Goal: Transaction & Acquisition: Purchase product/service

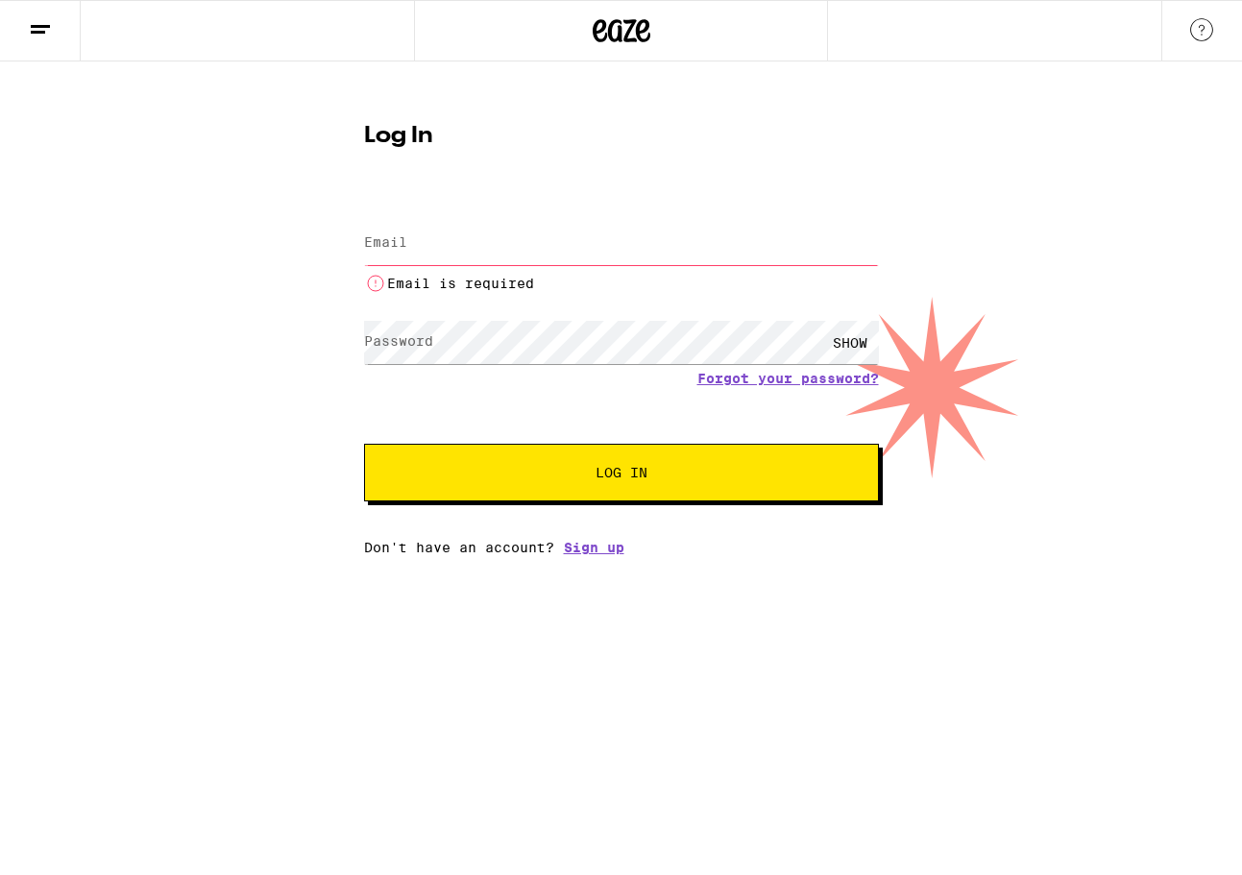
click at [381, 242] on label "Email" at bounding box center [385, 241] width 43 height 15
click at [384, 229] on input "Email" at bounding box center [621, 243] width 515 height 43
type input "[PERSON_NAME][EMAIL_ADDRESS][DOMAIN_NAME]"
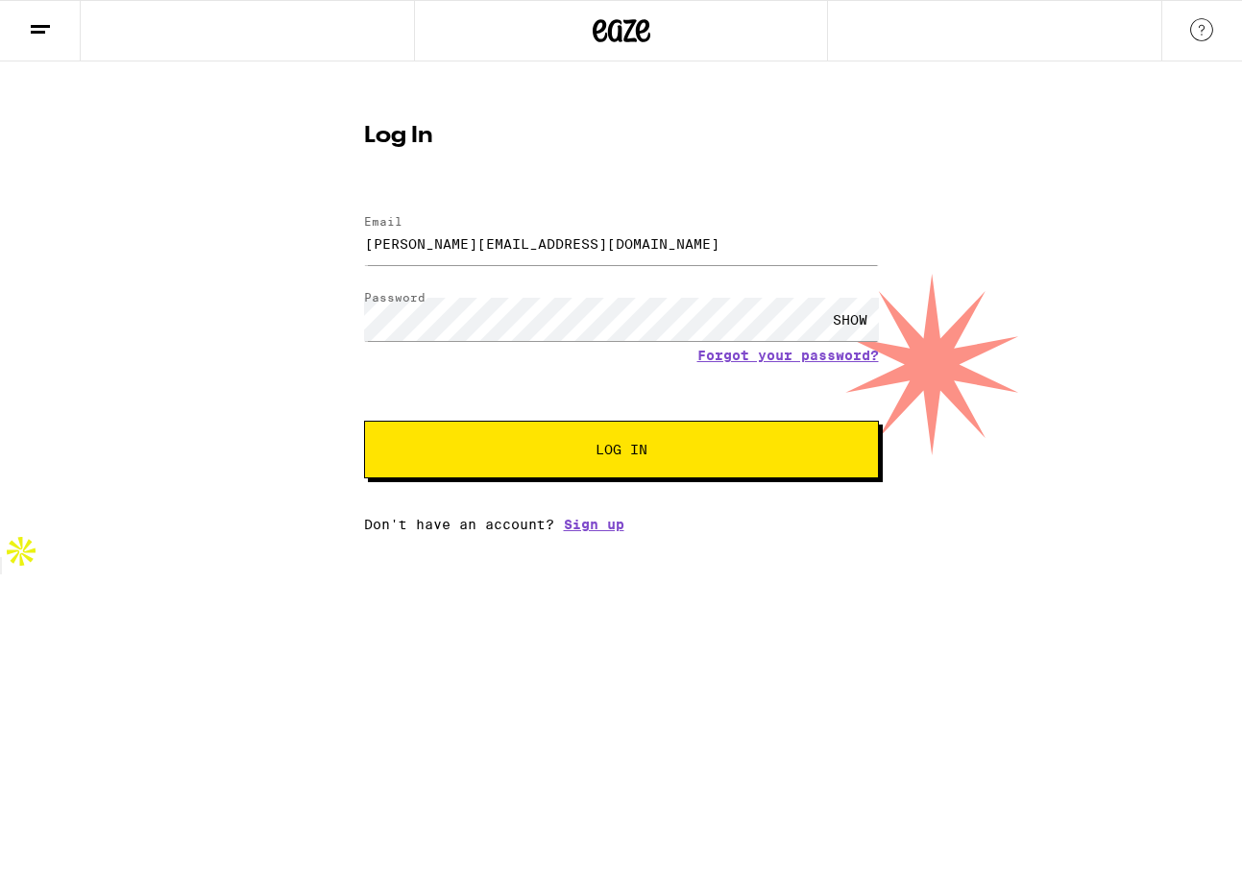
click at [463, 464] on button "Log In" at bounding box center [621, 450] width 515 height 58
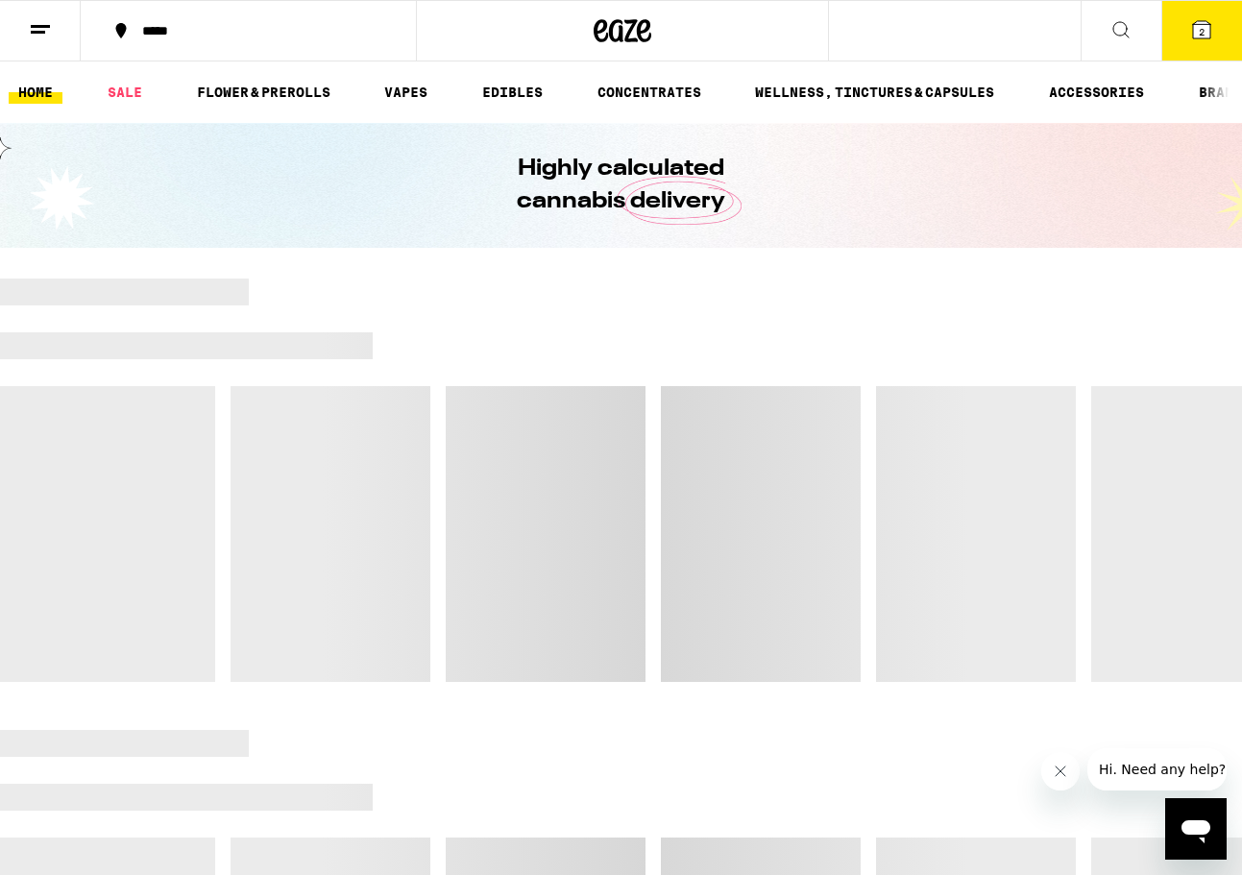
click at [1202, 23] on icon at bounding box center [1201, 29] width 17 height 17
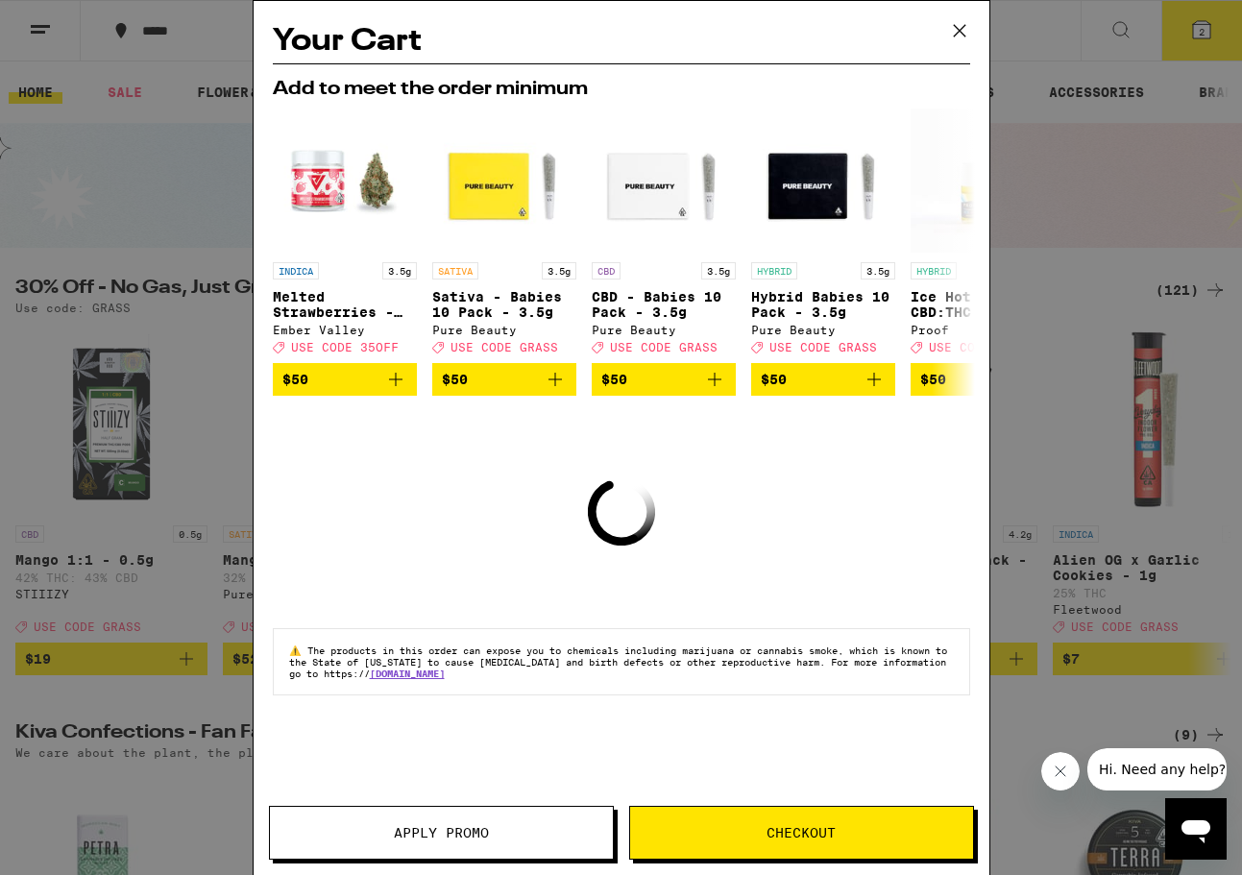
click at [958, 29] on icon at bounding box center [959, 31] width 12 height 12
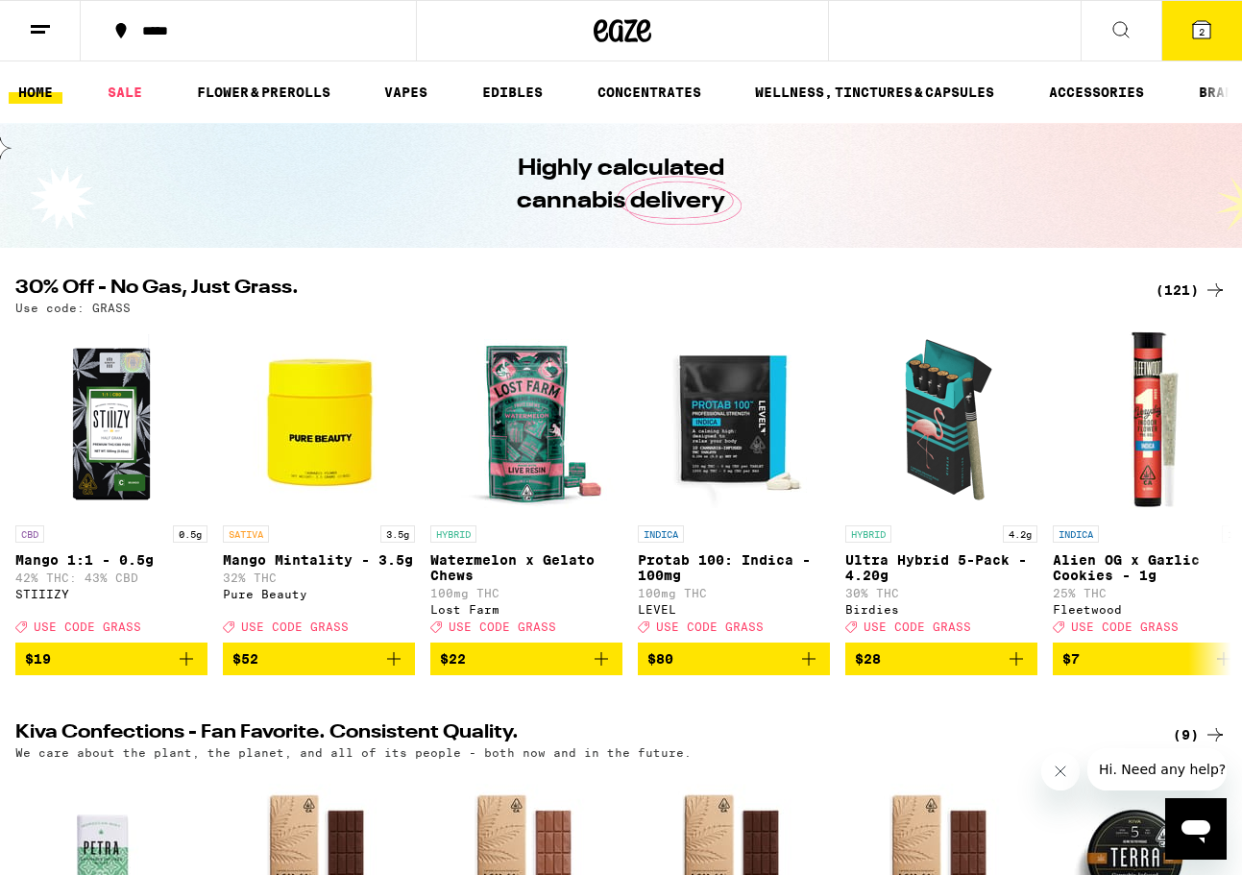
click at [1206, 27] on icon at bounding box center [1201, 29] width 17 height 17
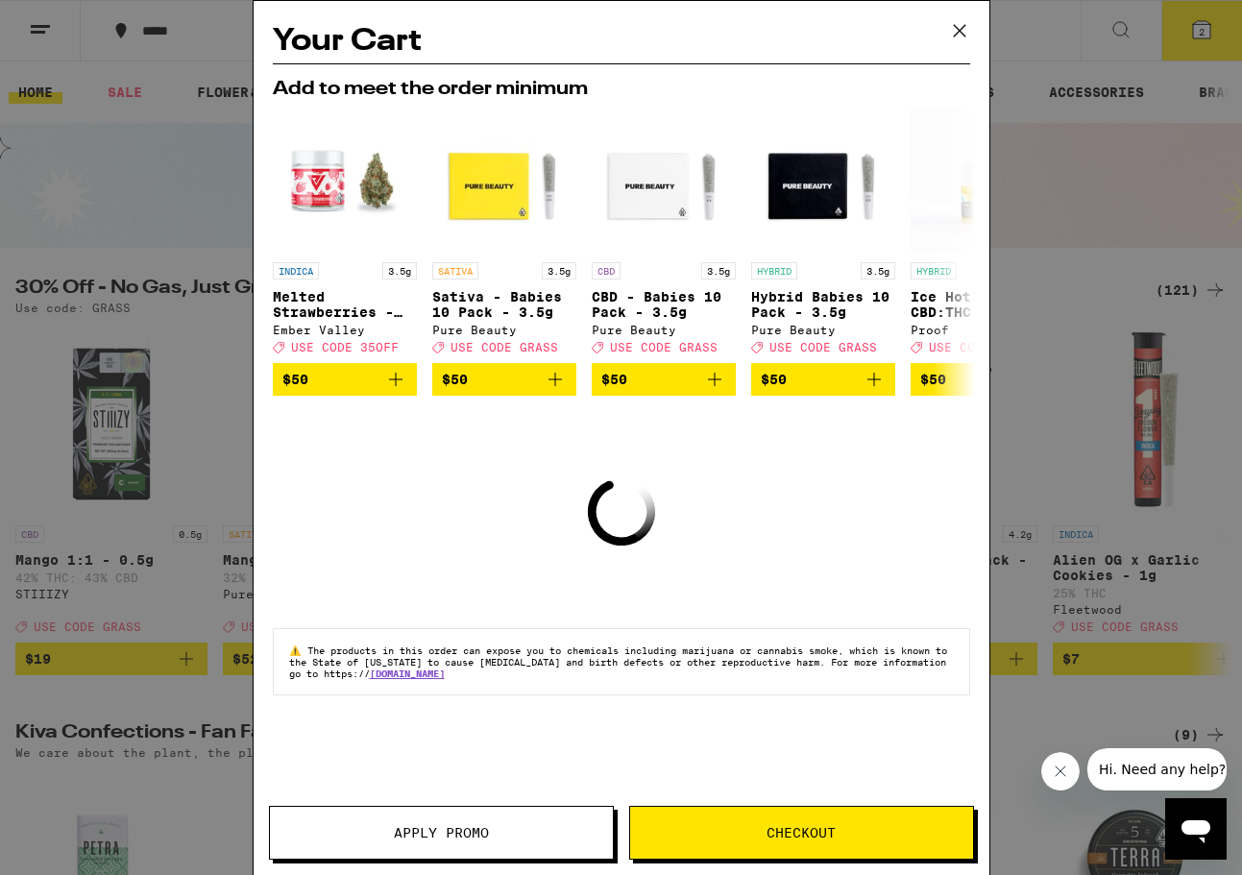
click at [960, 34] on icon at bounding box center [959, 30] width 29 height 29
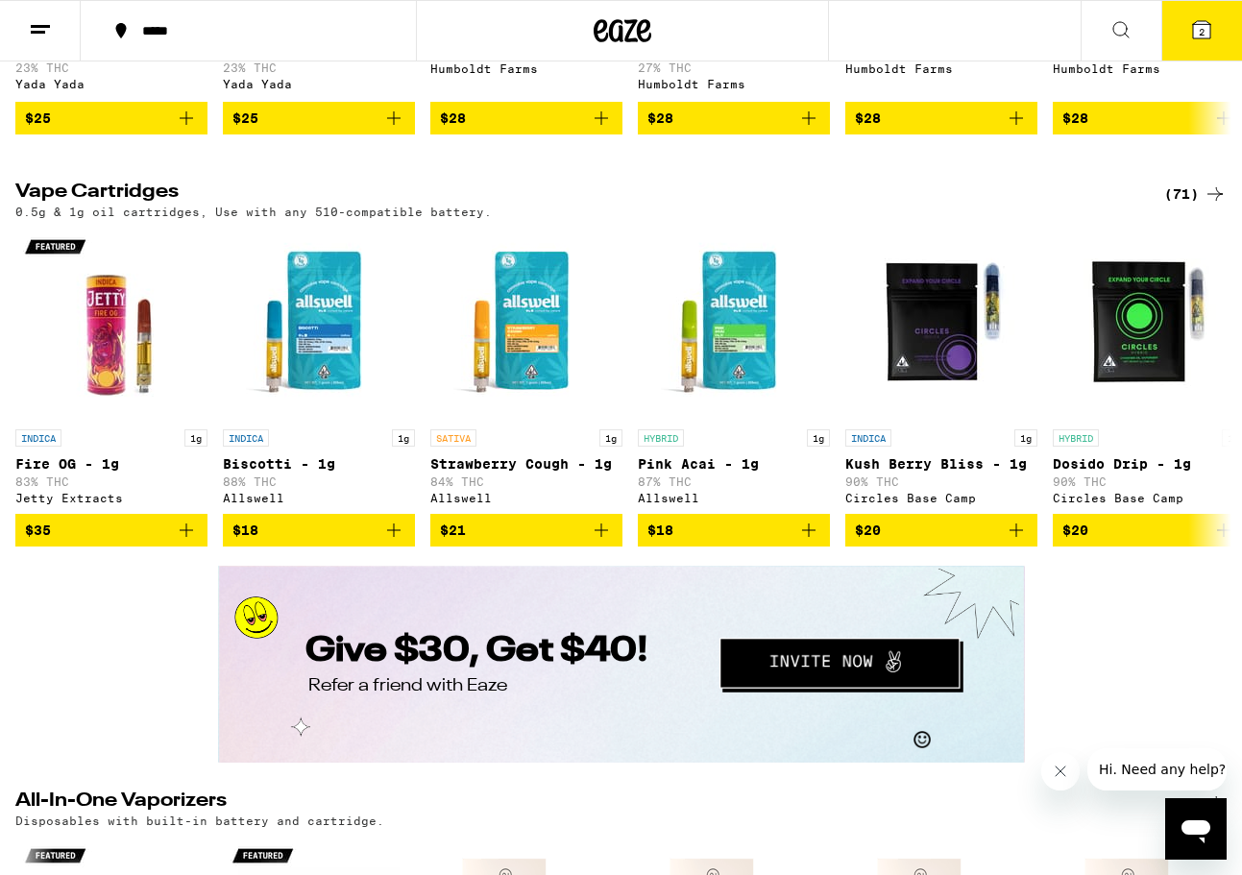
scroll to position [2705, 0]
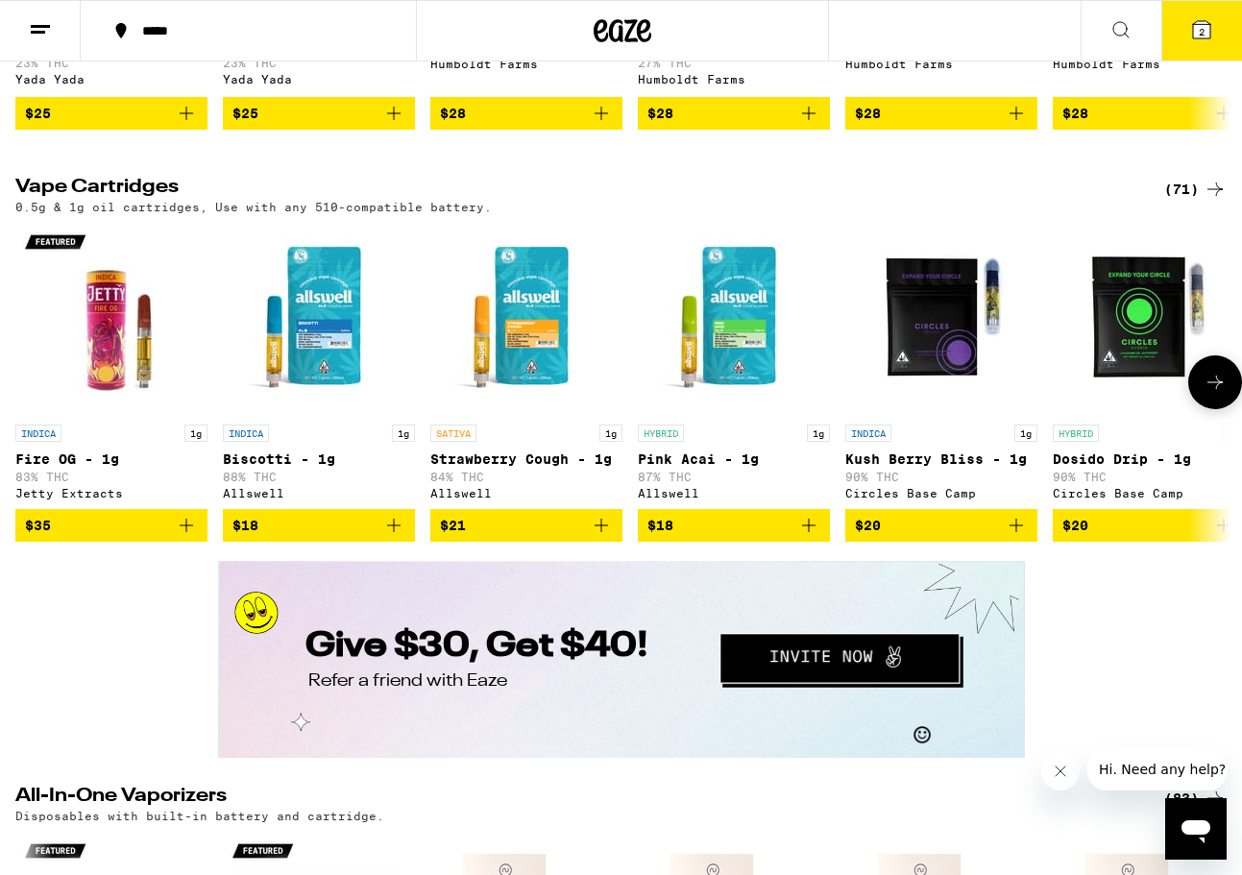
click at [1217, 389] on icon at bounding box center [1214, 382] width 15 height 13
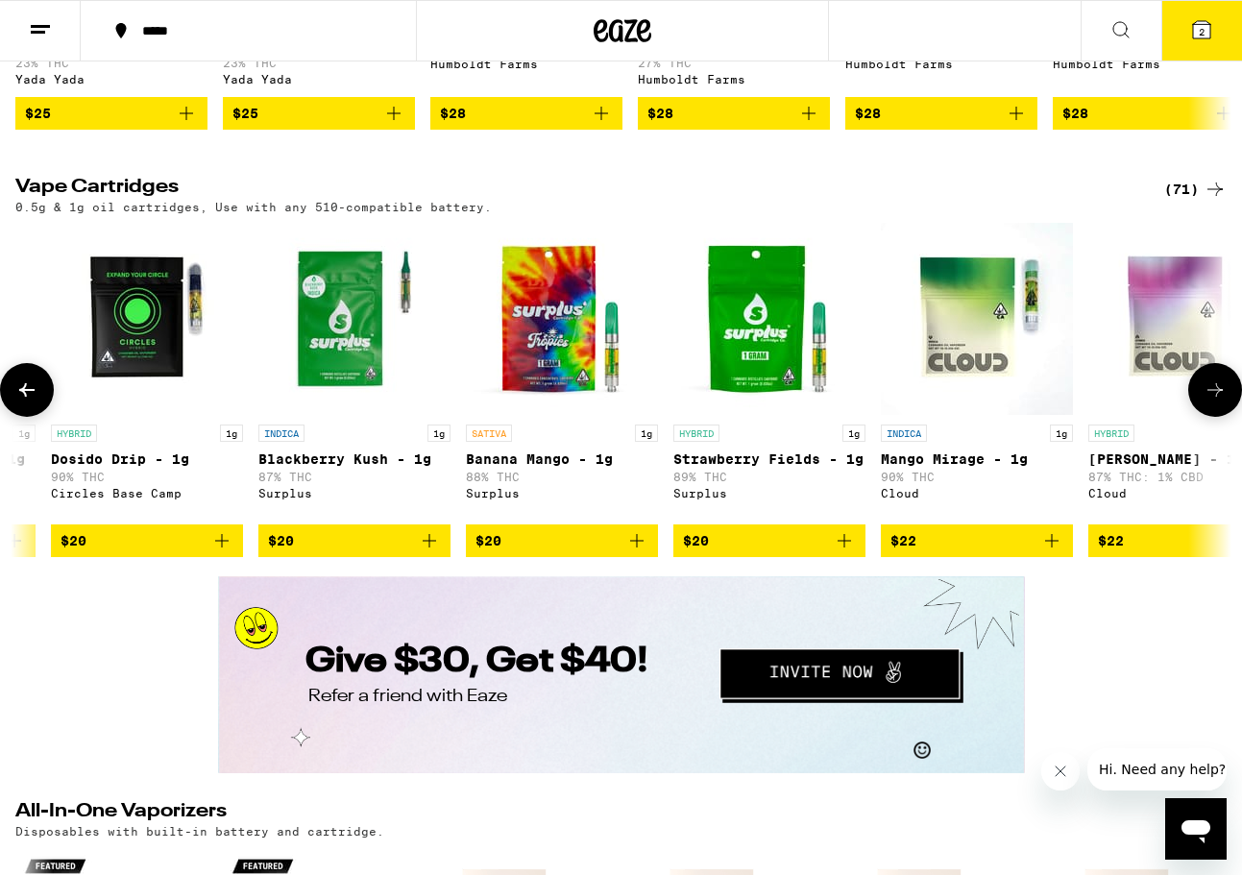
click at [1217, 401] on icon at bounding box center [1214, 389] width 23 height 23
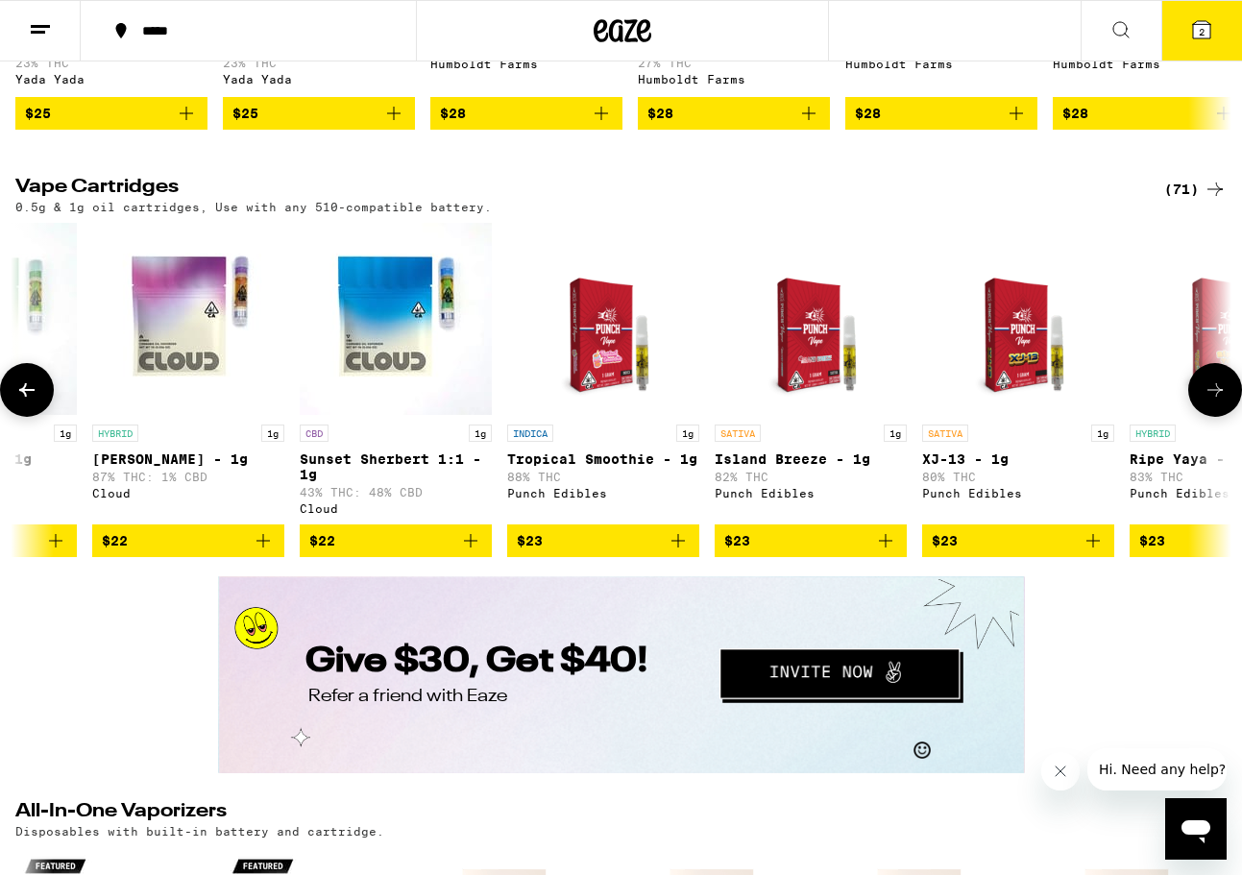
scroll to position [0, 2003]
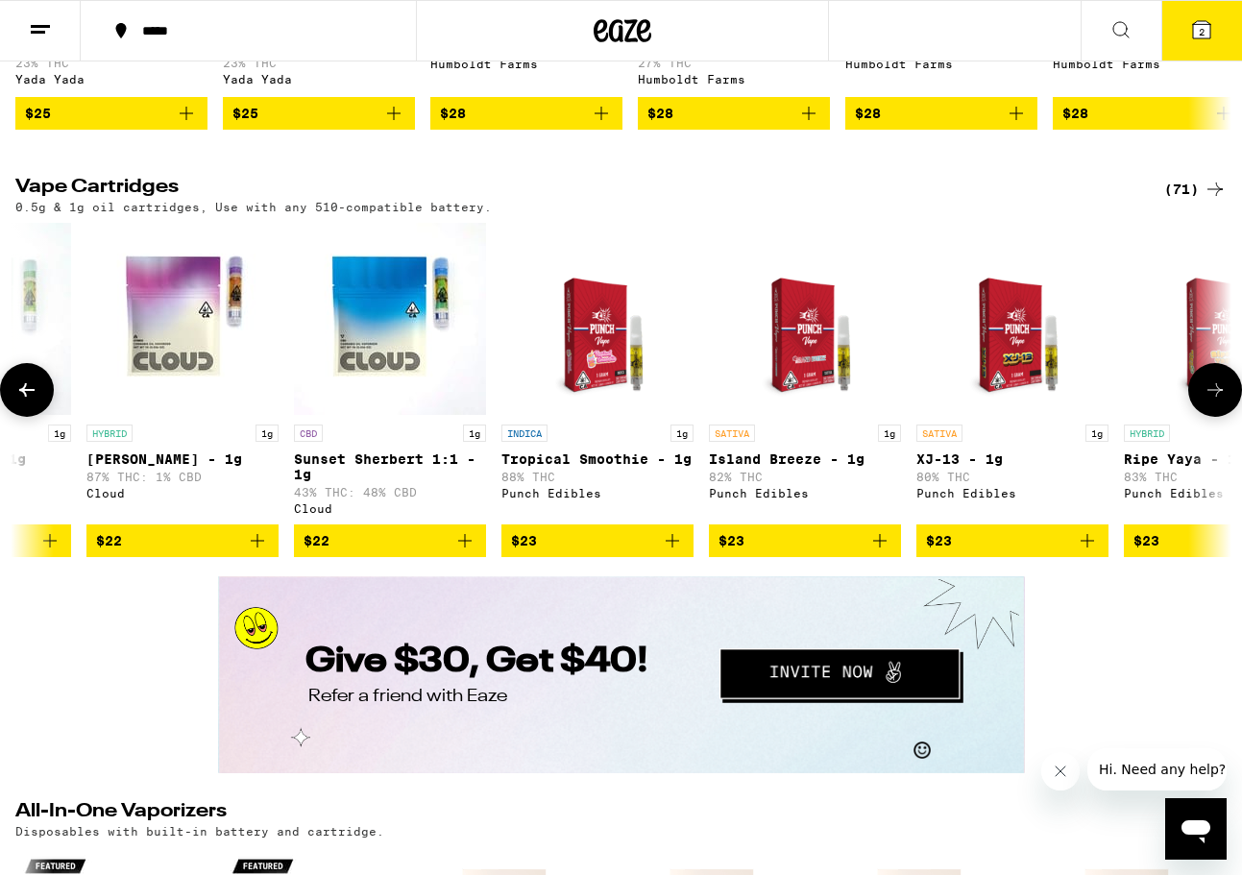
click at [1217, 401] on icon at bounding box center [1214, 389] width 23 height 23
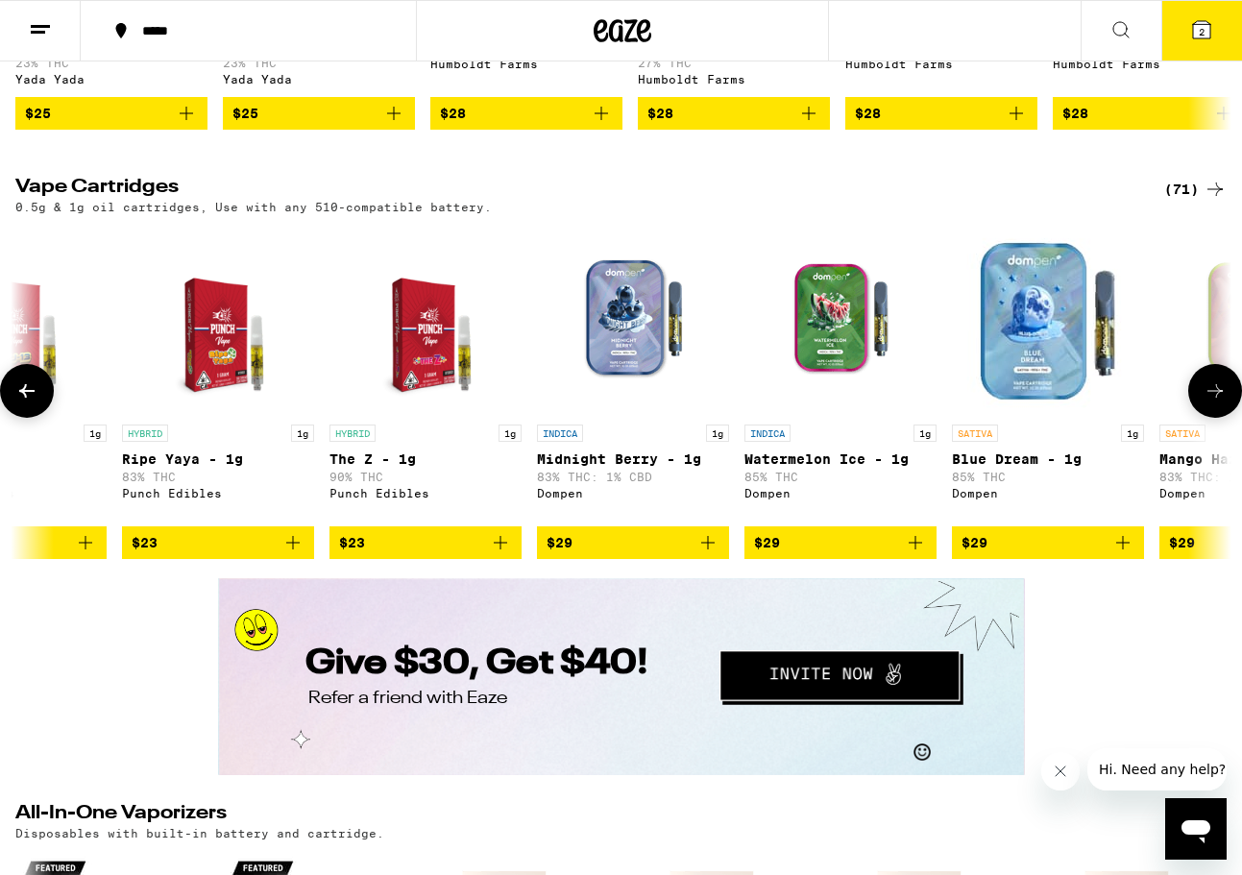
click at [1217, 402] on icon at bounding box center [1214, 390] width 23 height 23
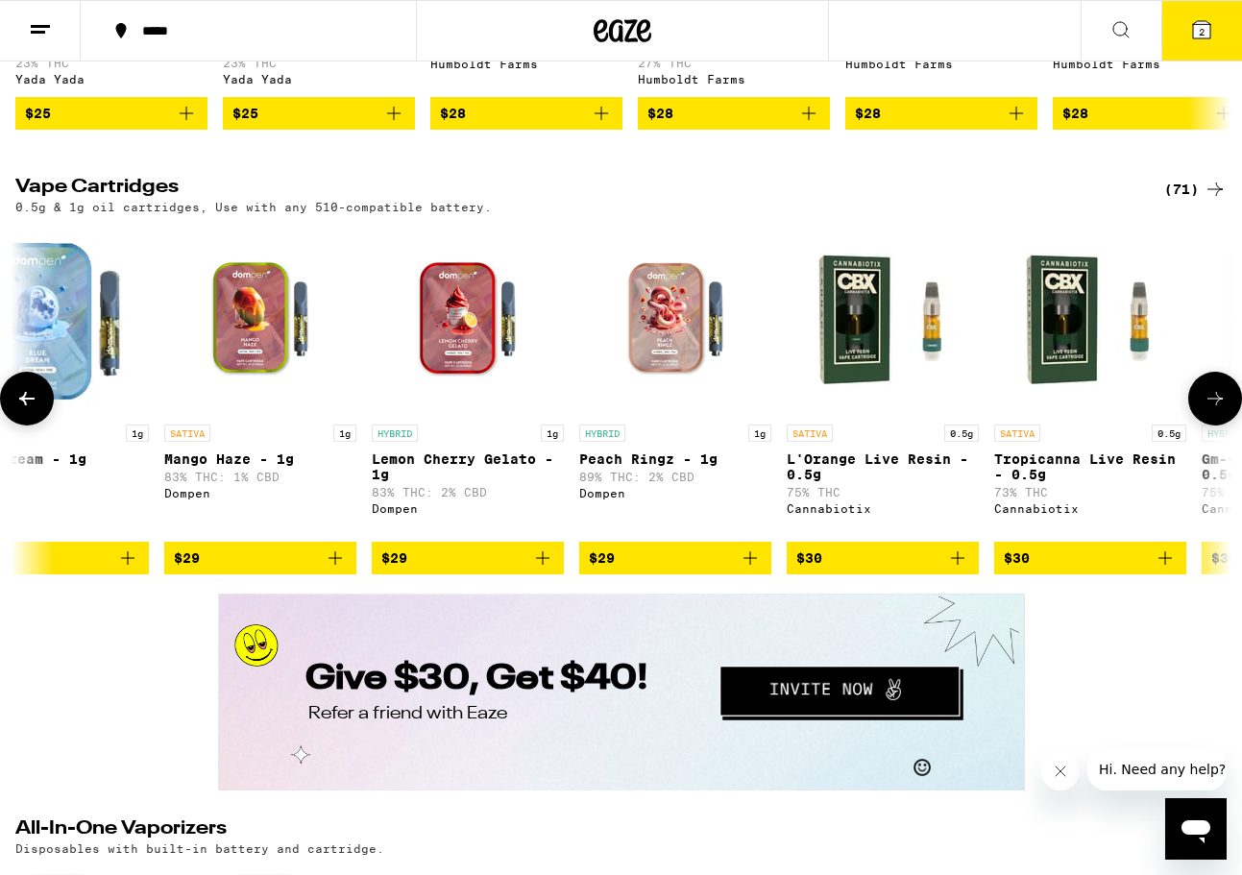
scroll to position [0, 4007]
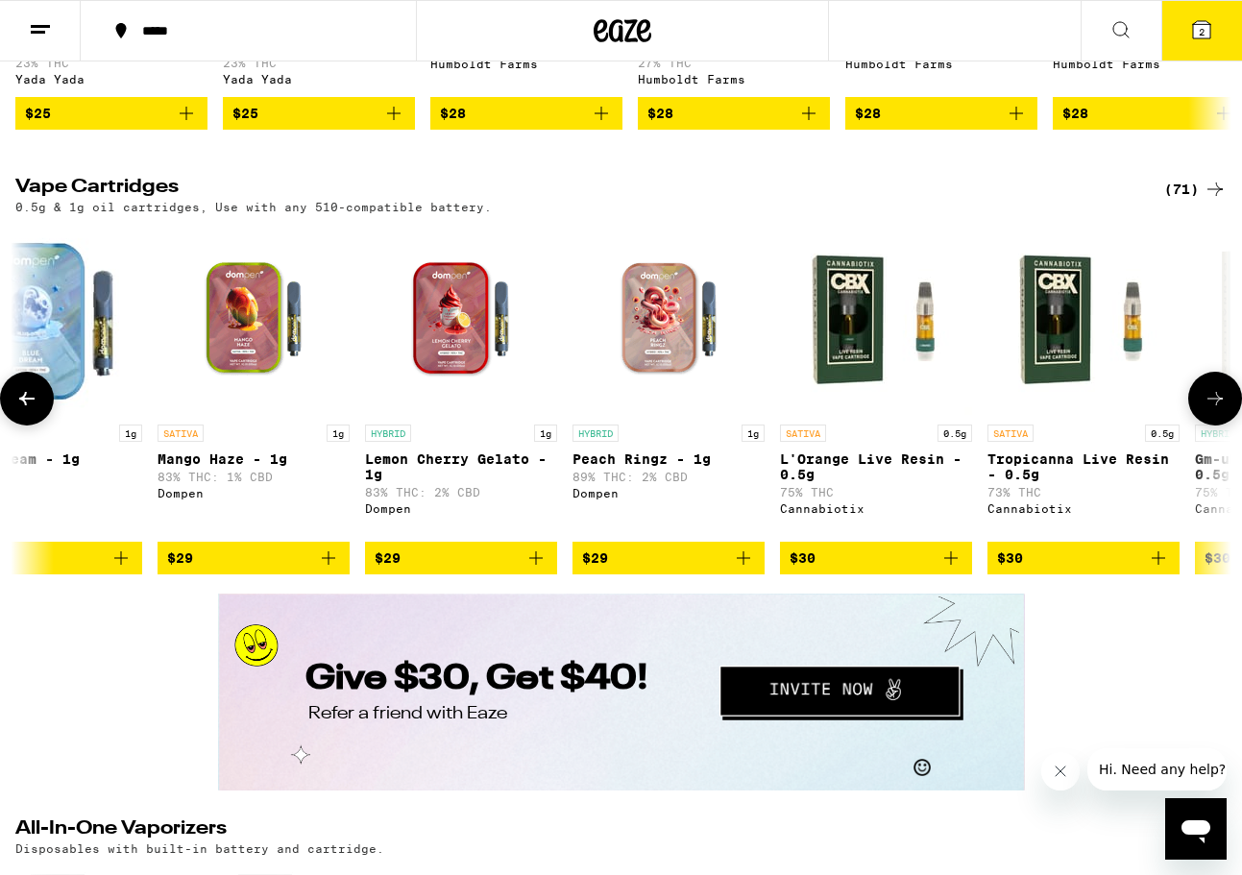
click at [1217, 425] on button at bounding box center [1215, 399] width 54 height 54
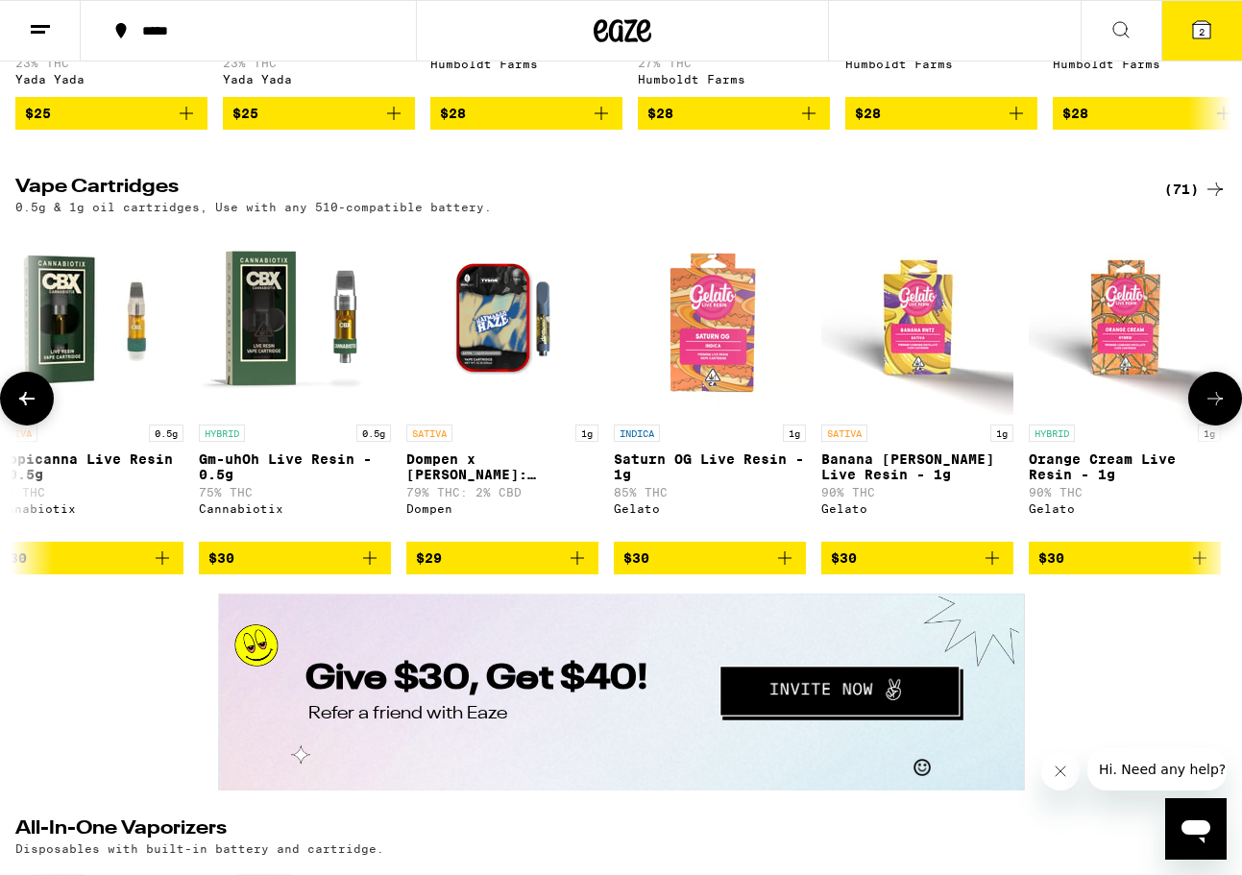
scroll to position [0, 5009]
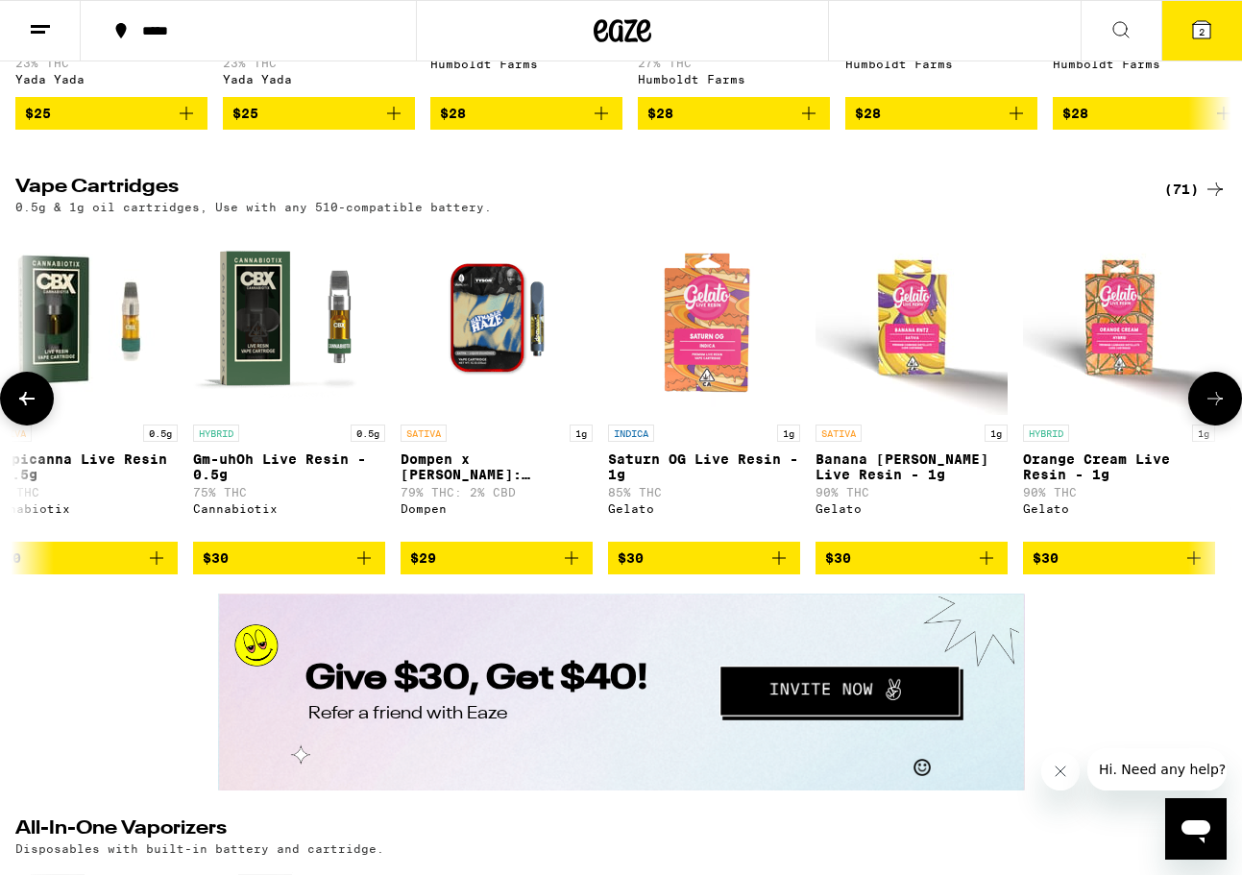
click at [1217, 425] on button at bounding box center [1215, 399] width 54 height 54
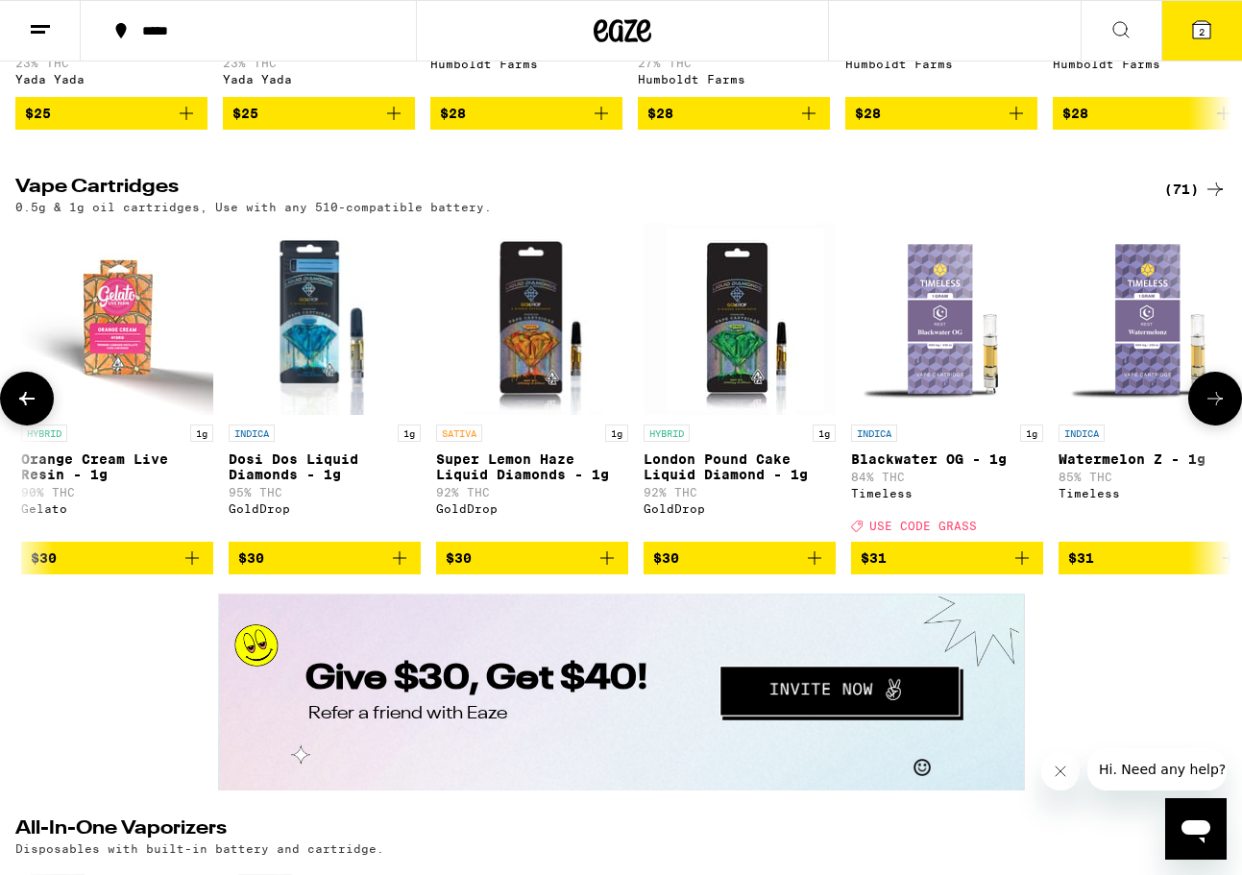
click at [1217, 425] on button at bounding box center [1215, 399] width 54 height 54
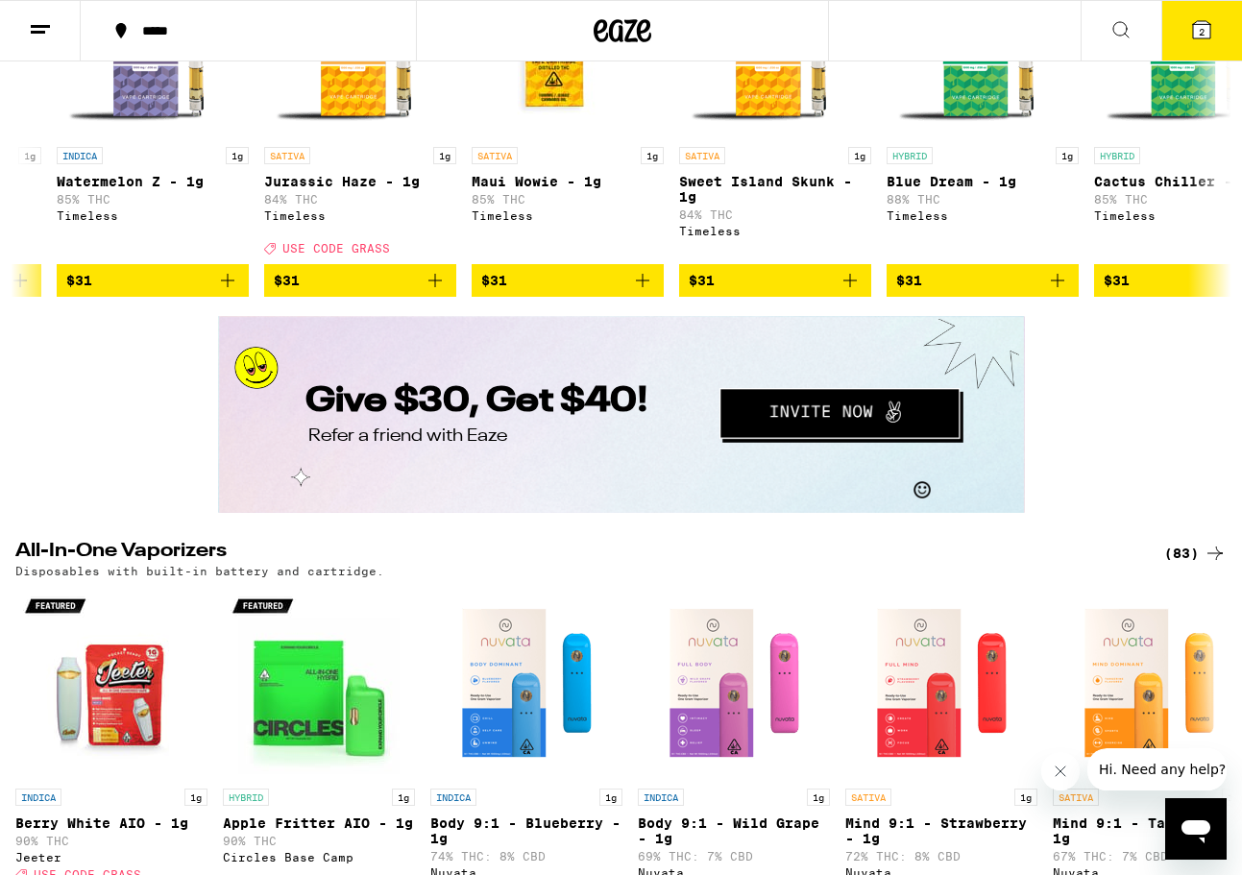
scroll to position [2988, 0]
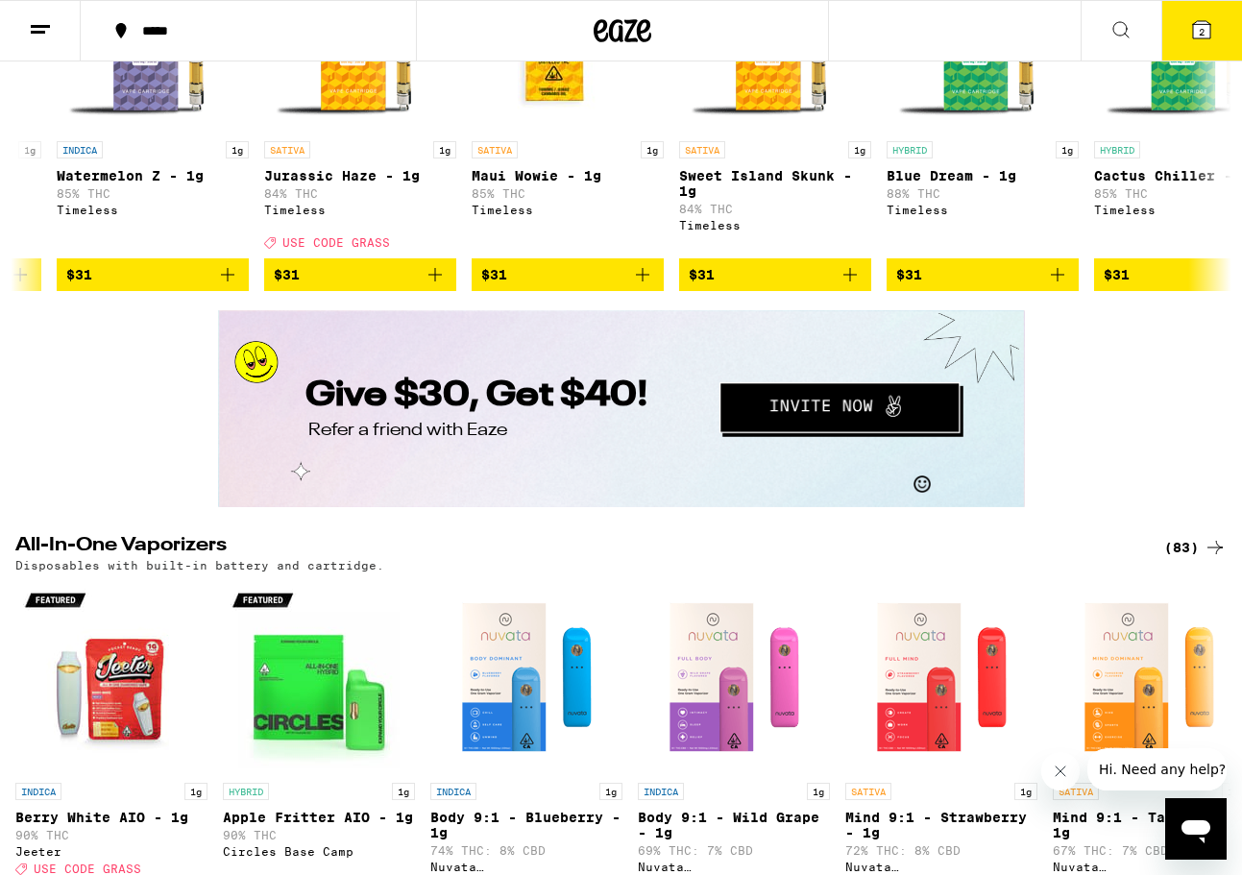
click at [1196, 27] on icon at bounding box center [1201, 29] width 17 height 17
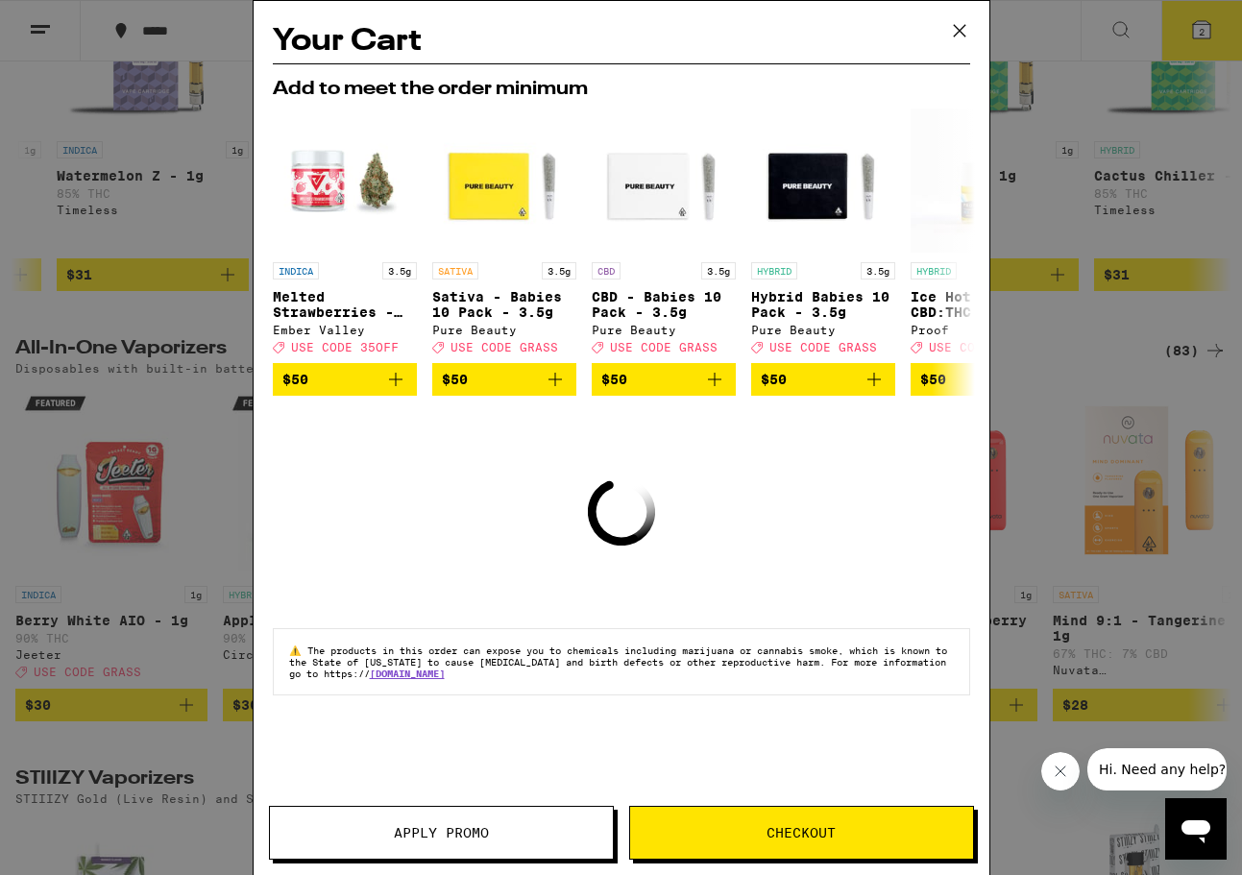
click at [743, 824] on button "Checkout" at bounding box center [801, 833] width 345 height 54
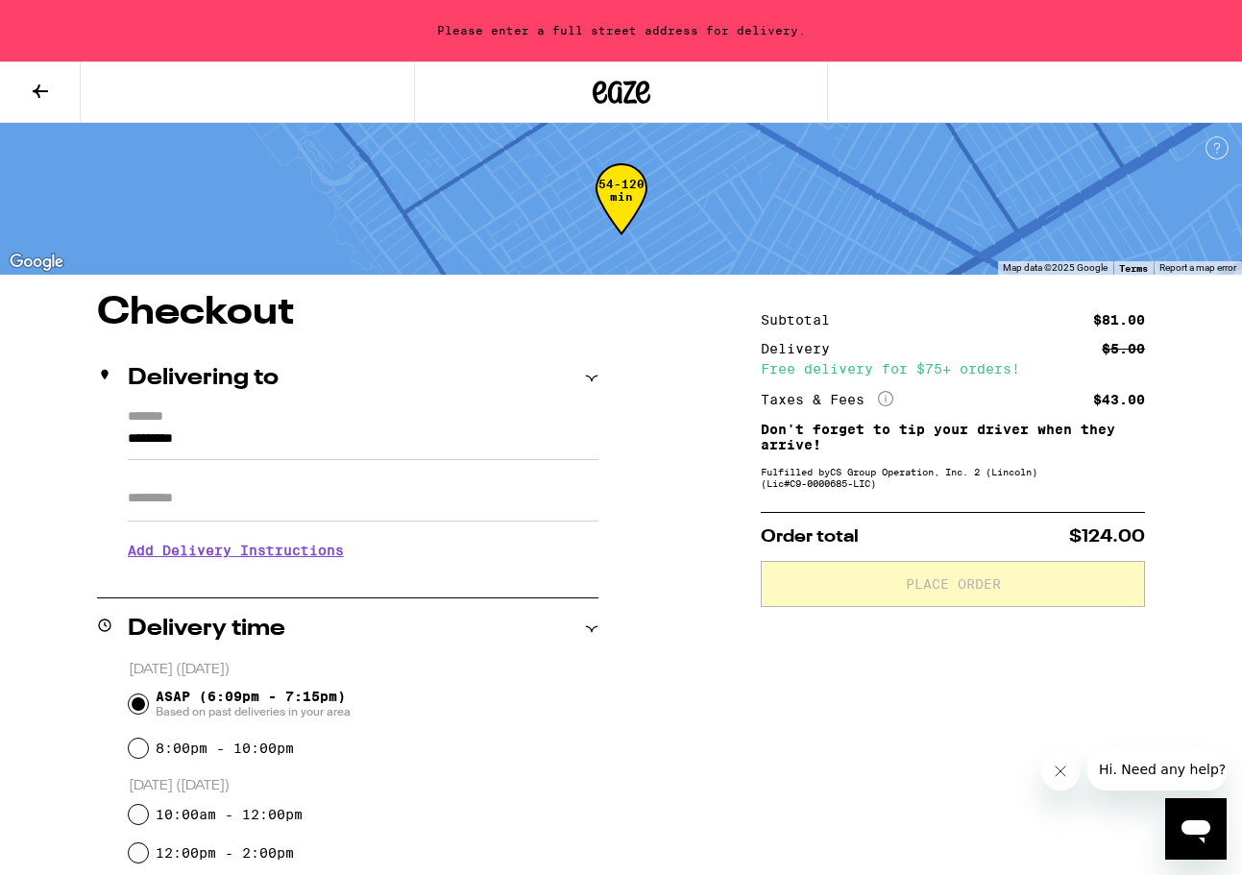
click at [243, 434] on input "*********" at bounding box center [363, 443] width 471 height 33
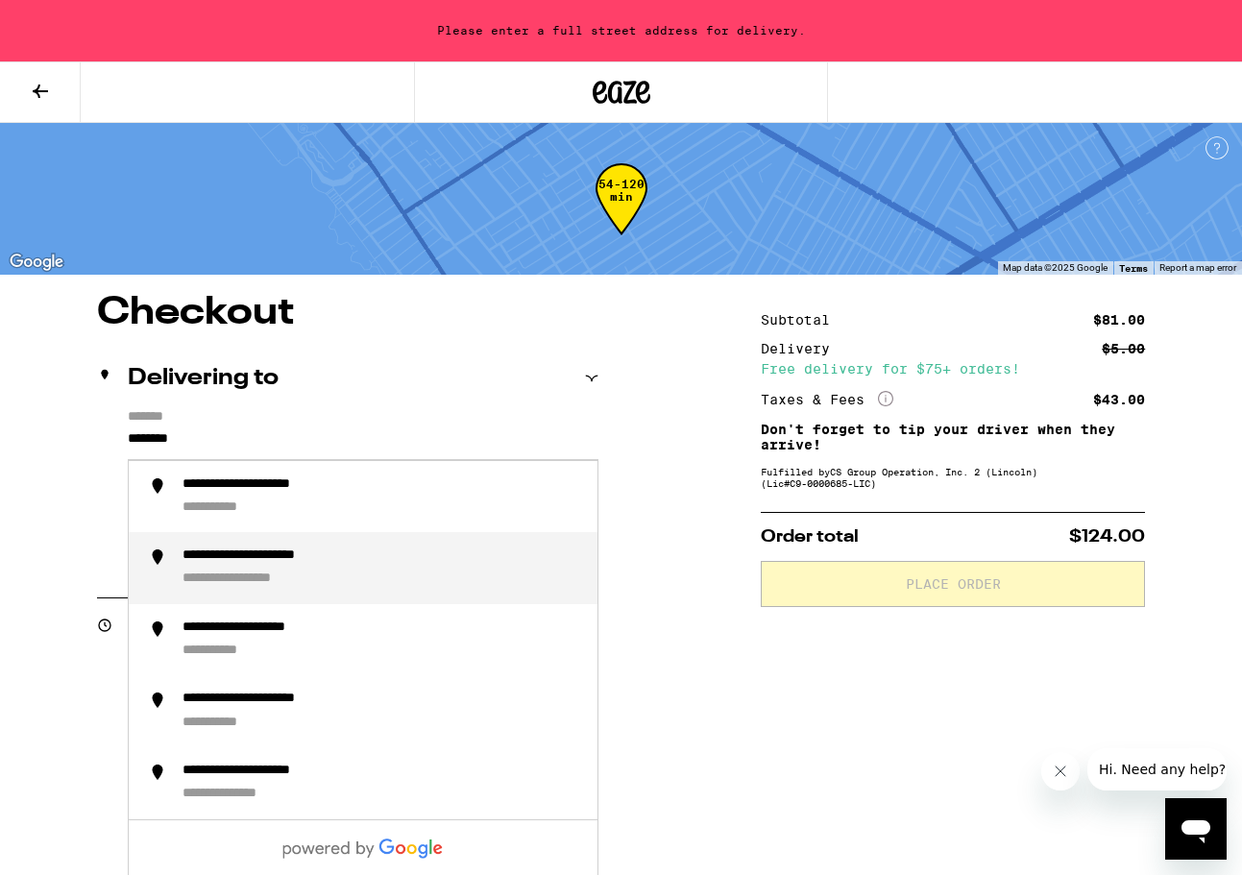
click at [207, 566] on div "**********" at bounding box center [282, 556] width 200 height 18
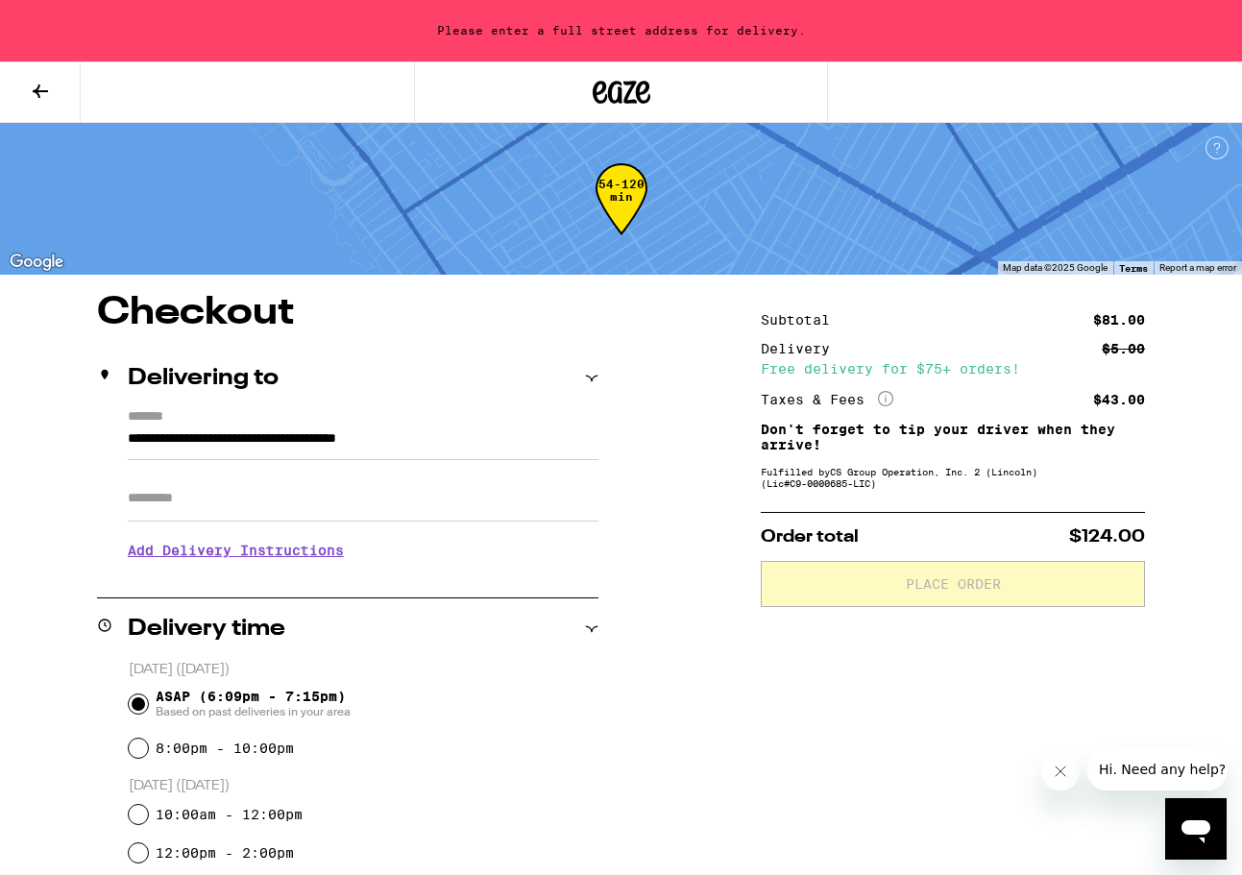
type input "**********"
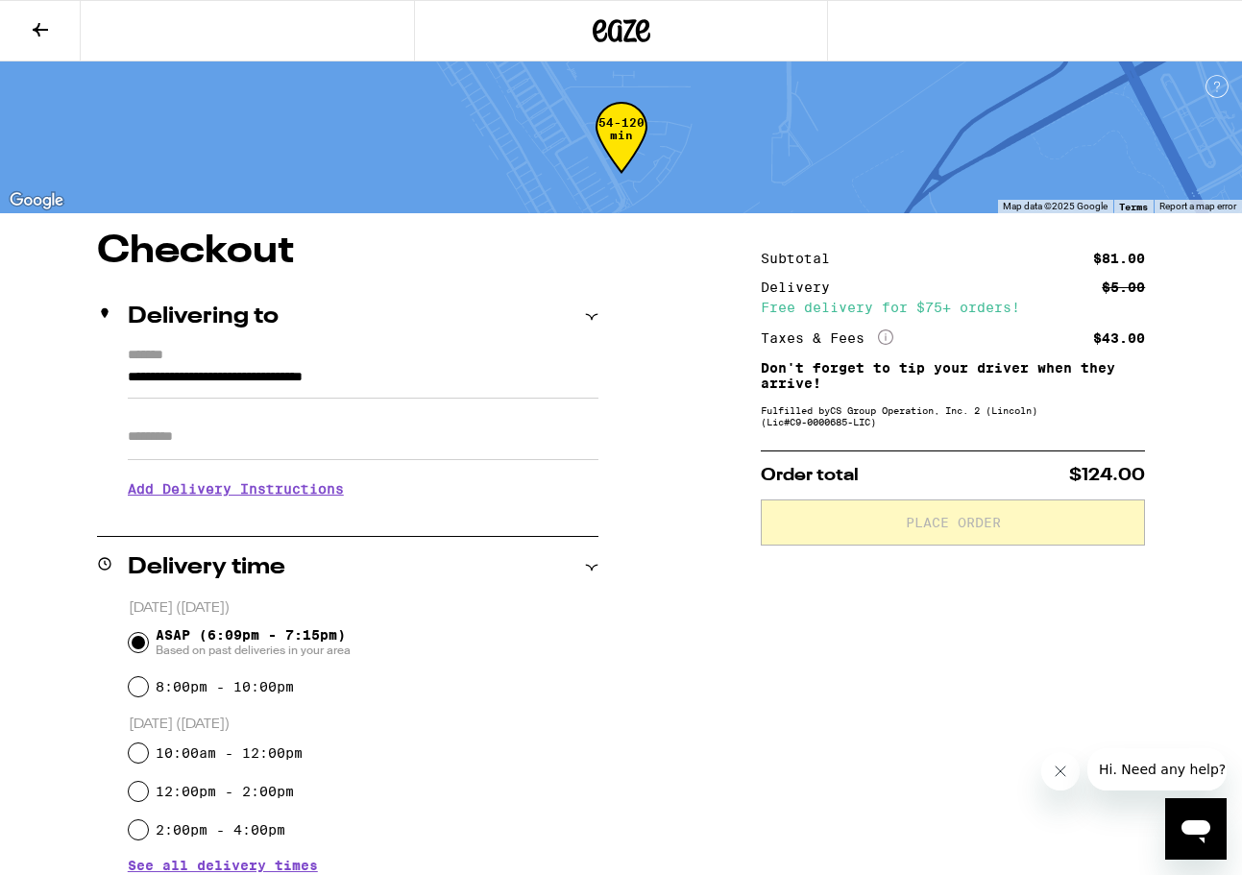
click at [213, 422] on input "Apt/Suite" at bounding box center [363, 437] width 471 height 46
type input "***"
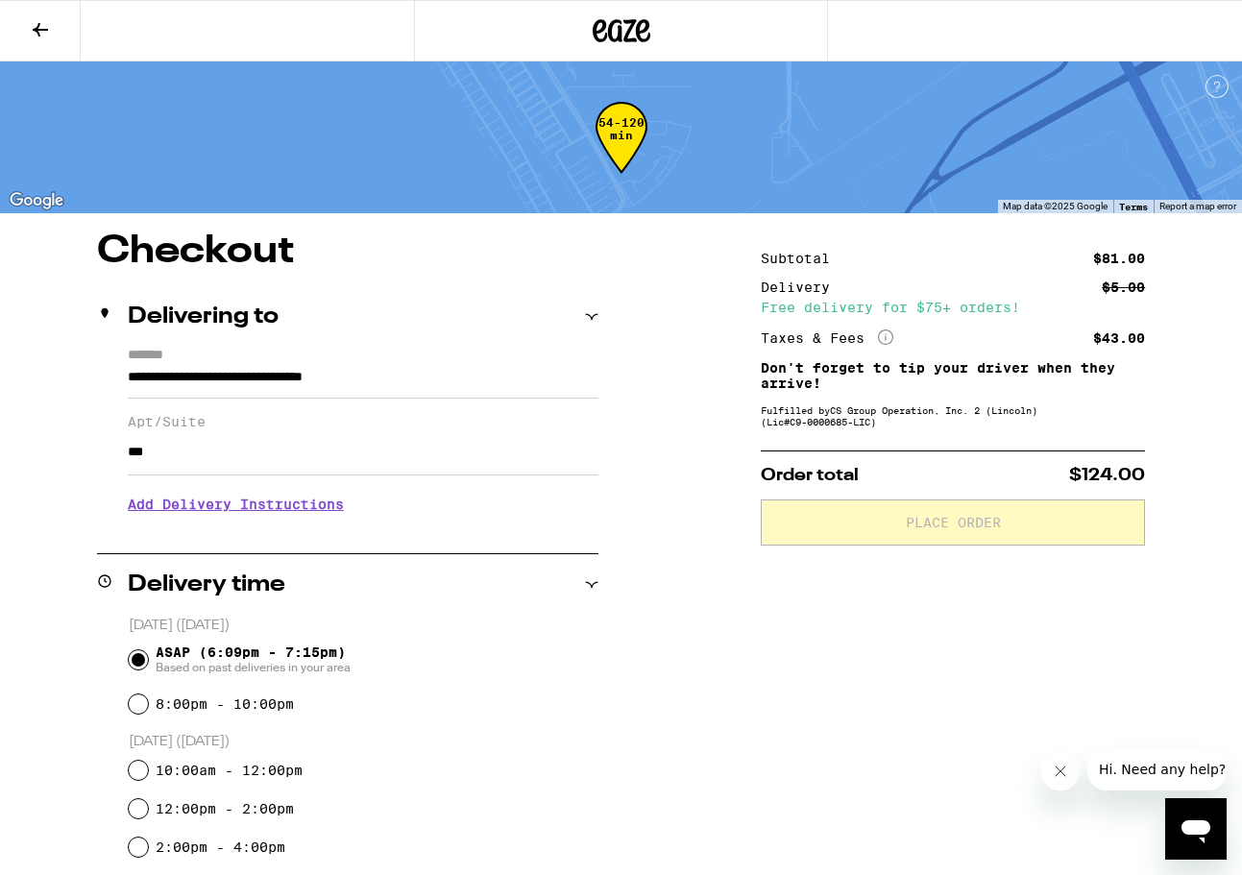
click at [611, 16] on icon at bounding box center [622, 30] width 58 height 35
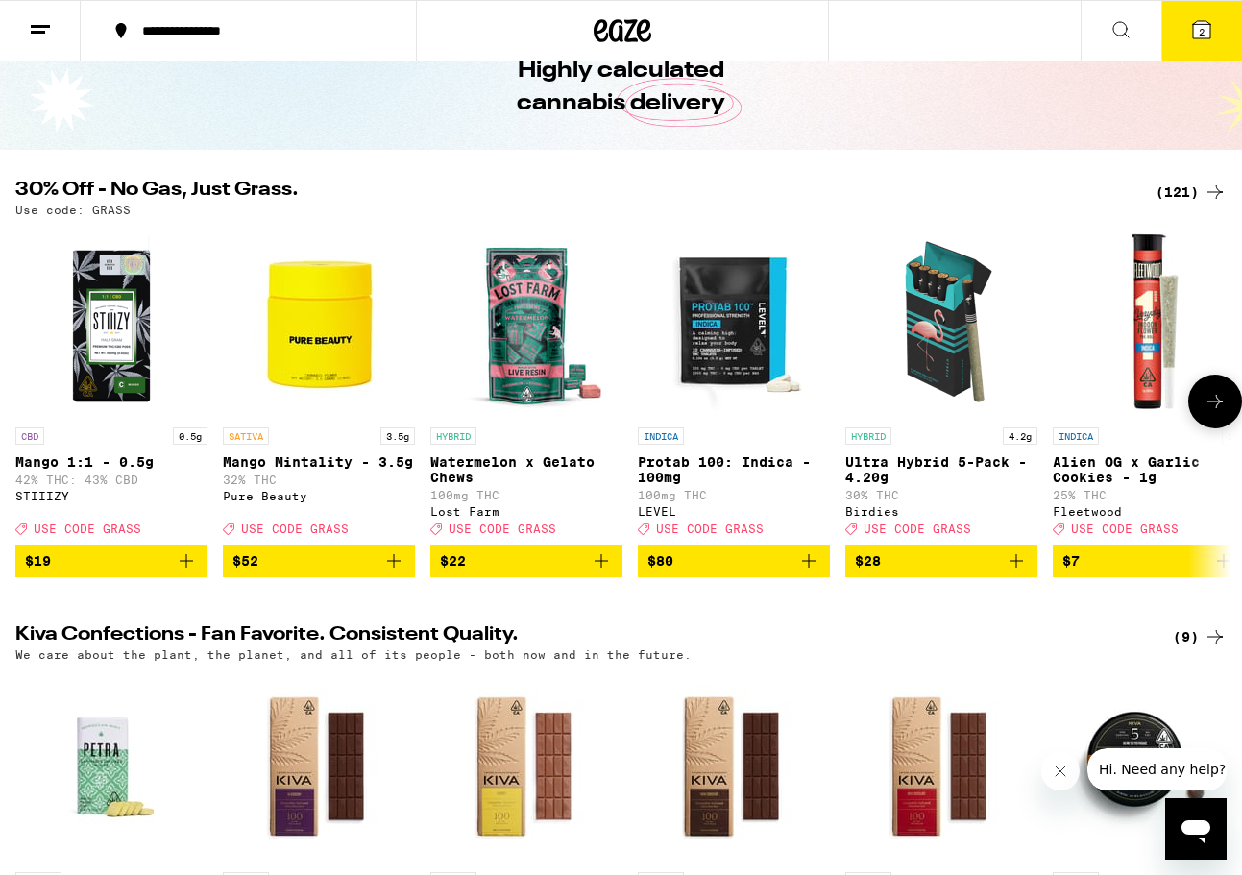
scroll to position [92, 0]
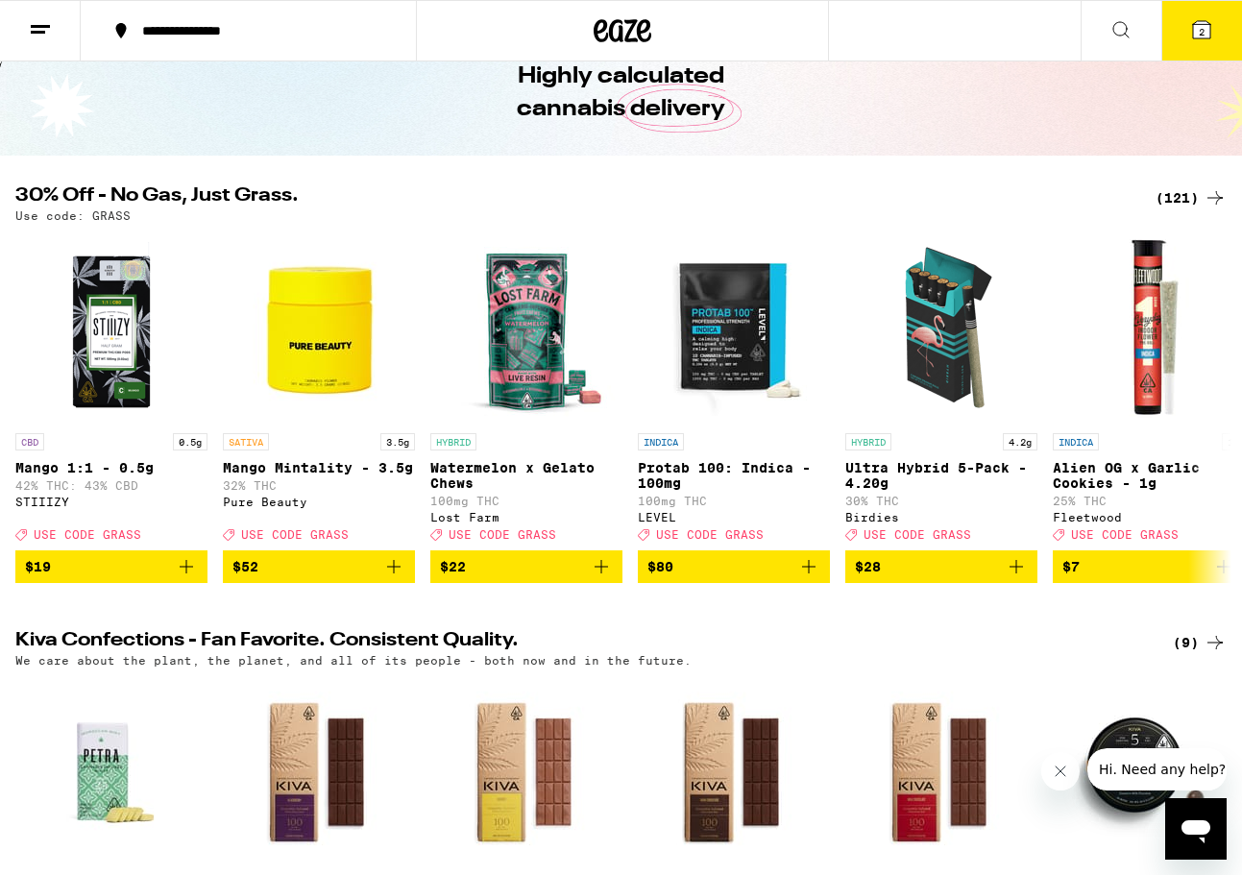
click at [36, 29] on icon at bounding box center [40, 29] width 23 height 23
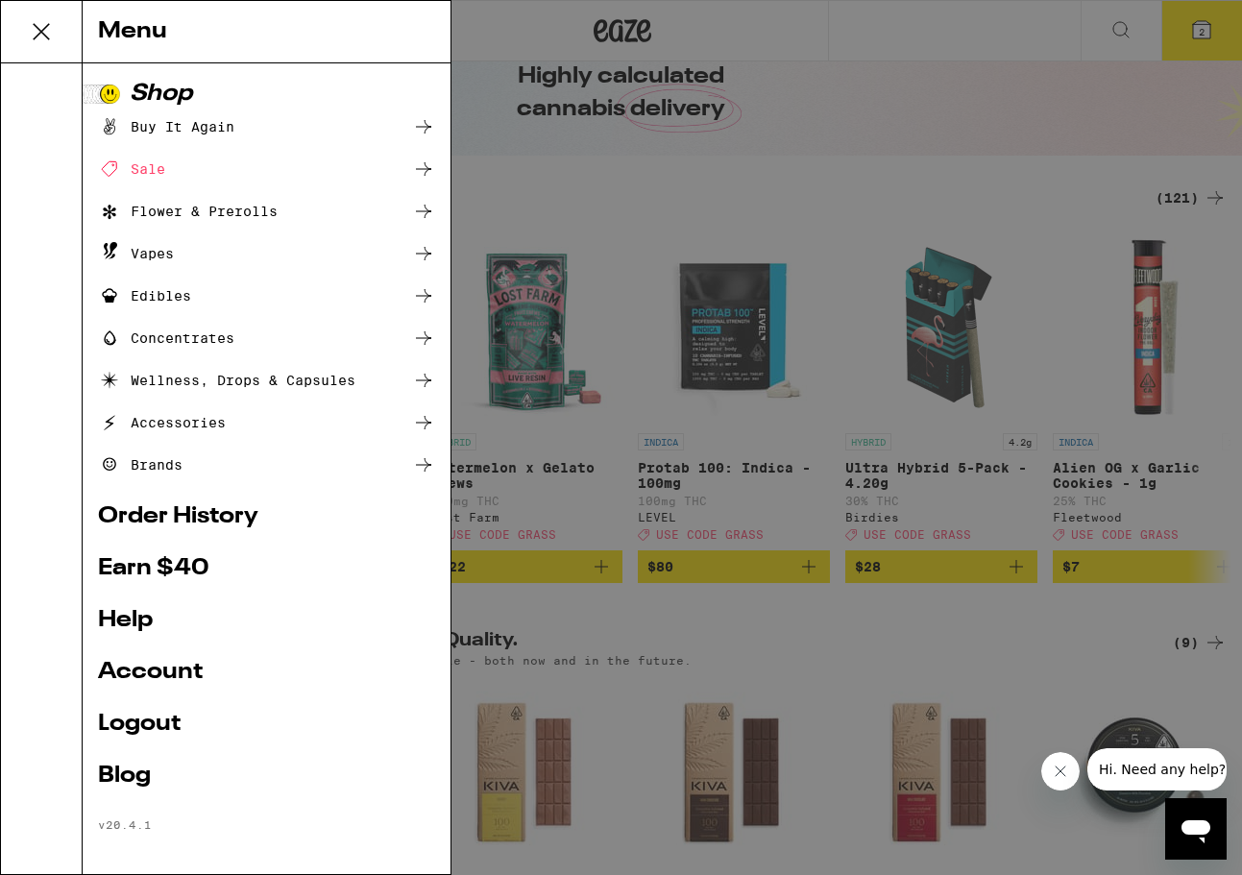
click at [157, 382] on div "Wellness, Drops & Capsules" at bounding box center [226, 380] width 257 height 23
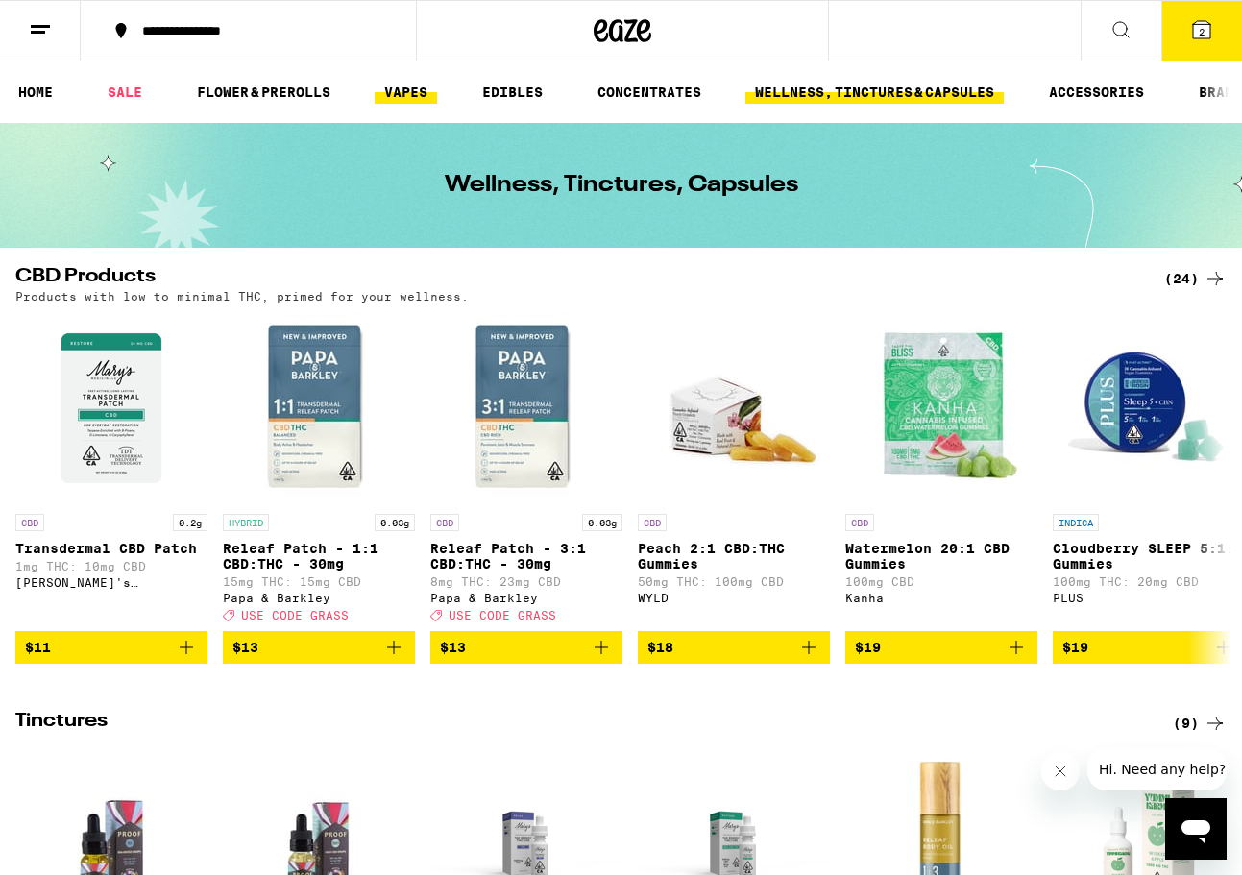
click at [398, 85] on link "VAPES" at bounding box center [406, 92] width 62 height 23
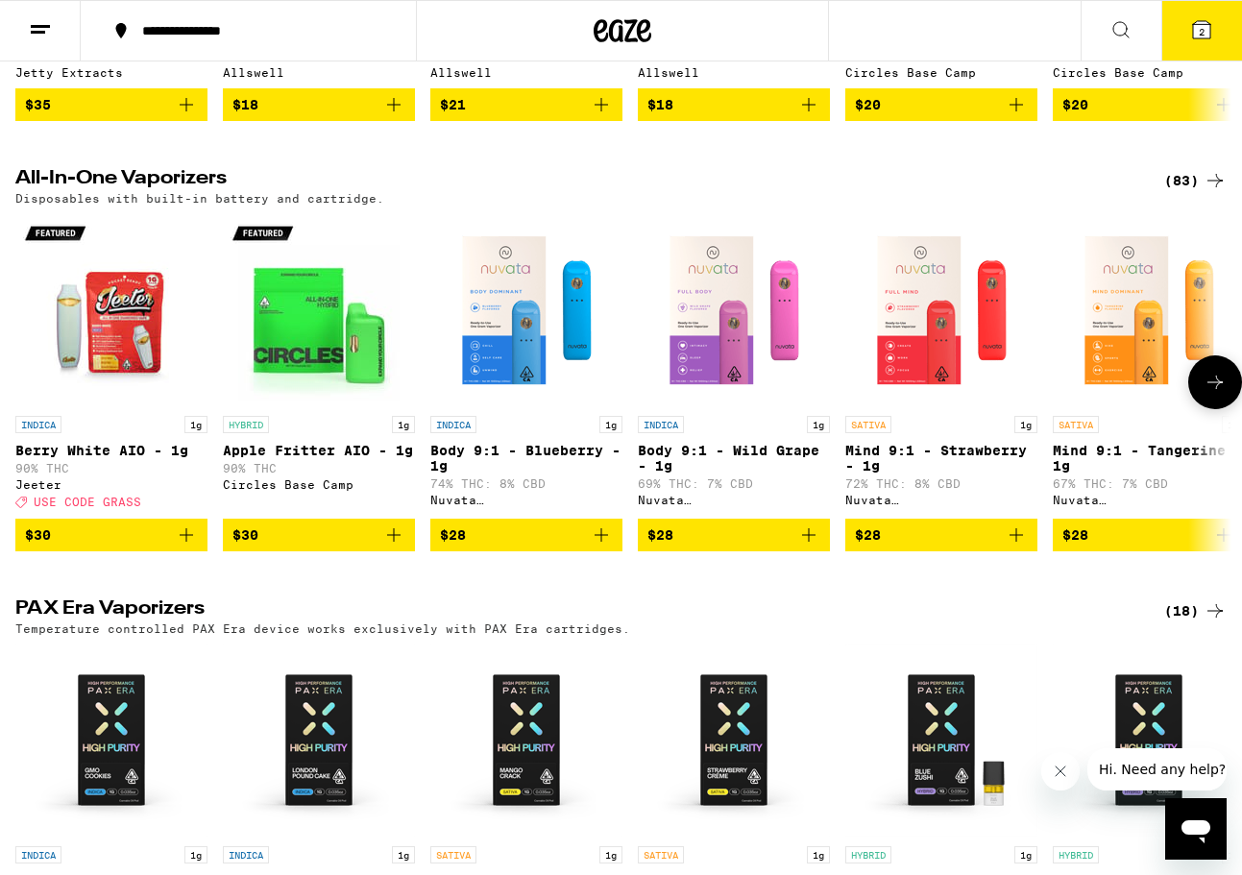
scroll to position [1366, 0]
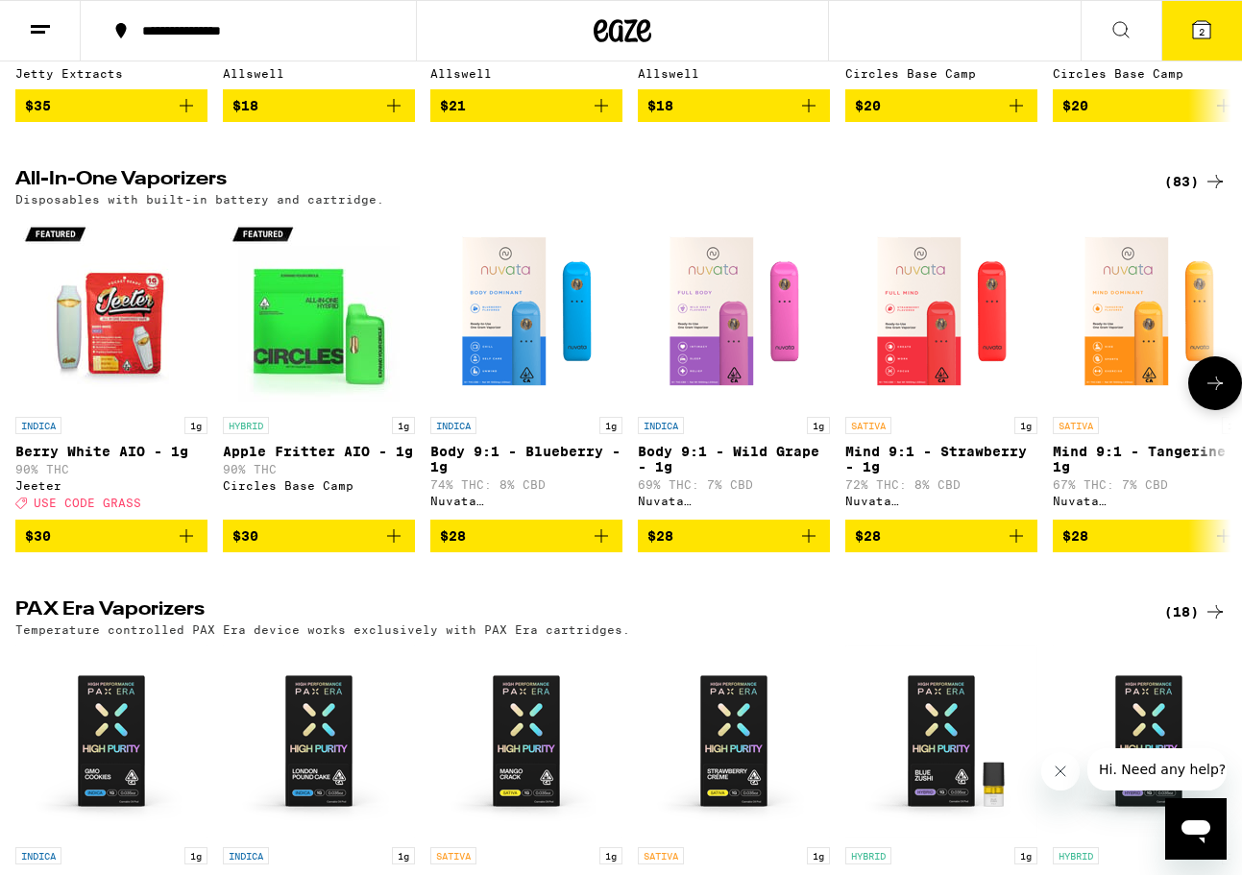
click at [607, 543] on icon "Add to bag" at bounding box center [601, 535] width 13 height 13
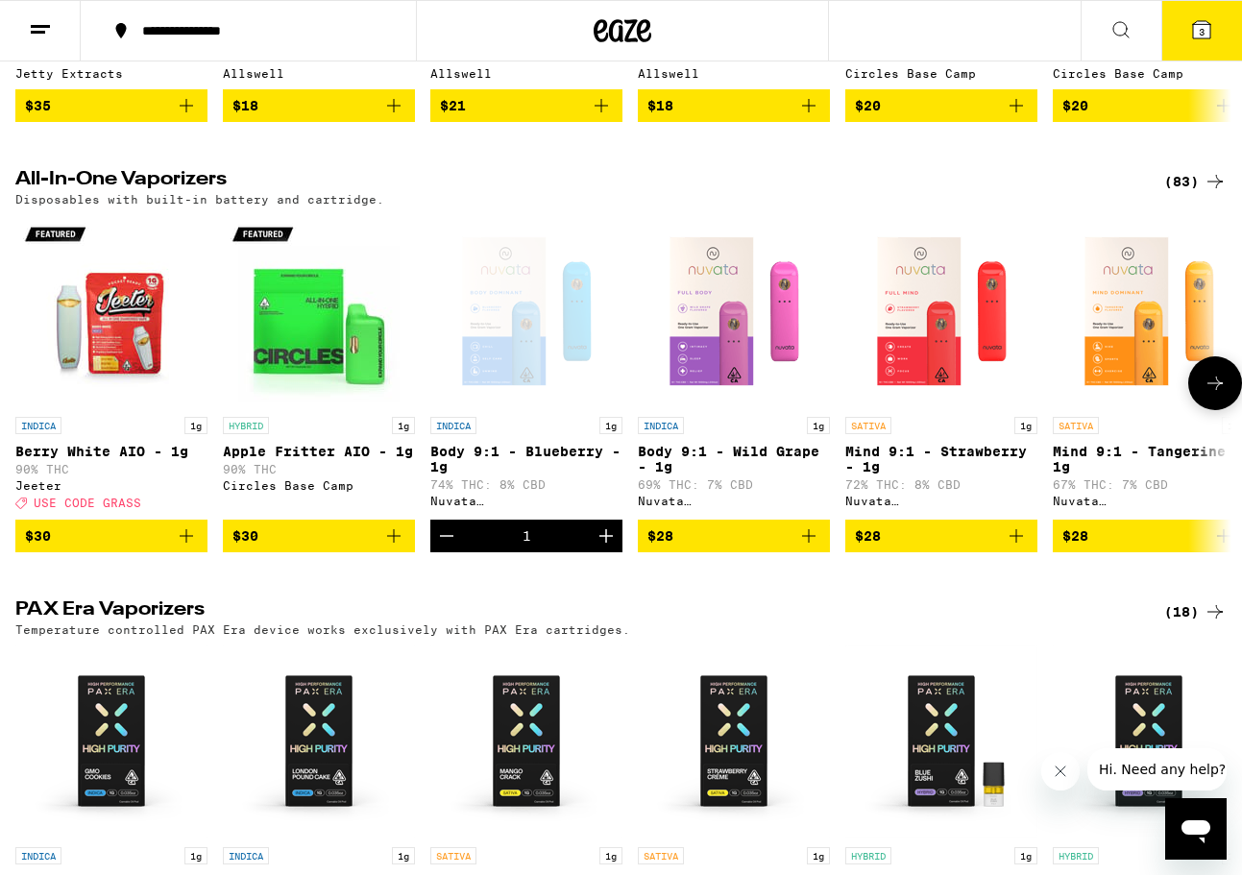
scroll to position [0, 8]
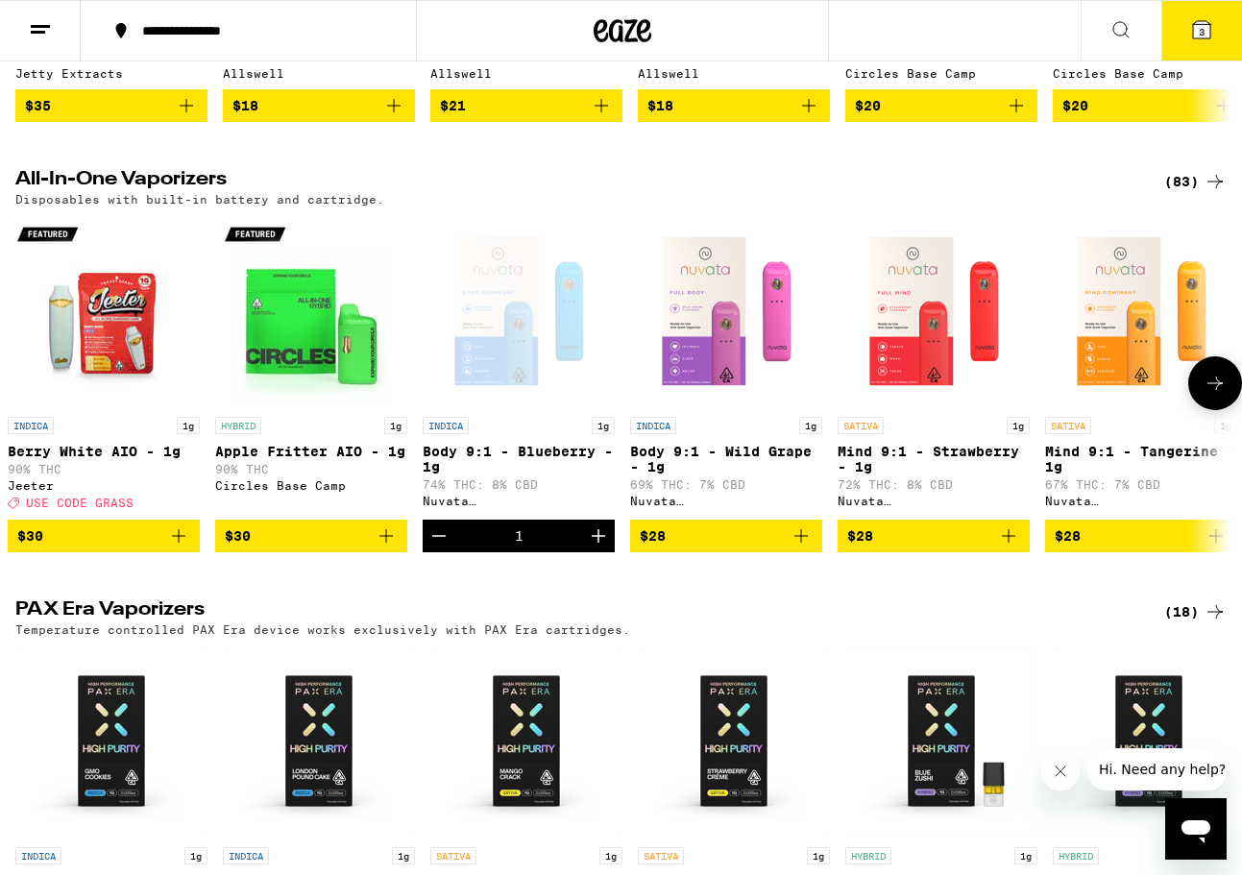
click at [176, 547] on icon "Add to bag" at bounding box center [178, 535] width 23 height 23
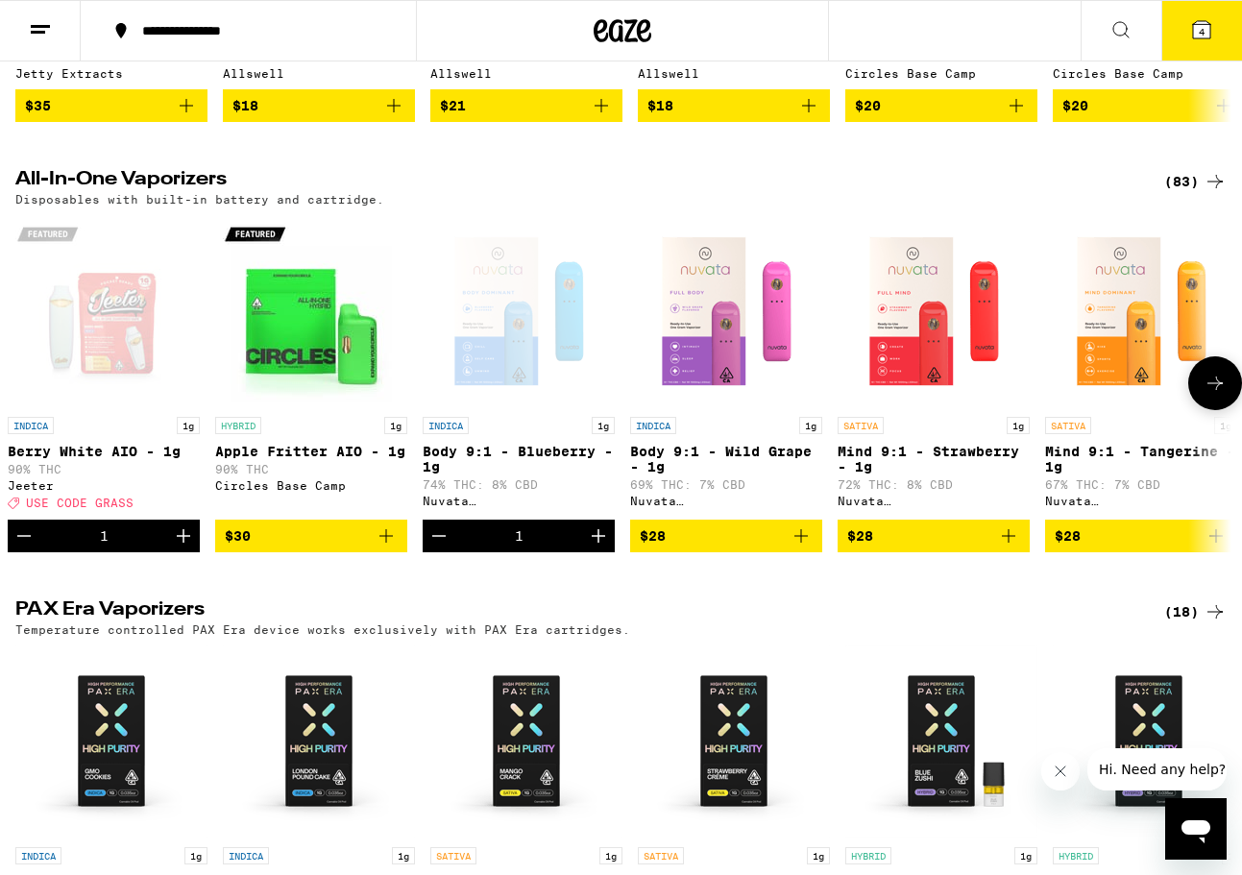
click at [437, 547] on icon "Decrement" at bounding box center [438, 535] width 23 height 23
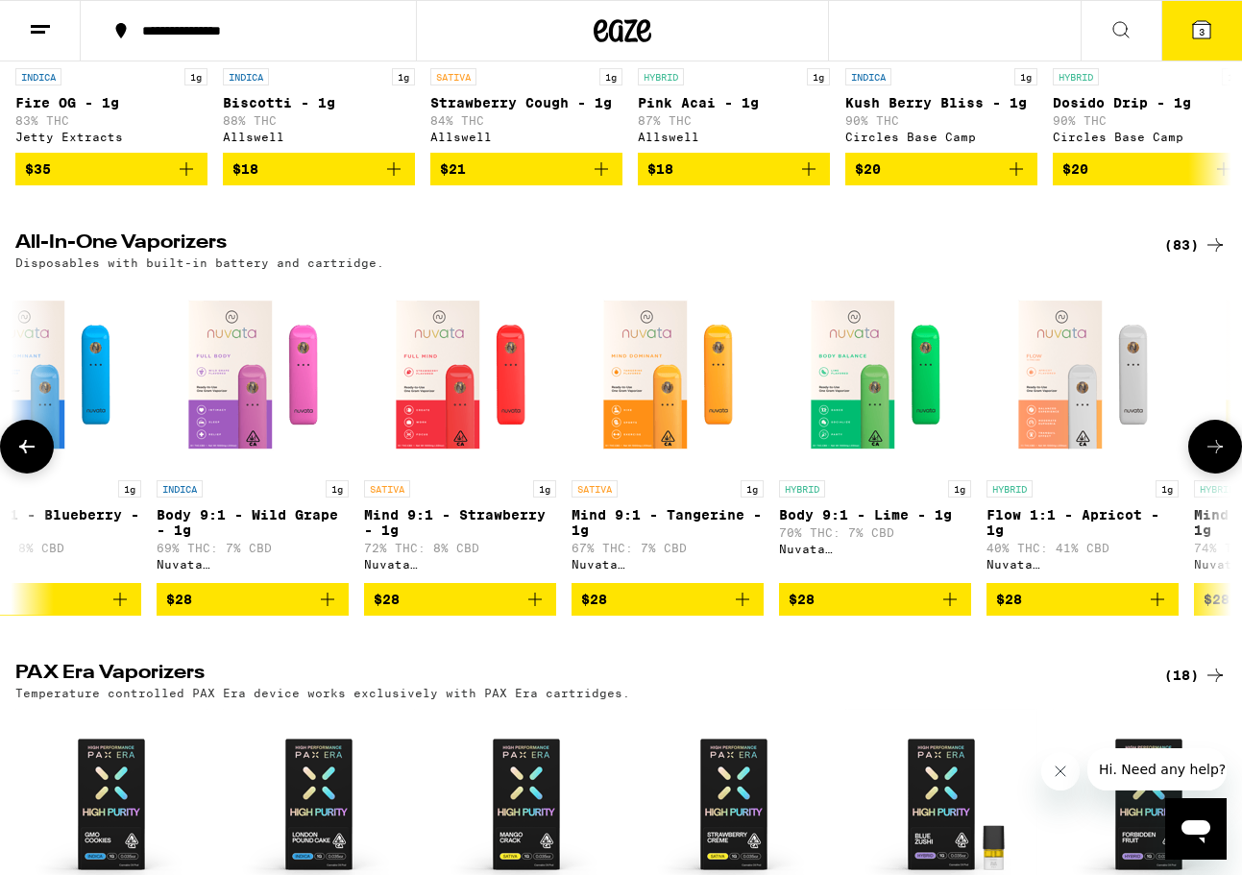
scroll to position [1289, 0]
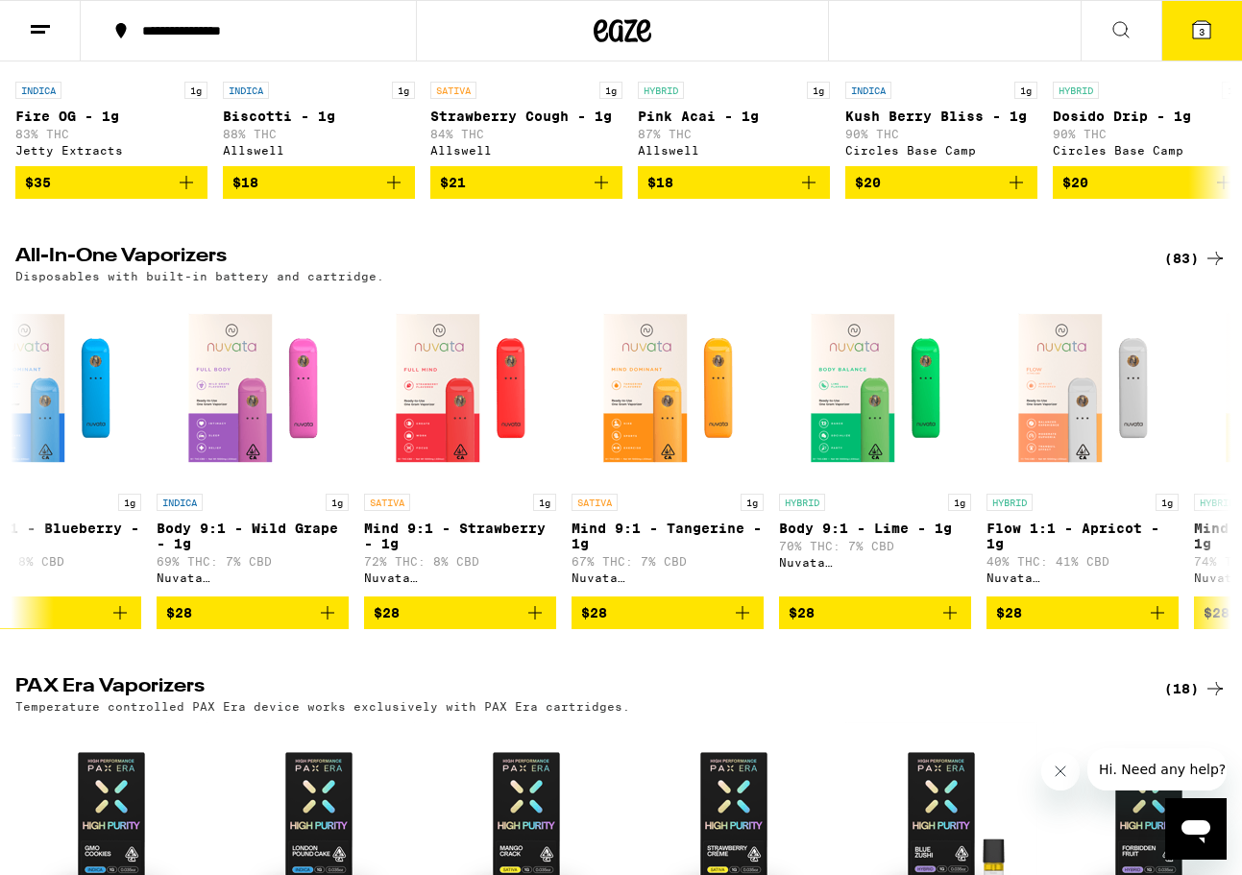
click at [1197, 19] on icon at bounding box center [1201, 29] width 23 height 23
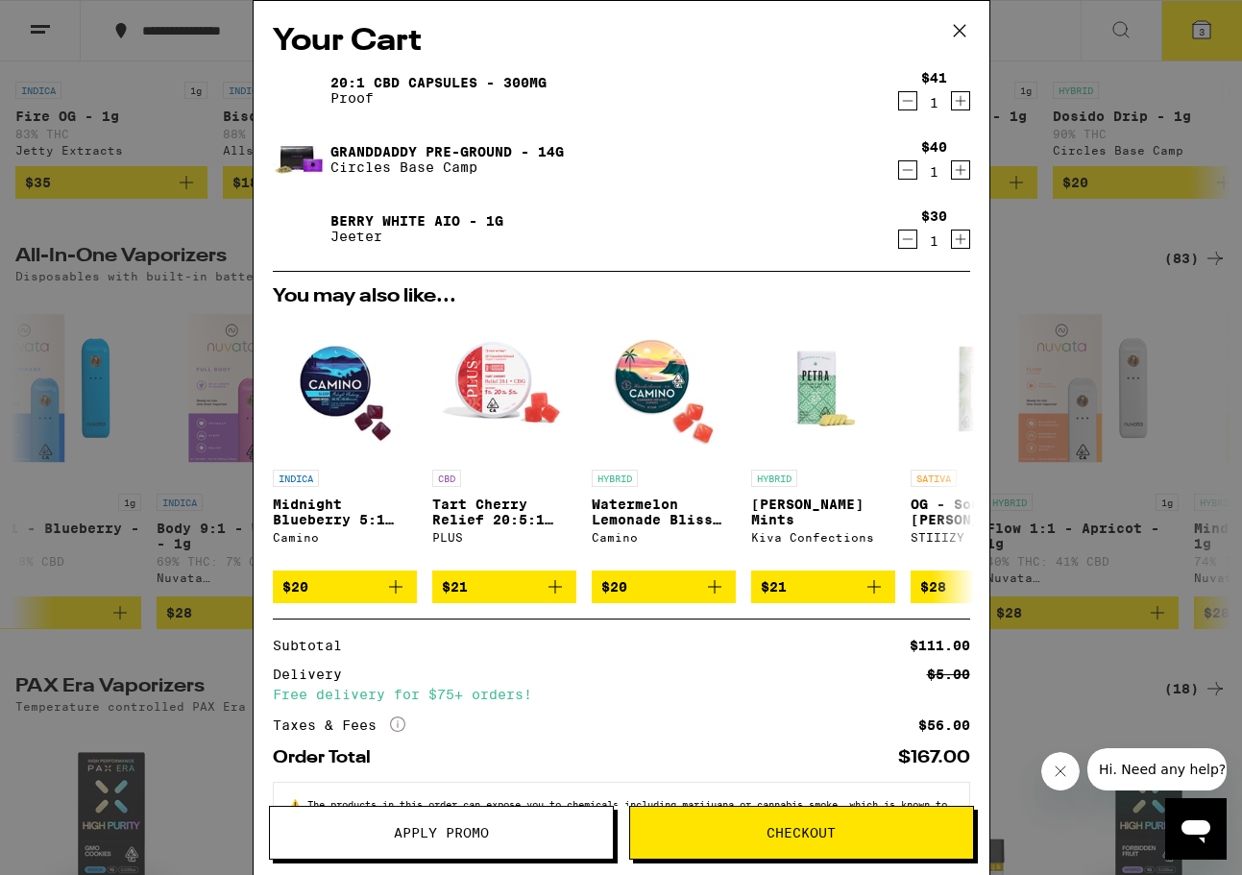
click at [908, 169] on icon "Decrement" at bounding box center [907, 169] width 17 height 23
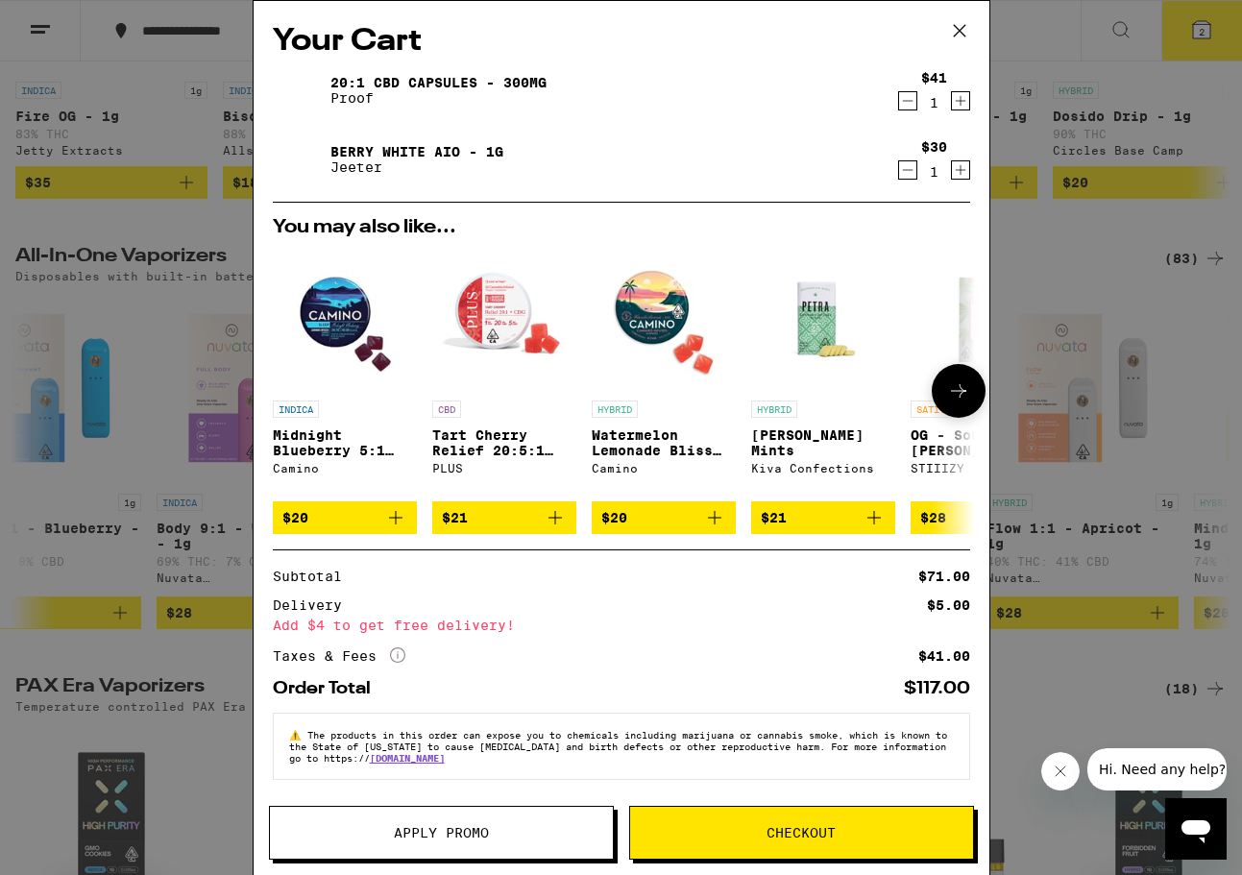
click at [947, 388] on icon at bounding box center [958, 390] width 23 height 23
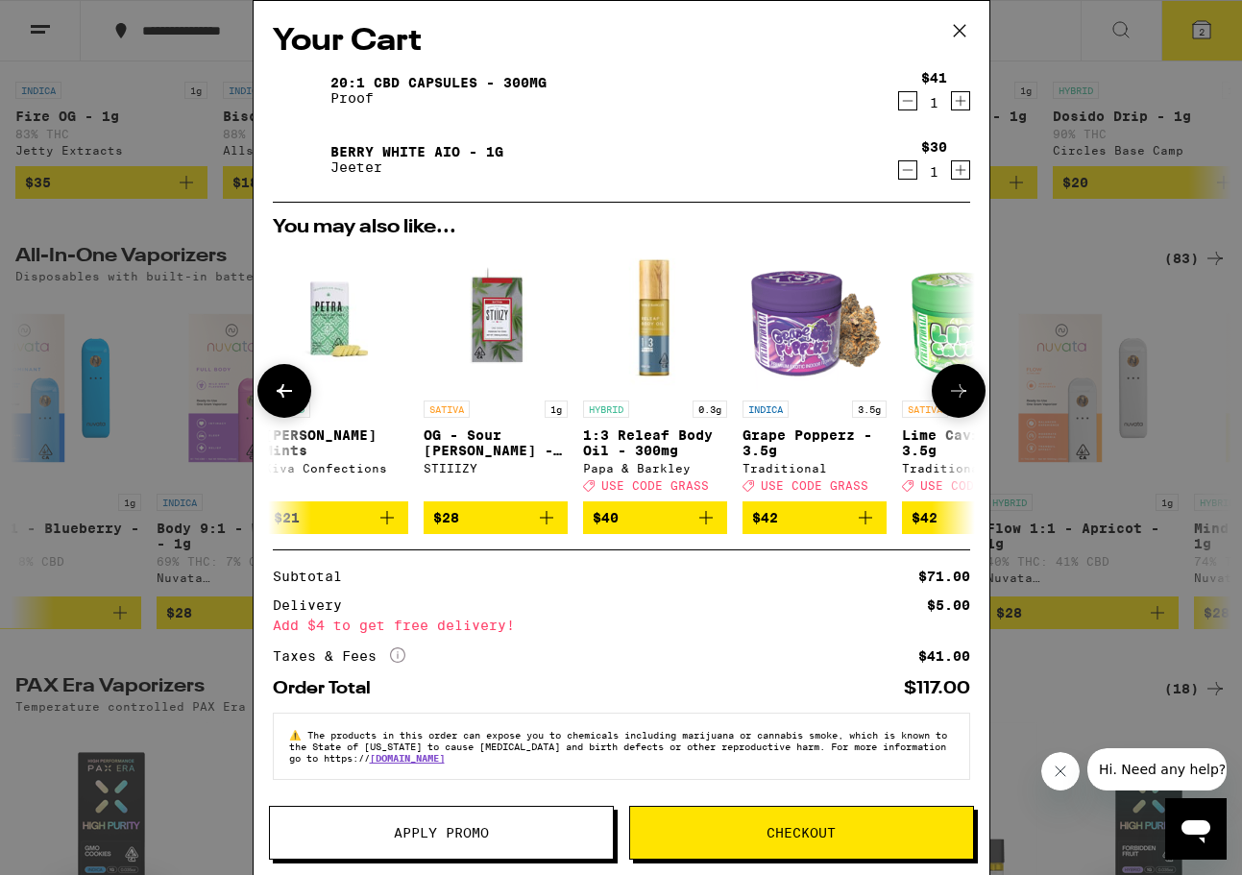
scroll to position [0, 488]
click at [1024, 259] on div "Your Cart 20:1 CBD Capsules - 300mg Proof $41 1 Berry White AIO - 1g [PERSON_NA…" at bounding box center [621, 437] width 1242 height 875
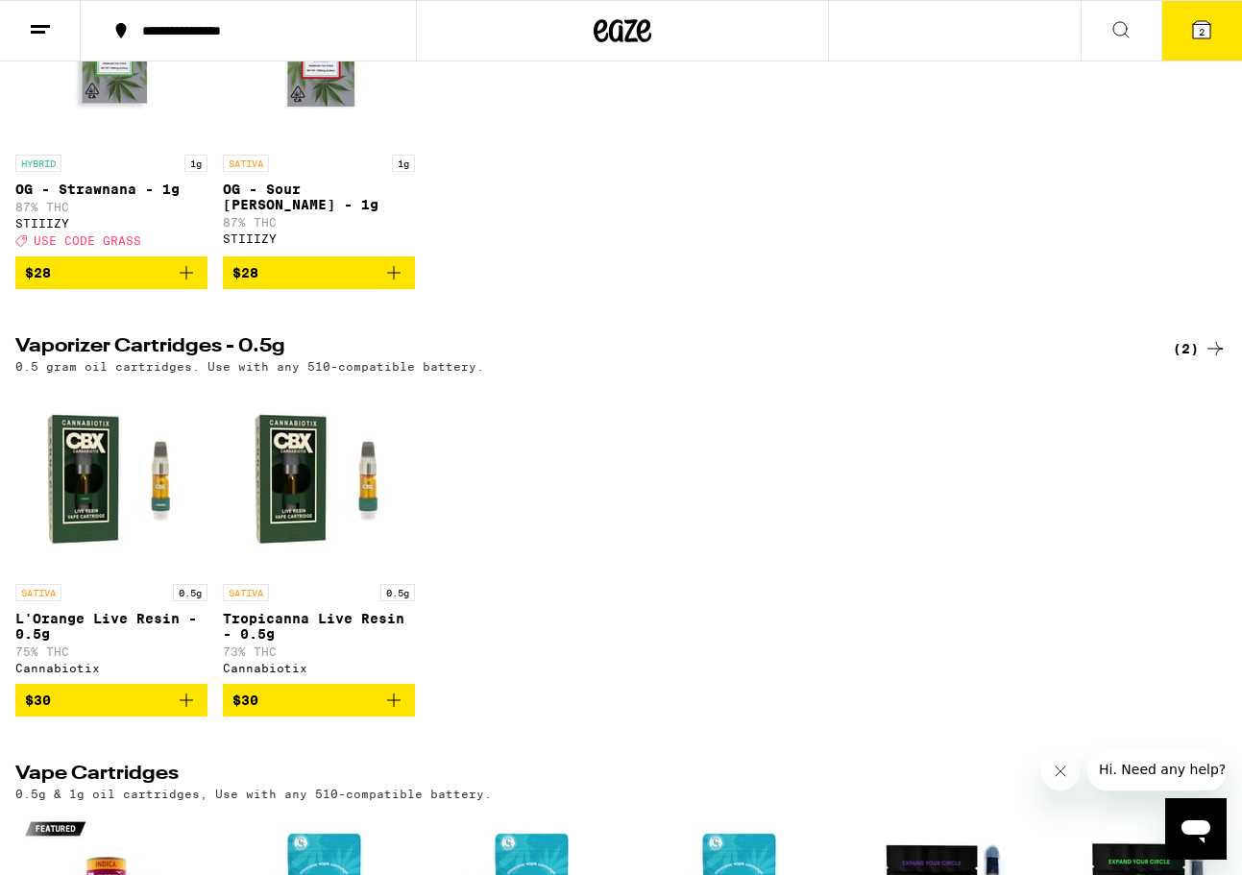
scroll to position [230, 0]
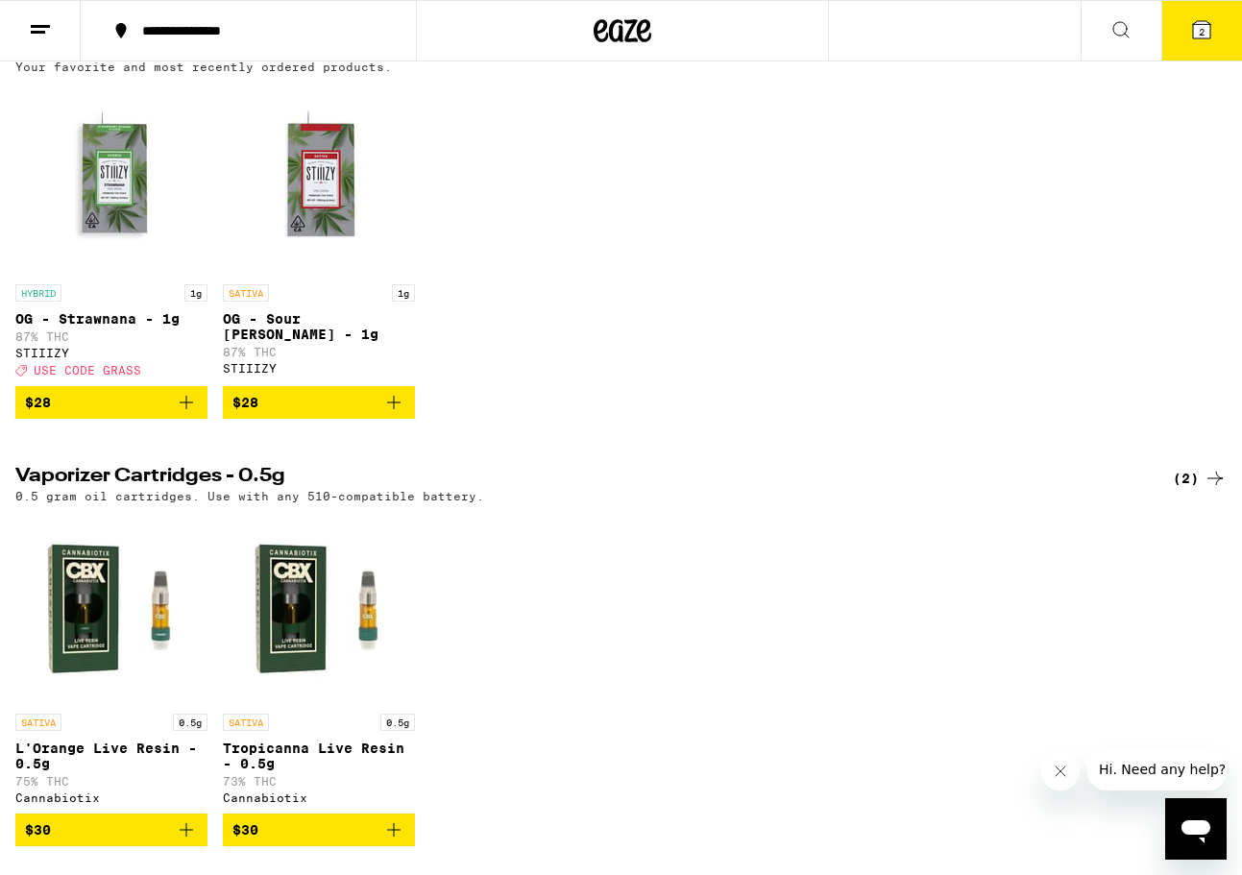
click at [46, 21] on icon at bounding box center [40, 29] width 23 height 23
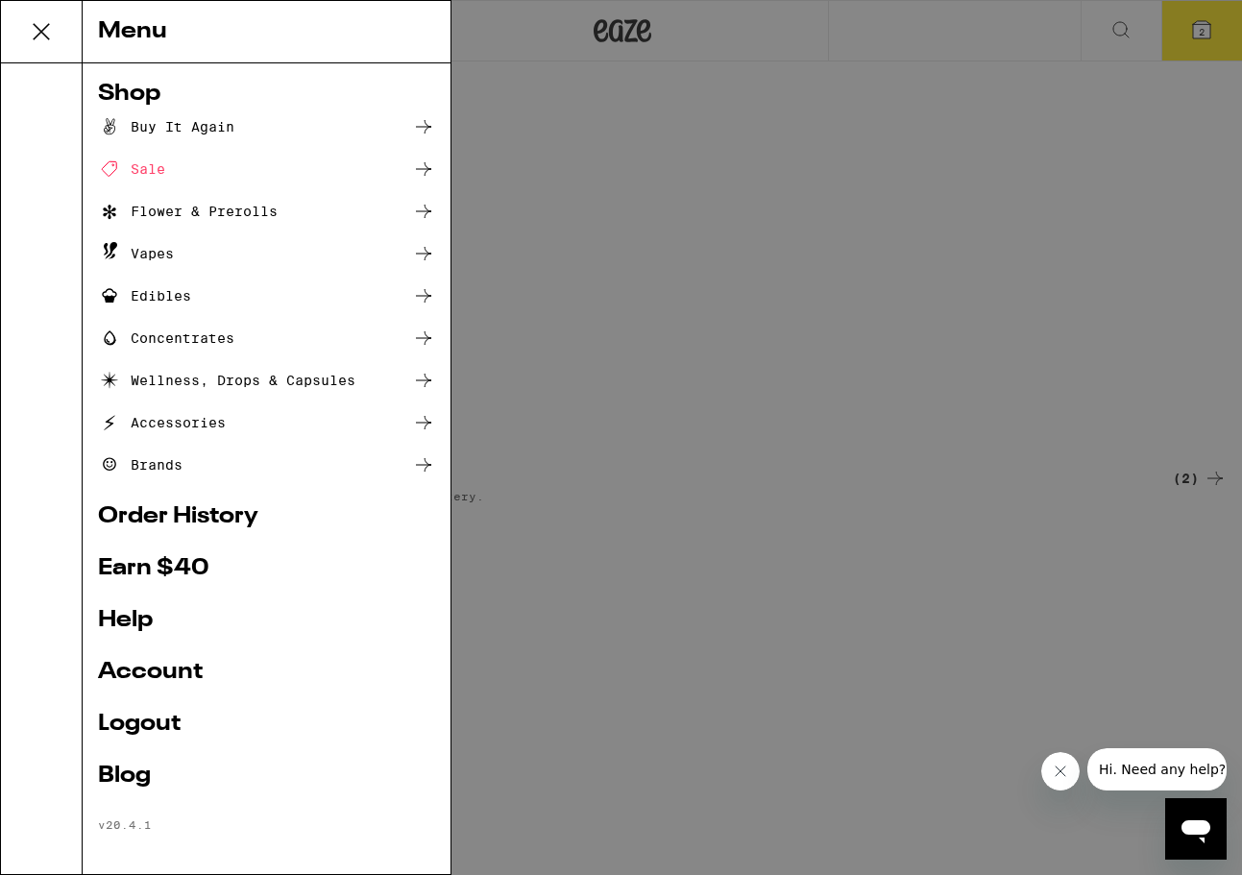
click at [154, 211] on div "Flower & Prerolls" at bounding box center [188, 211] width 180 height 23
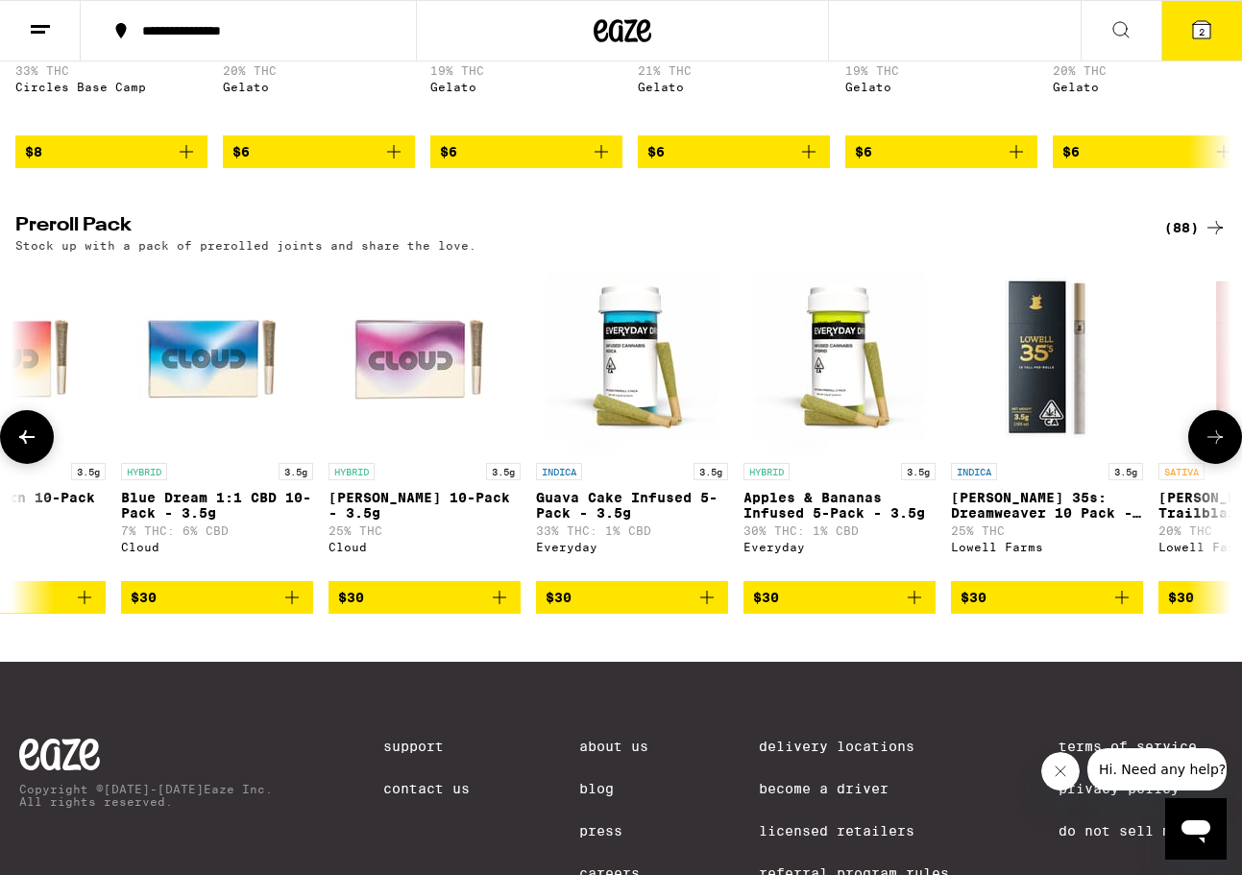
scroll to position [1349, 0]
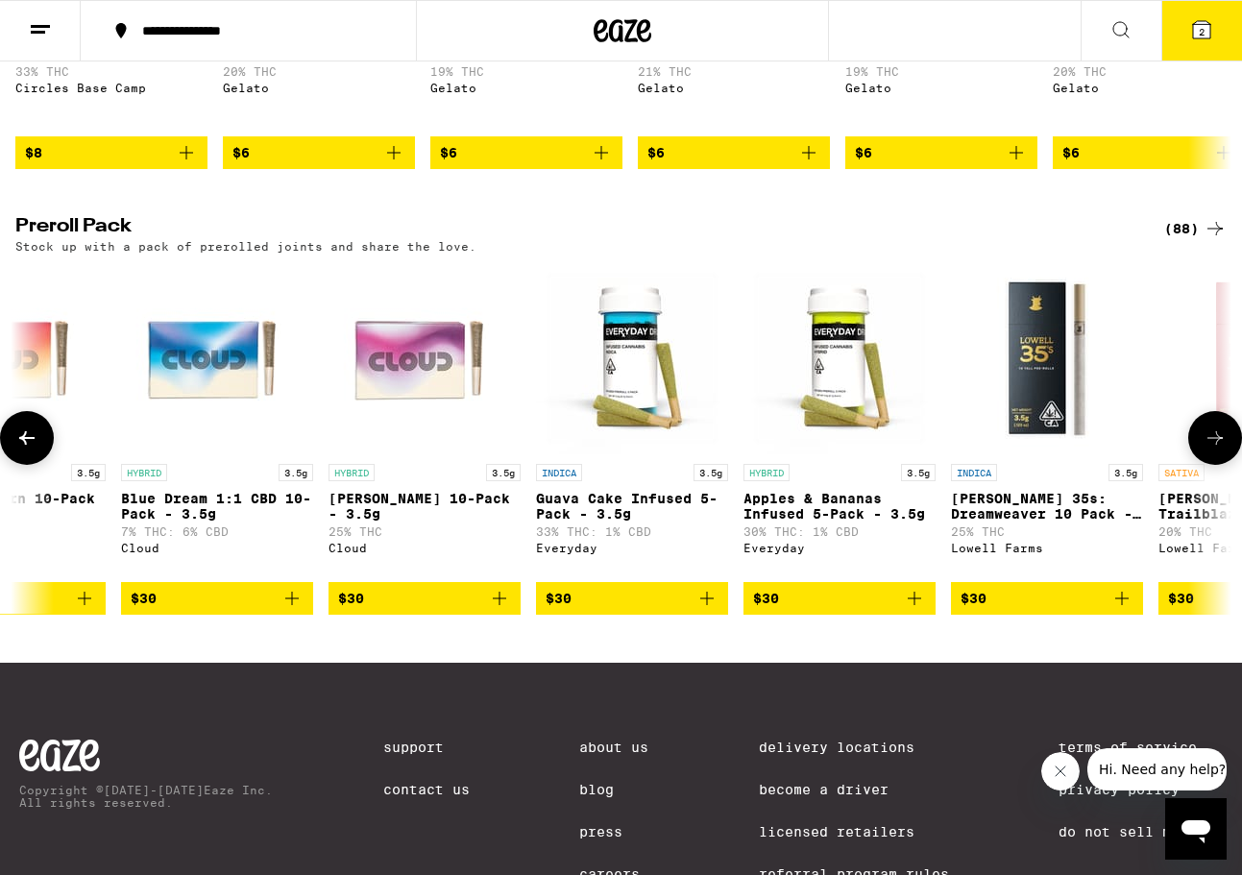
click at [566, 481] on p "INDICA" at bounding box center [559, 472] width 46 height 17
click at [714, 610] on icon "Add to bag" at bounding box center [706, 598] width 23 height 23
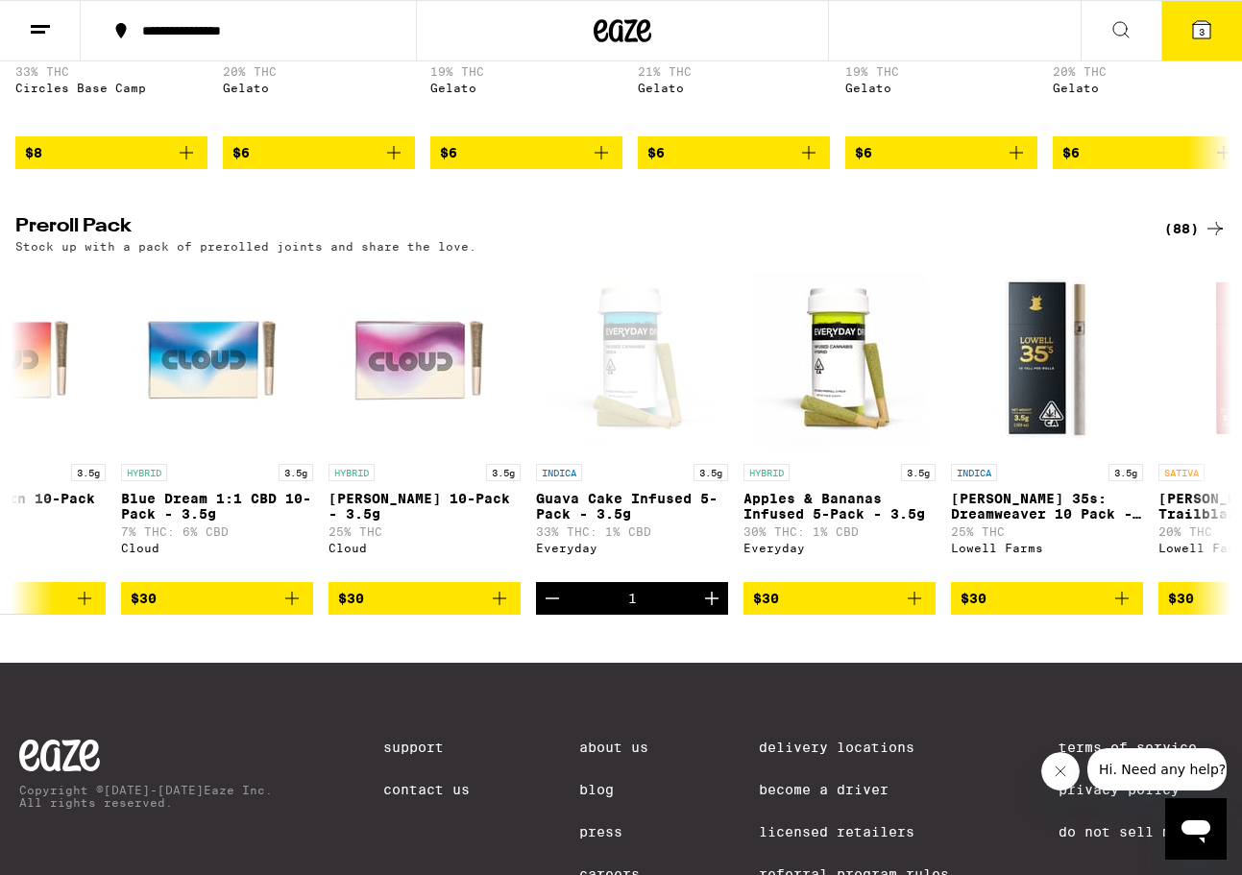
click at [1202, 41] on button "3" at bounding box center [1201, 31] width 81 height 60
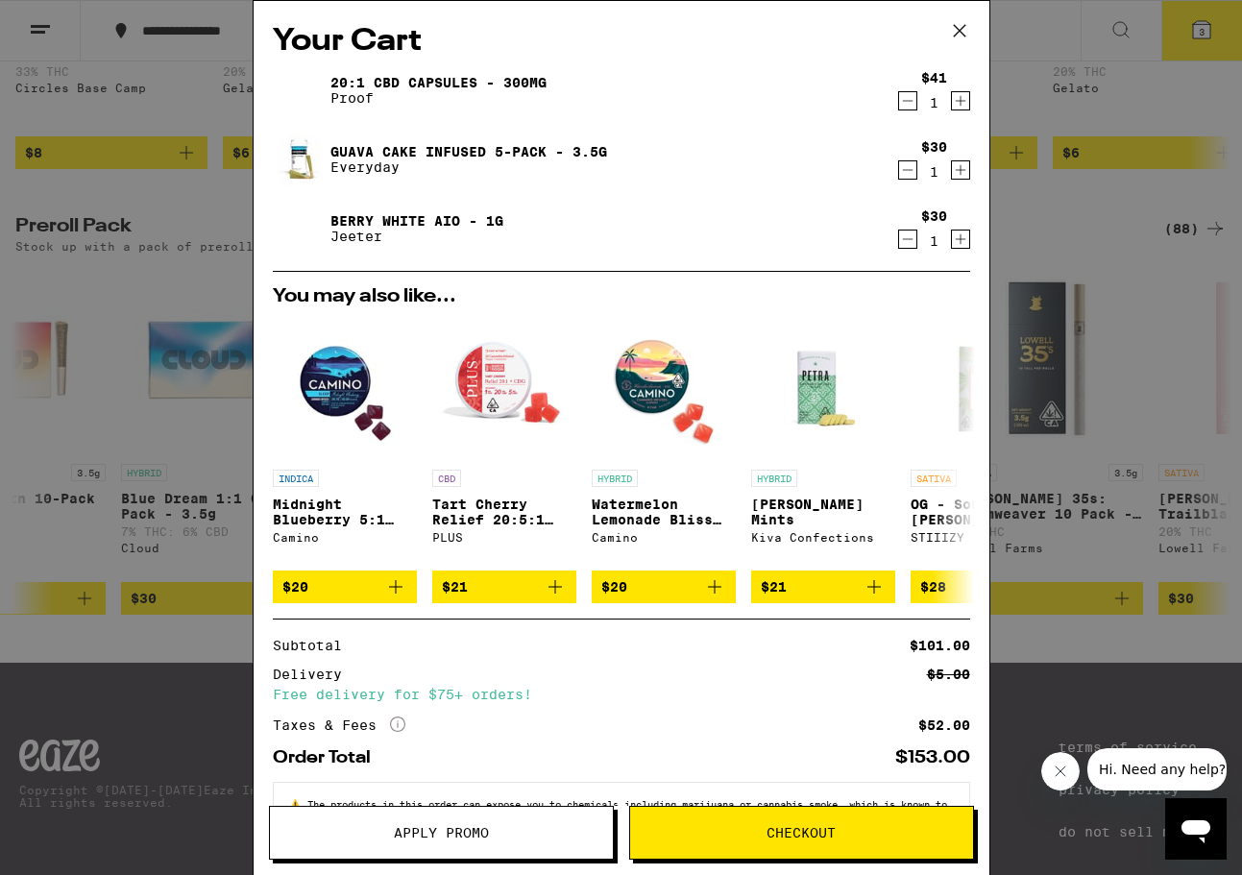
click at [792, 853] on button "Checkout" at bounding box center [801, 833] width 345 height 54
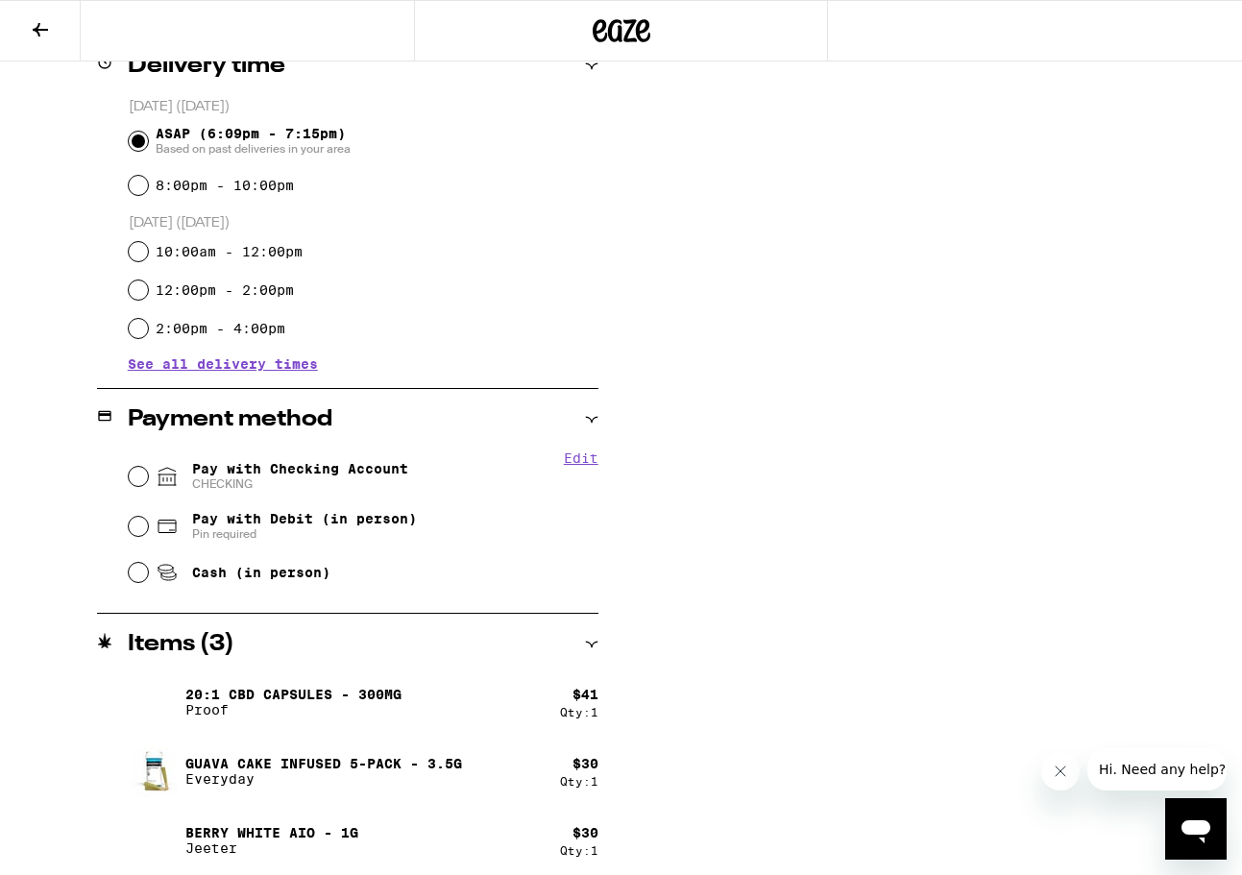
scroll to position [527, 0]
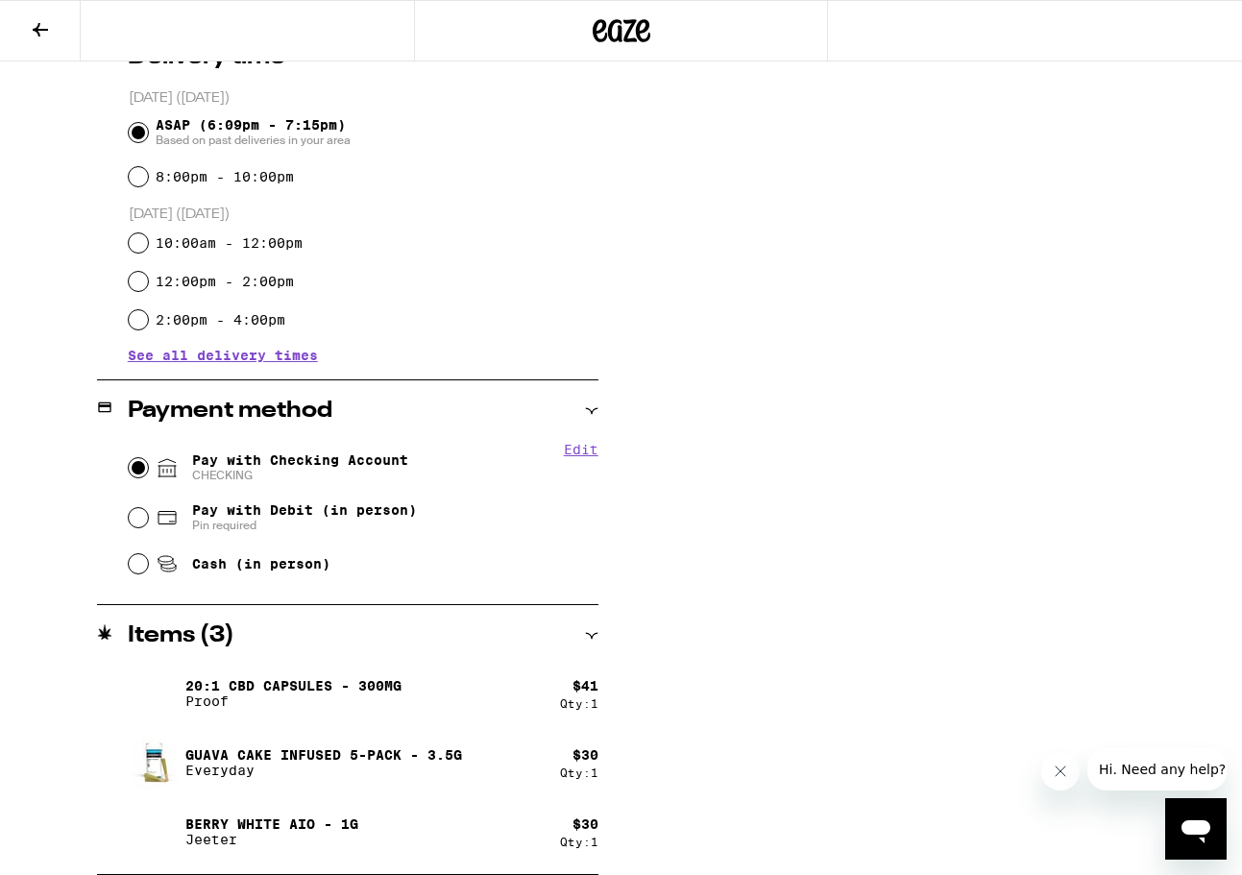
click at [139, 472] on input "Pay with Checking Account CHECKING" at bounding box center [138, 467] width 19 height 19
radio input "true"
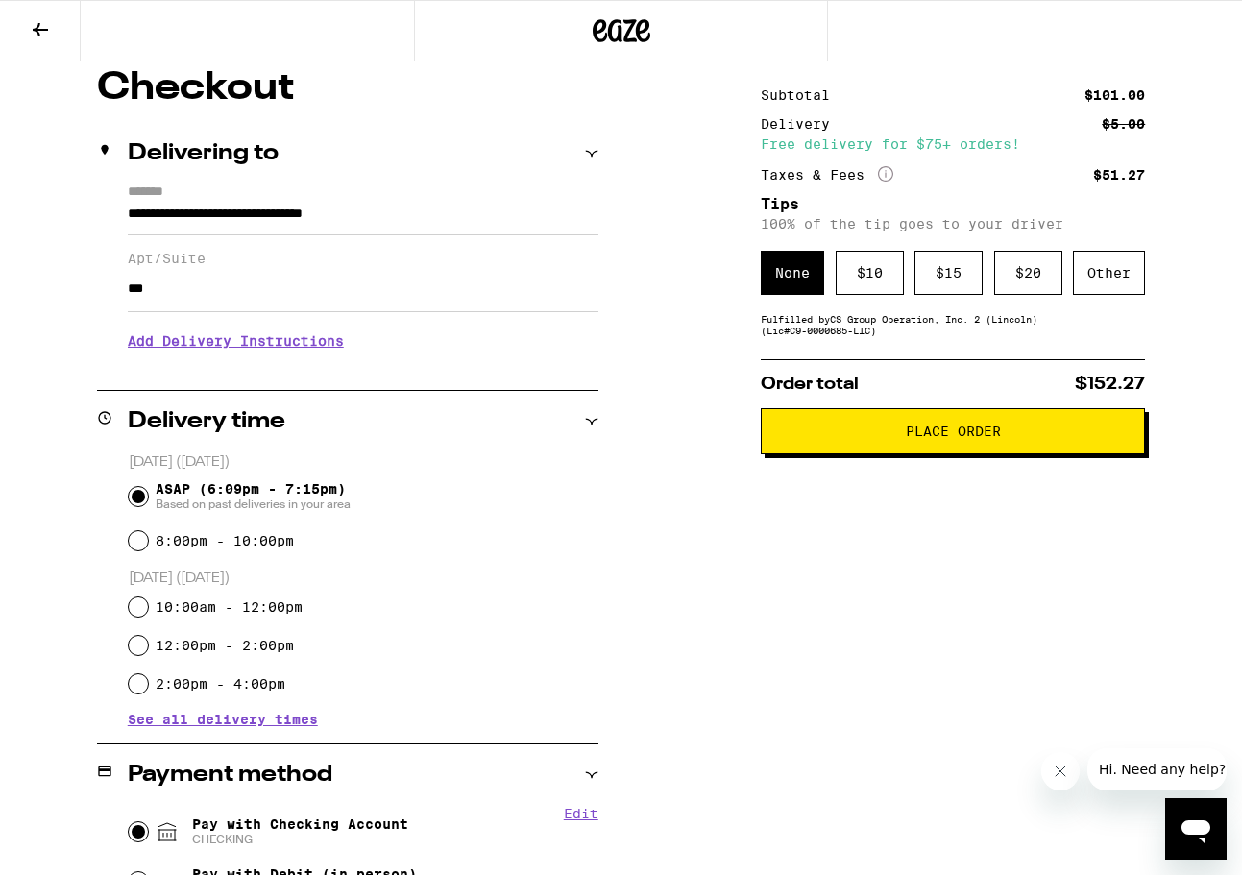
scroll to position [0, 0]
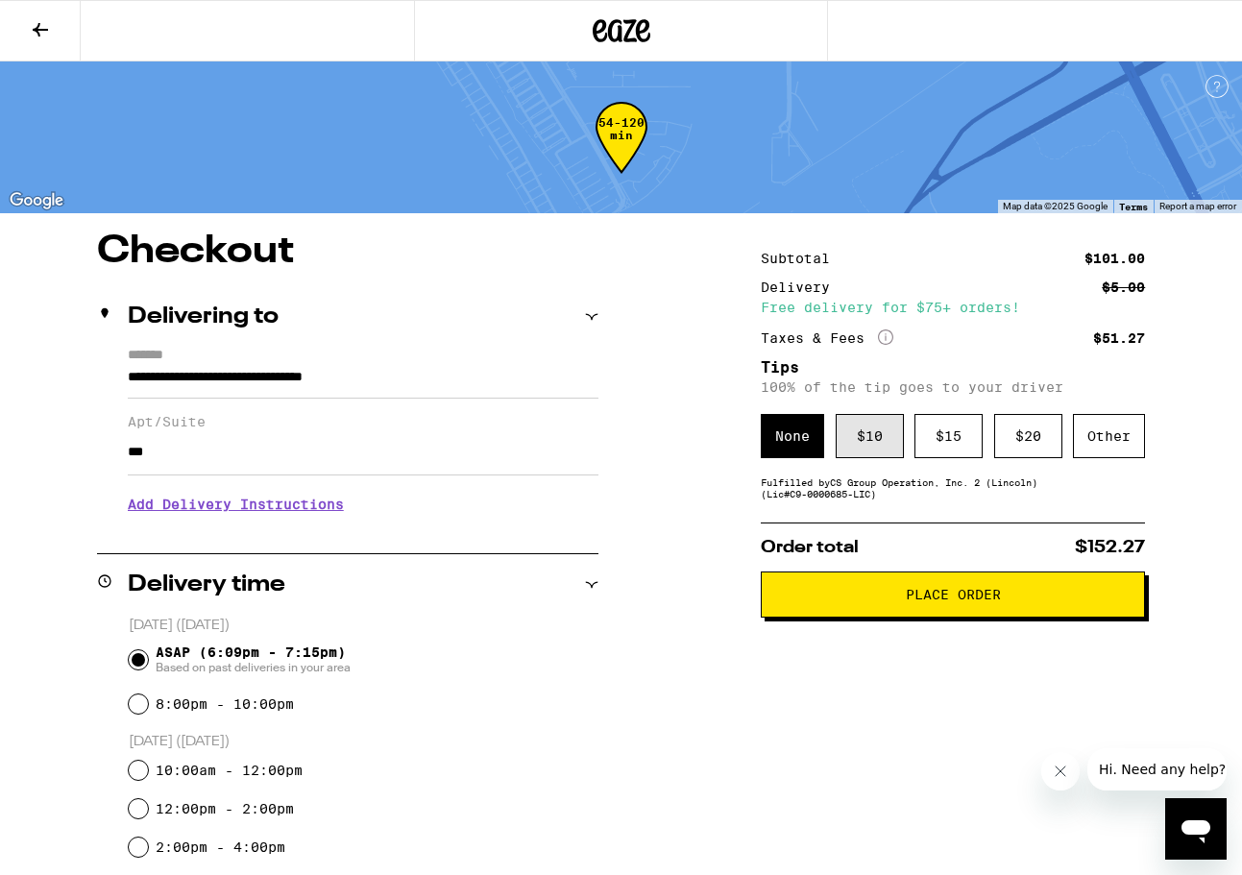
click at [862, 458] on div "$ 10" at bounding box center [870, 436] width 68 height 44
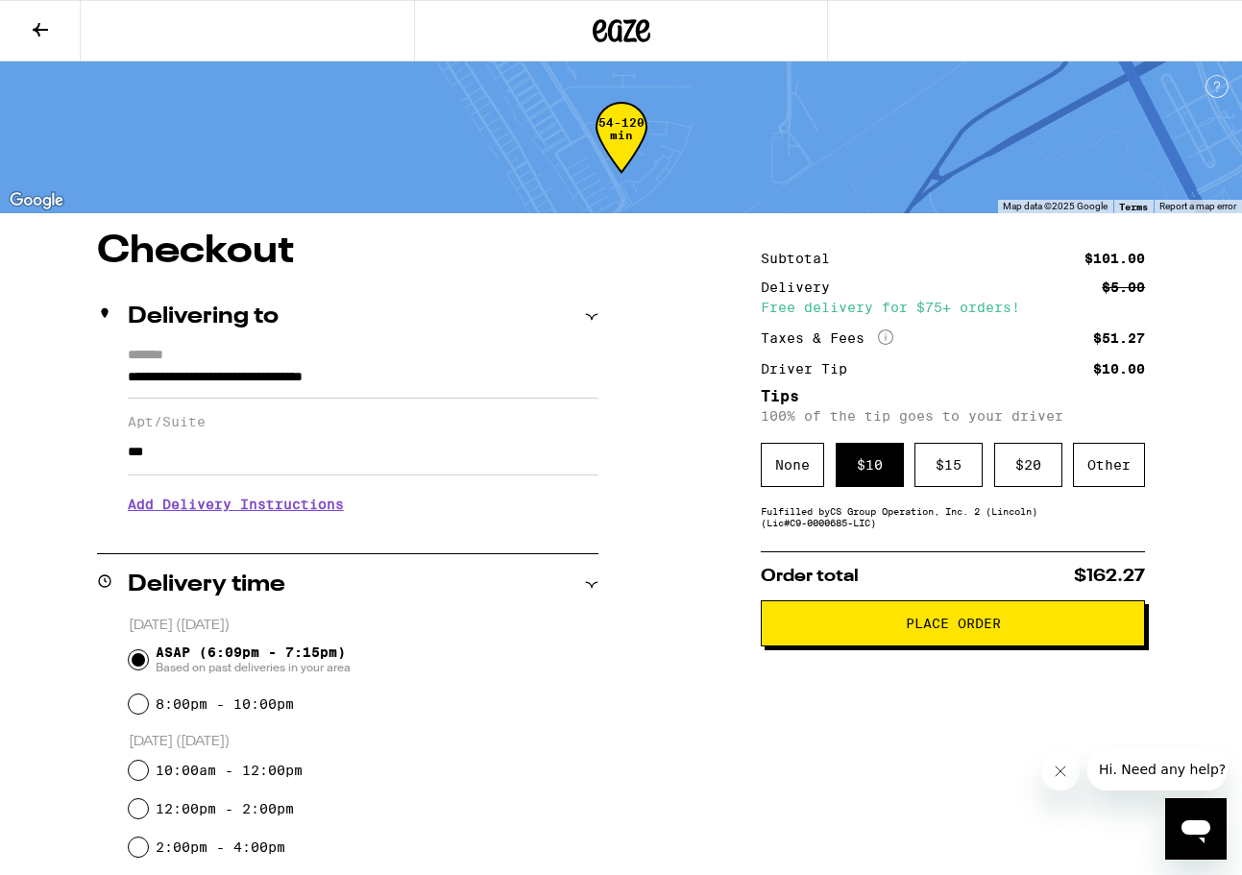
click at [827, 624] on span "Place Order" at bounding box center [953, 623] width 352 height 13
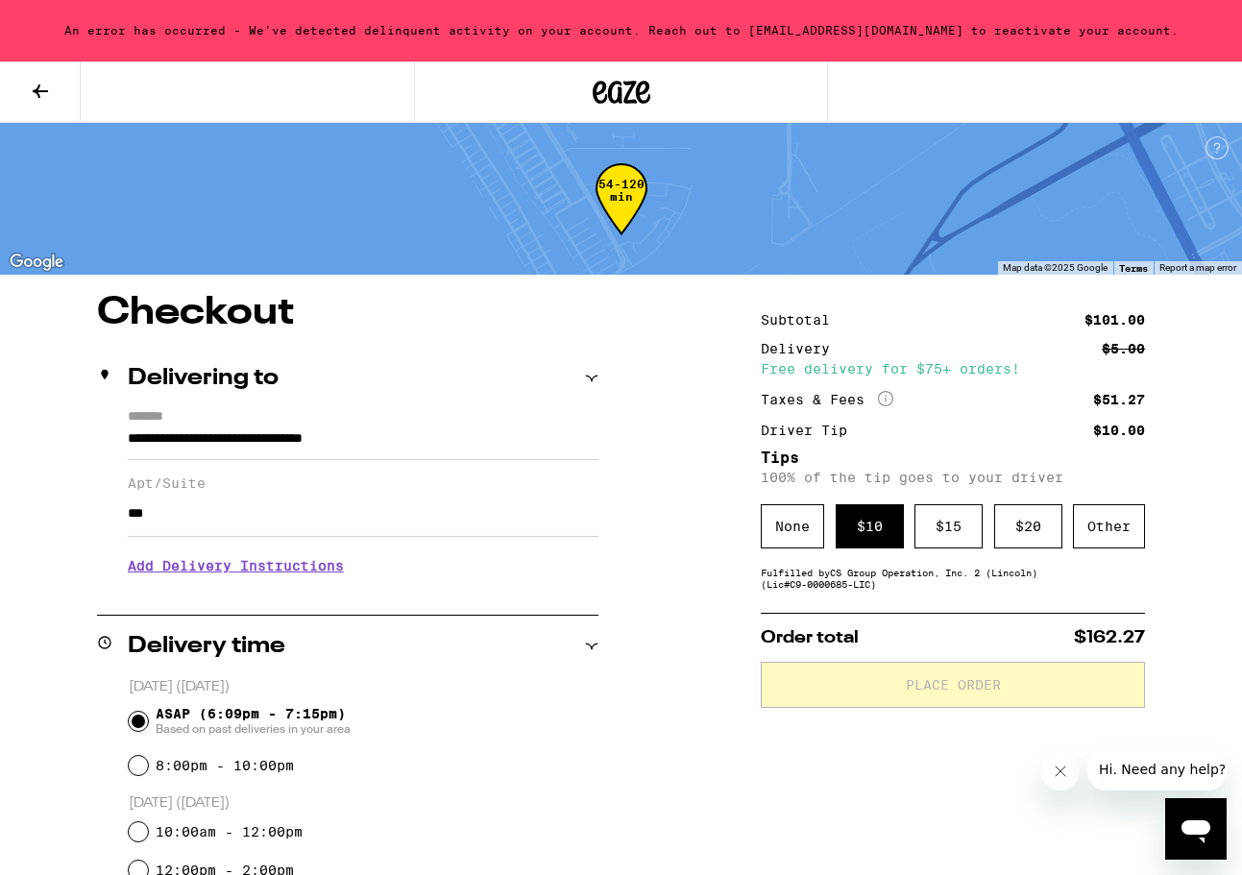
click at [23, 91] on button at bounding box center [40, 92] width 81 height 61
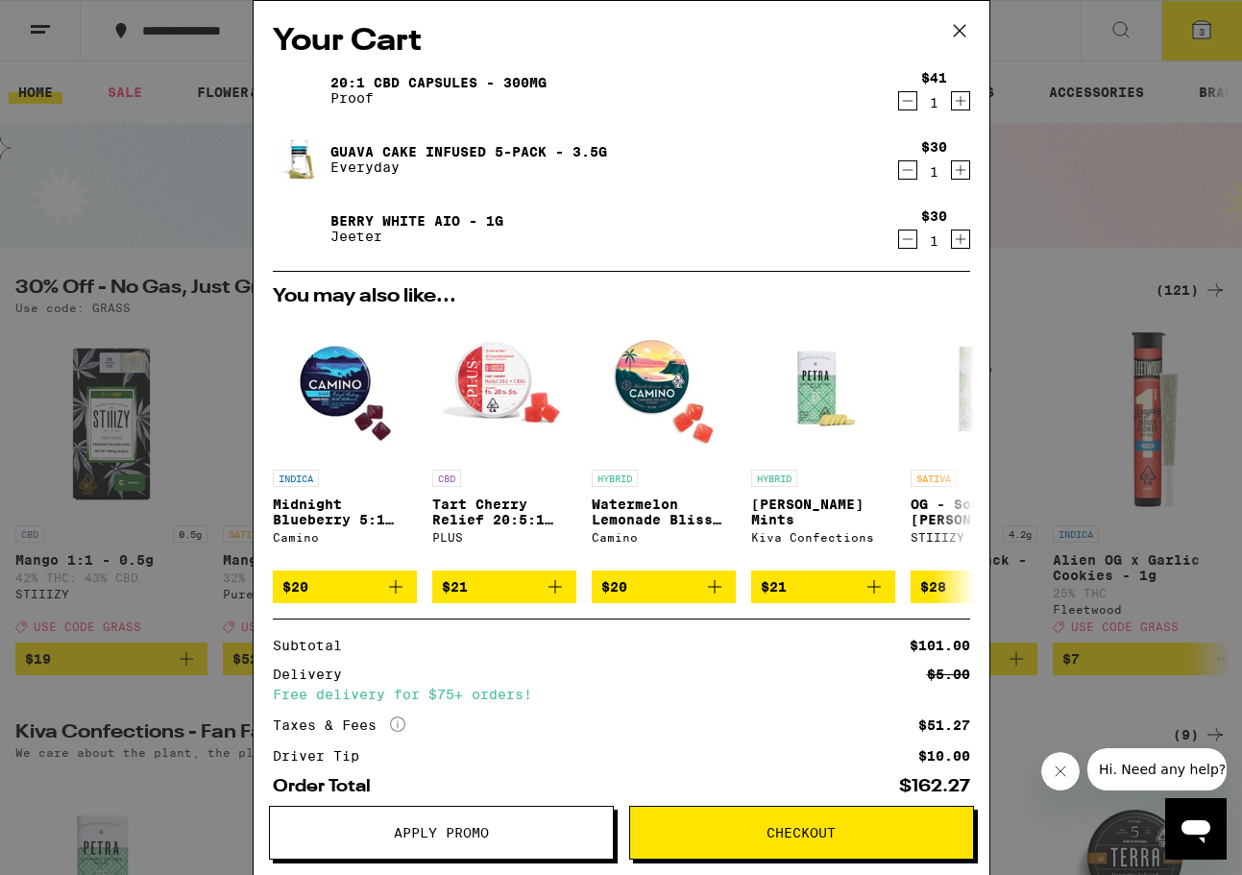
click at [963, 26] on icon at bounding box center [959, 30] width 29 height 29
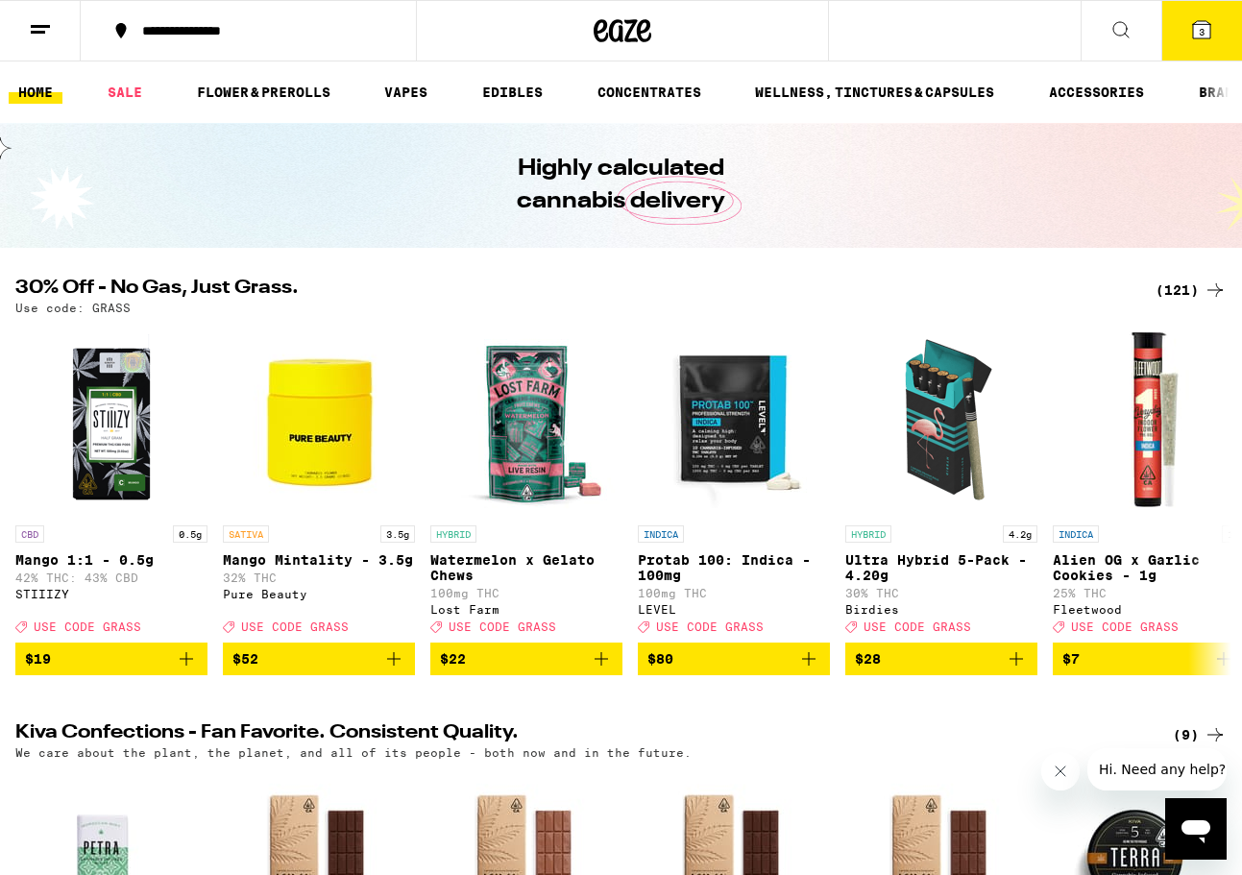
click at [1199, 26] on span "3" at bounding box center [1202, 32] width 6 height 12
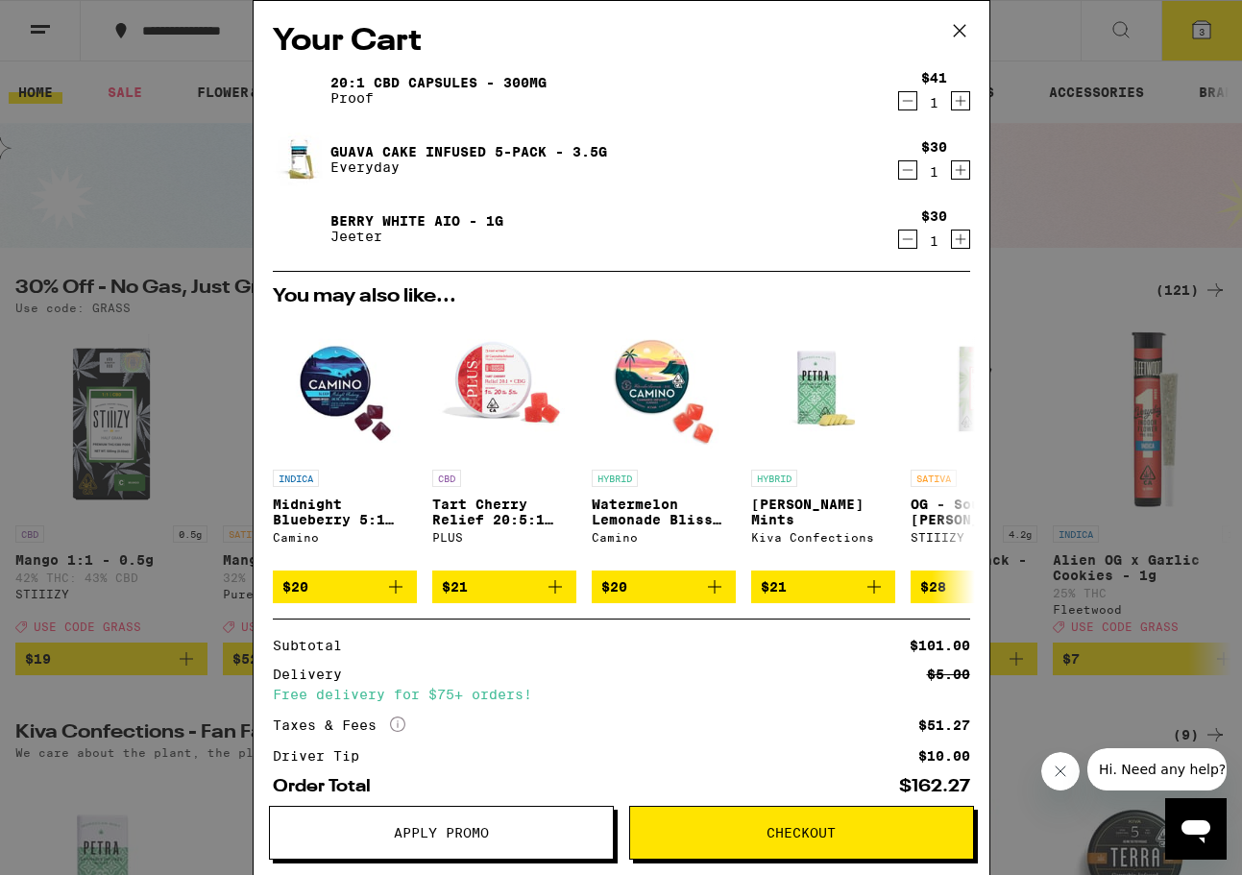
click at [957, 31] on icon at bounding box center [959, 30] width 29 height 29
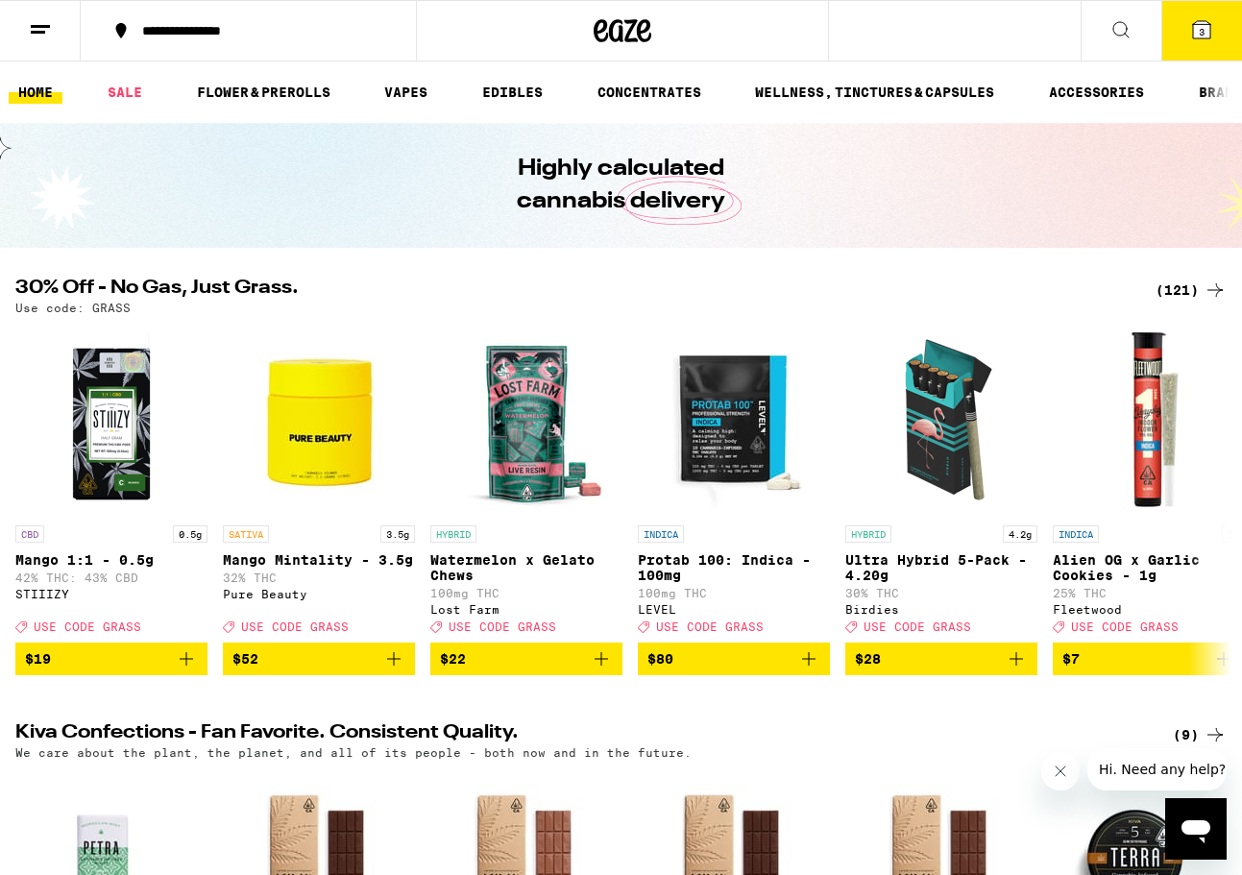
click at [22, 24] on button at bounding box center [40, 31] width 81 height 61
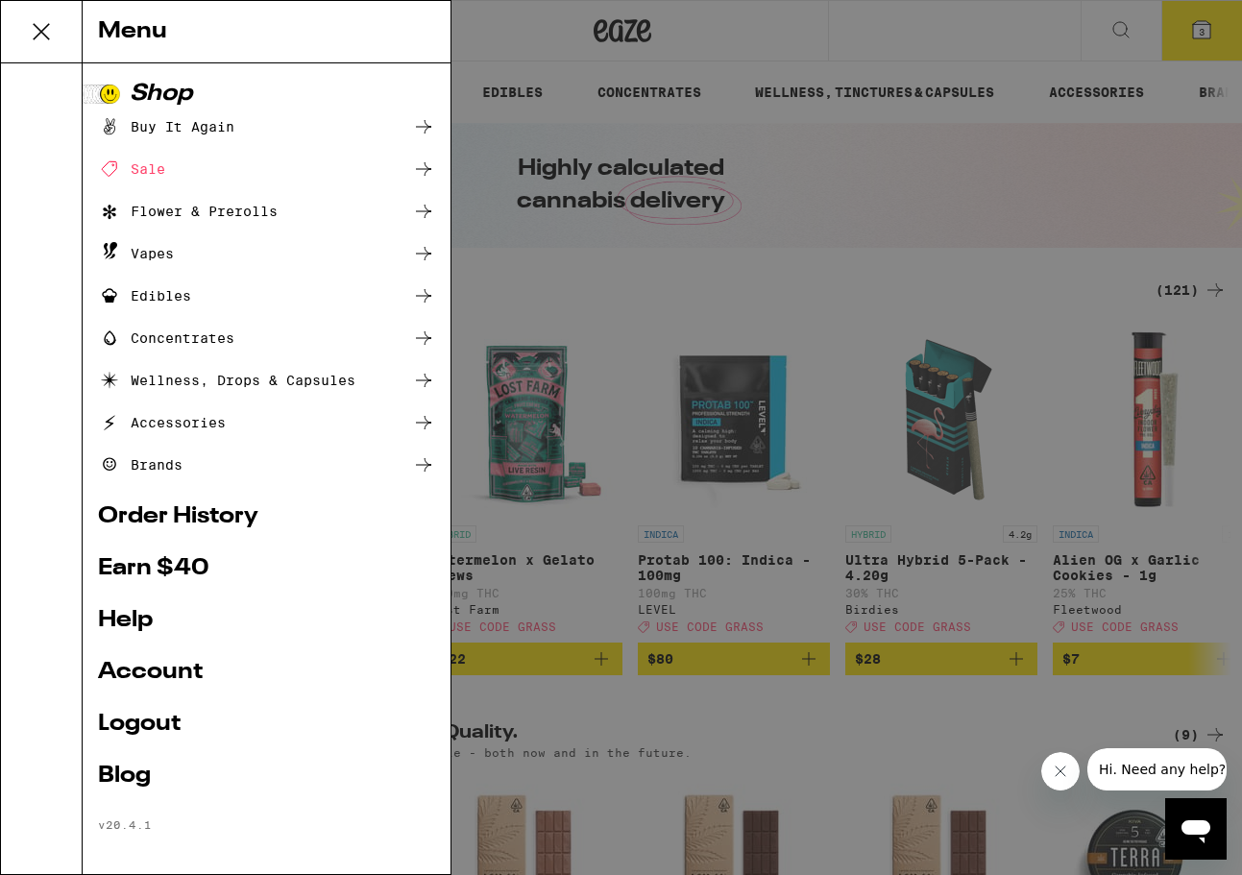
click at [137, 729] on link "Logout" at bounding box center [266, 724] width 337 height 23
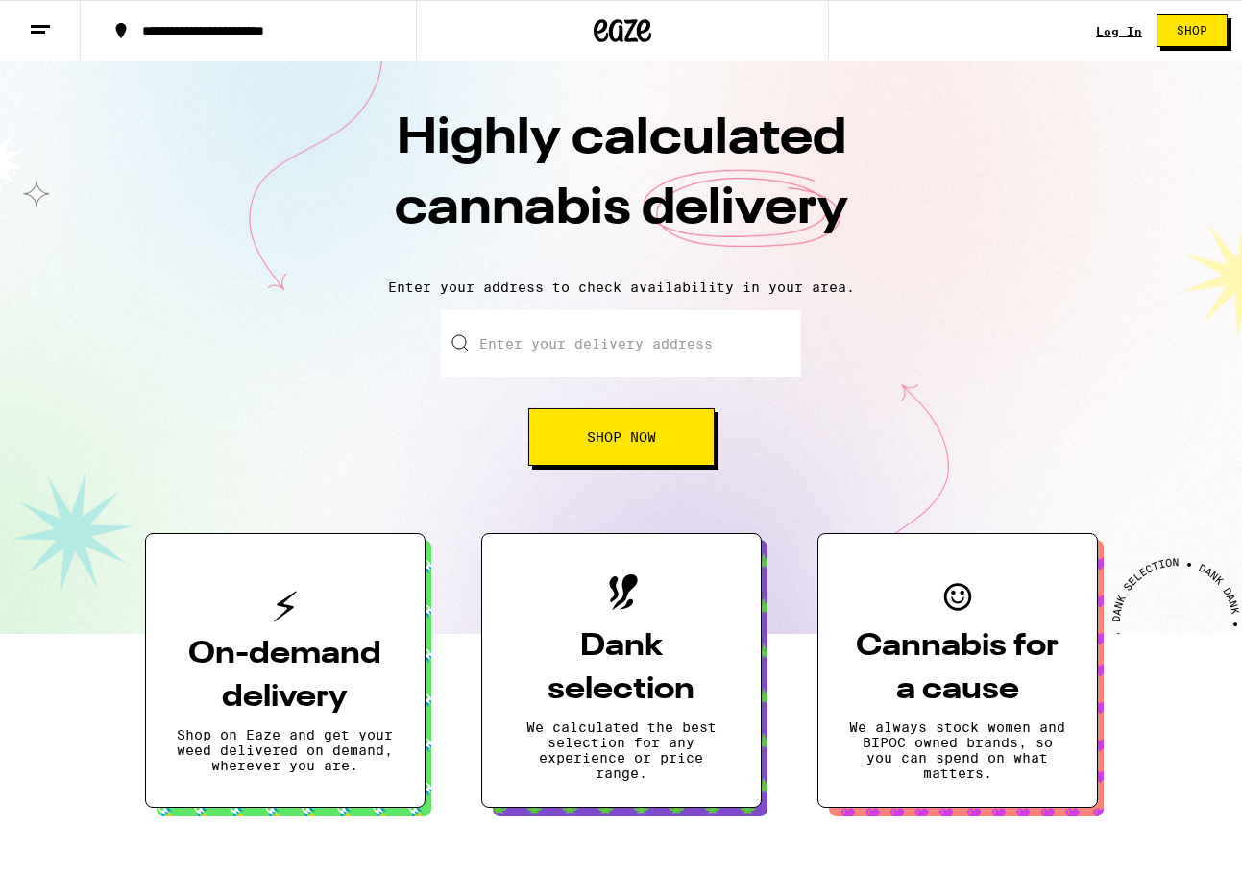
click at [495, 346] on input "Enter your delivery address" at bounding box center [621, 343] width 360 height 67
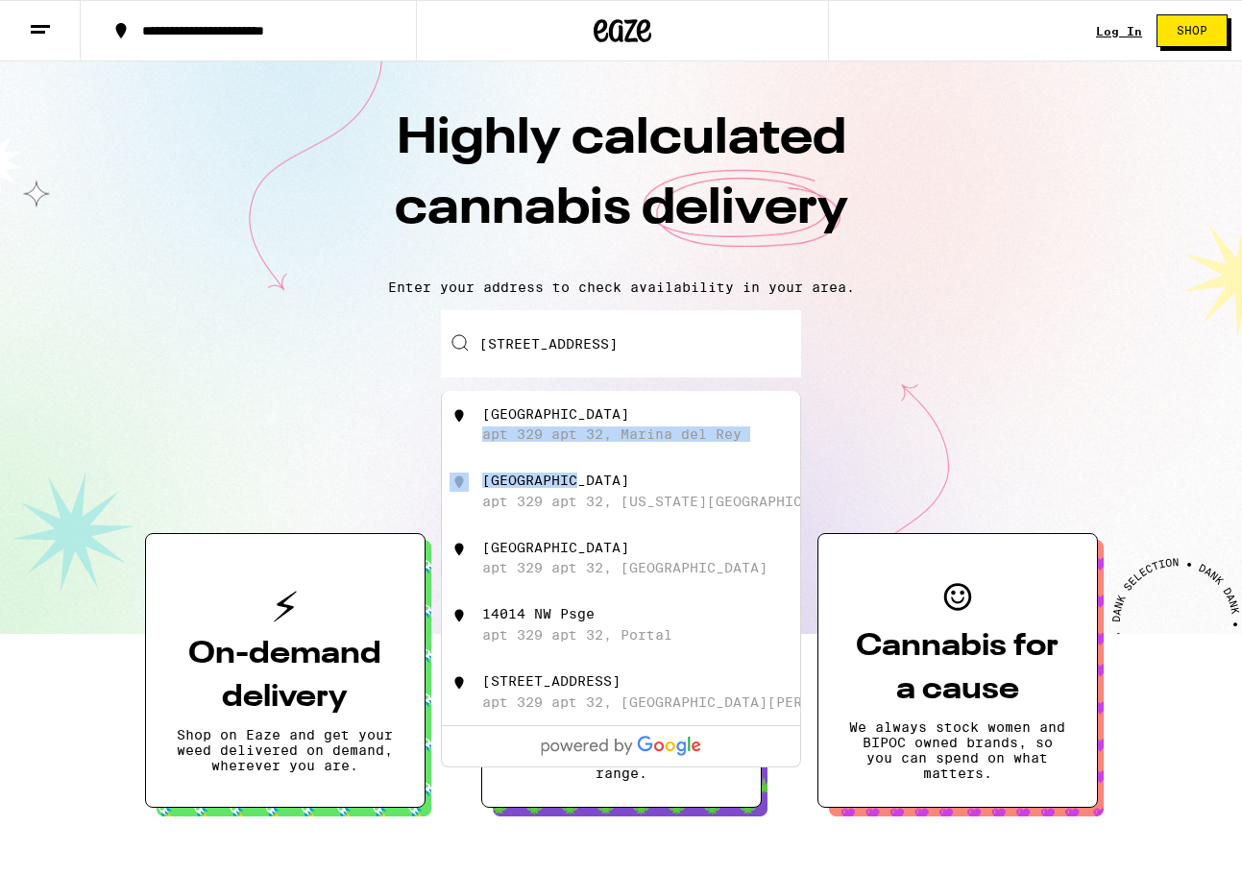
drag, startPoint x: 630, startPoint y: 421, endPoint x: 579, endPoint y: 498, distance: 92.2
click at [579, 498] on ul "[GEOGRAPHIC_DATA] apt 329 apt 32, [GEOGRAPHIC_DATA] [STREET_ADDRESS][US_STATE] …" at bounding box center [621, 579] width 360 height 376
click at [609, 485] on div "[GEOGRAPHIC_DATA]" at bounding box center [555, 480] width 147 height 15
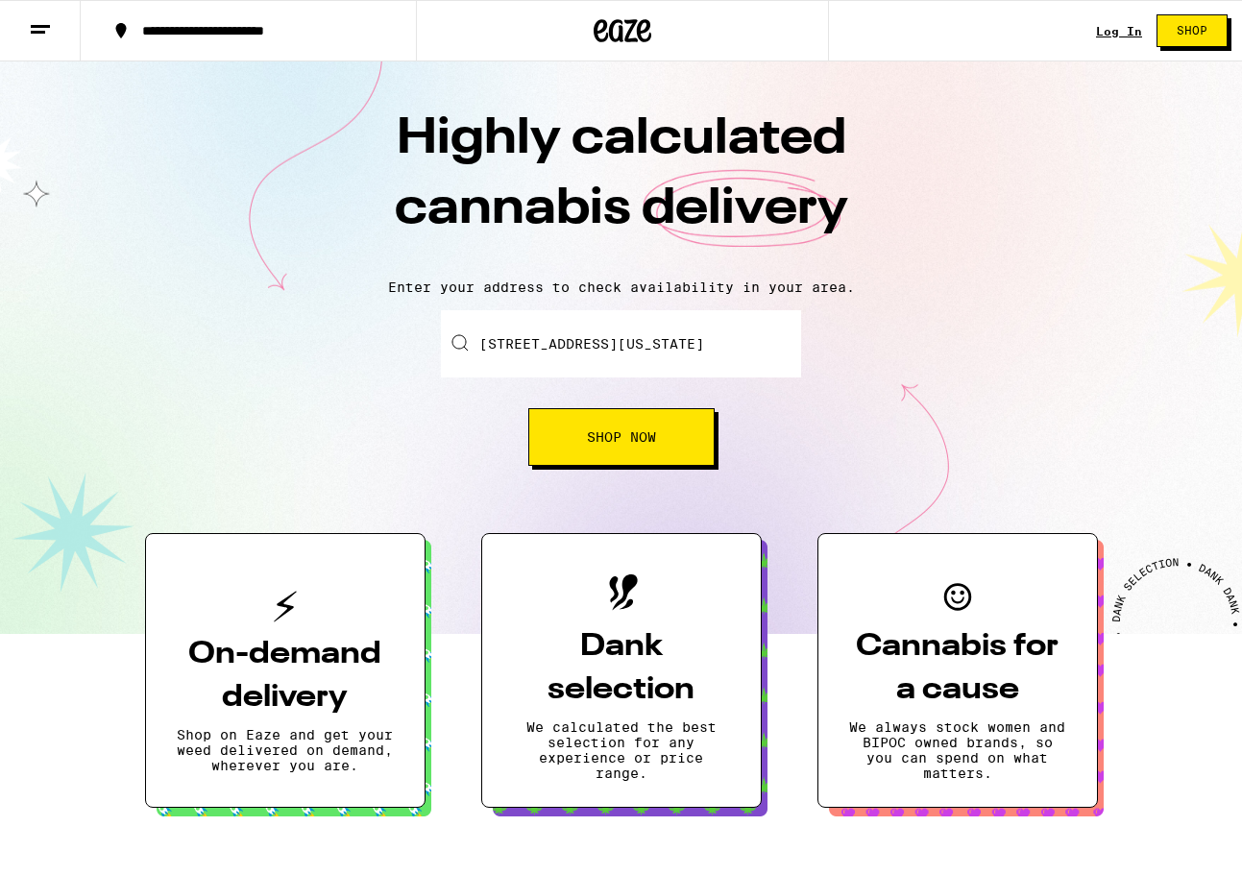
scroll to position [0, 186]
drag, startPoint x: 757, startPoint y: 344, endPoint x: 824, endPoint y: 348, distance: 67.3
click at [824, 348] on div "Enter your delivery address [STREET_ADDRESS][US_STATE] Shop Now" at bounding box center [620, 388] width 1203 height 156
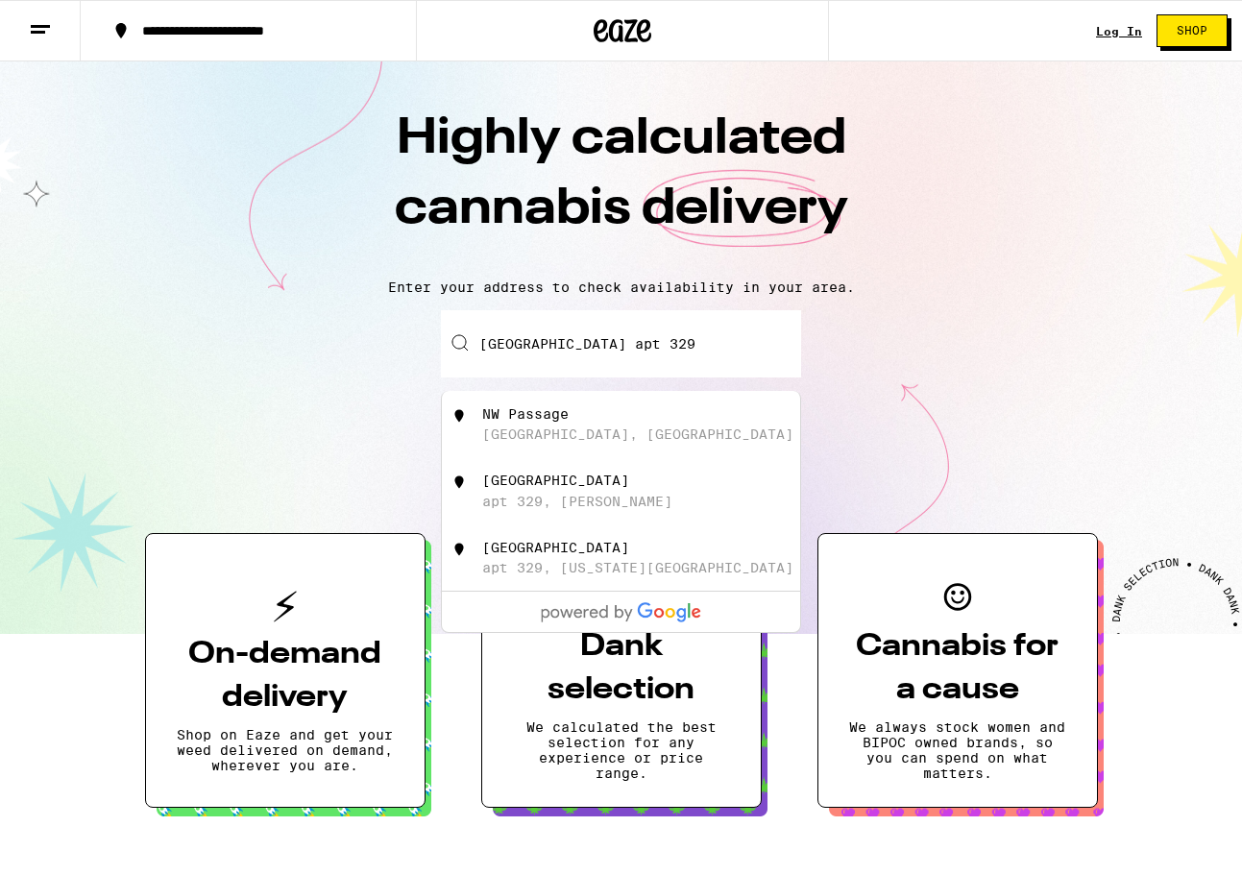
click at [629, 488] on div "[GEOGRAPHIC_DATA]" at bounding box center [555, 480] width 147 height 15
type input "[STREET_ADDRESS]"
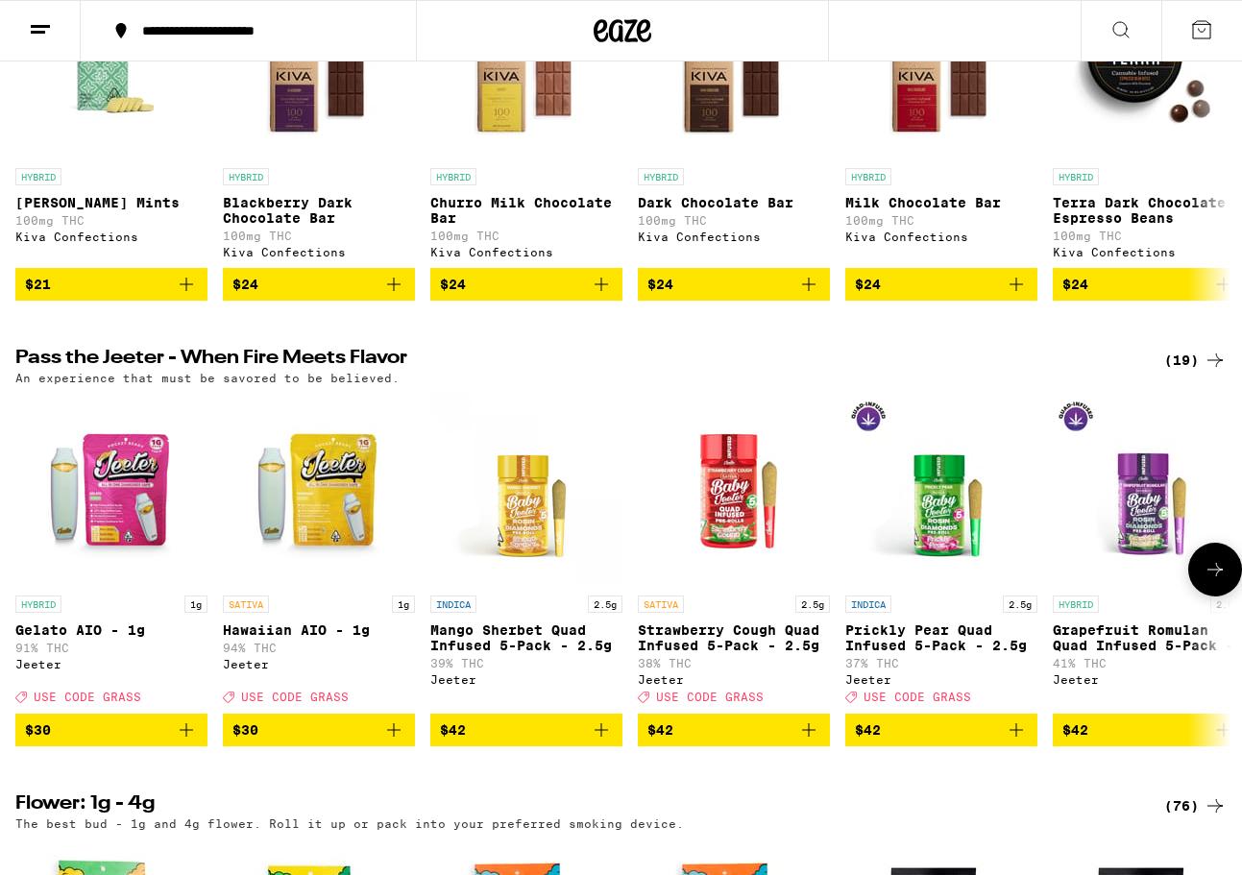
scroll to position [812, 0]
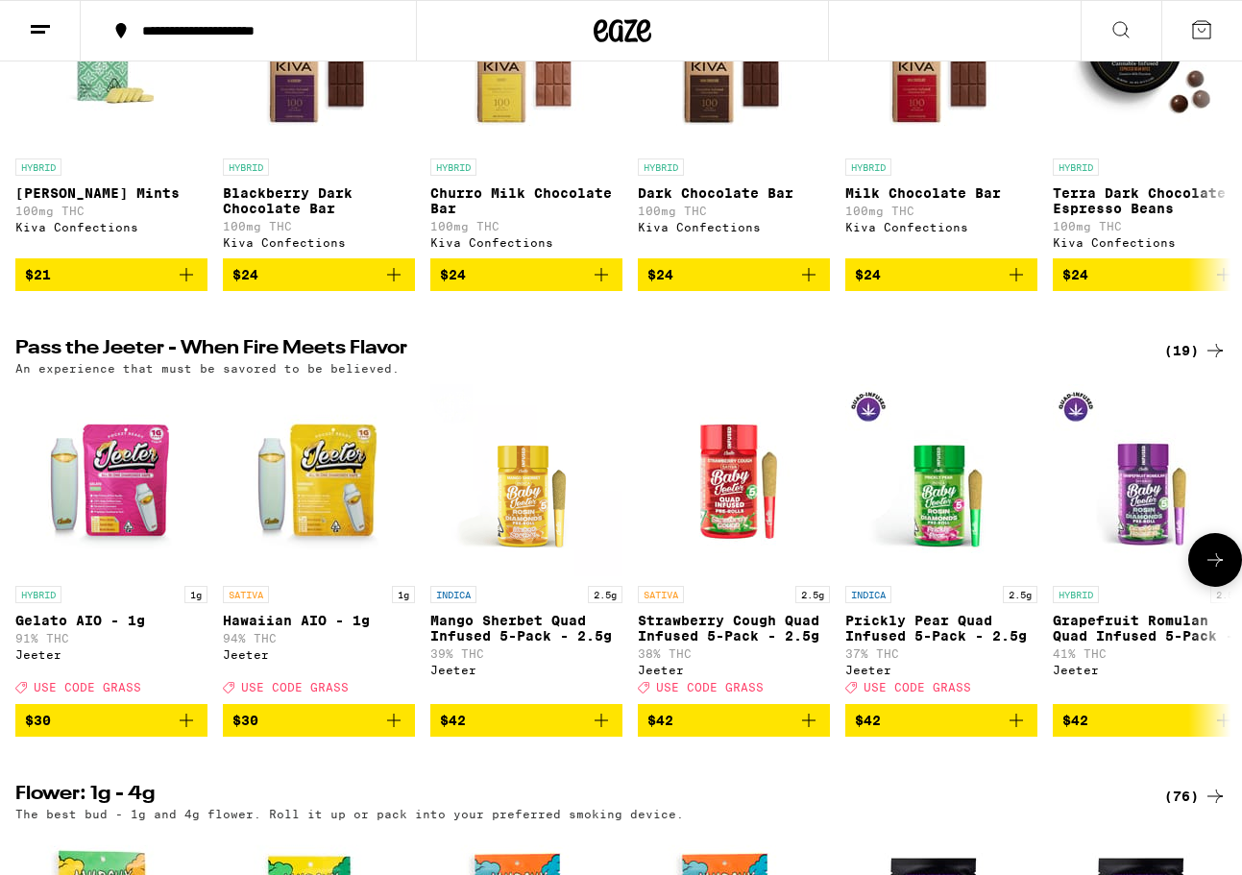
click at [601, 727] on icon "Add to bag" at bounding box center [601, 720] width 13 height 13
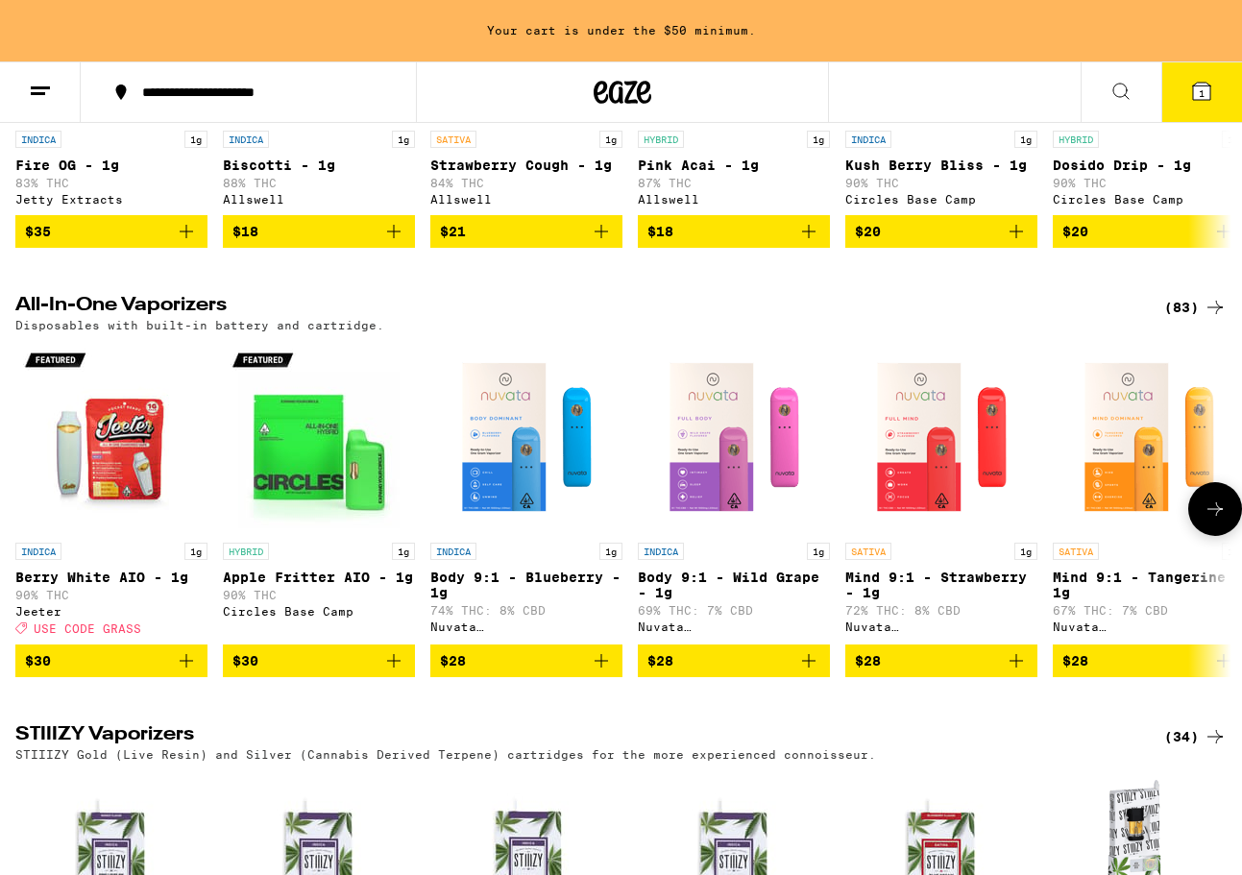
scroll to position [2630, 0]
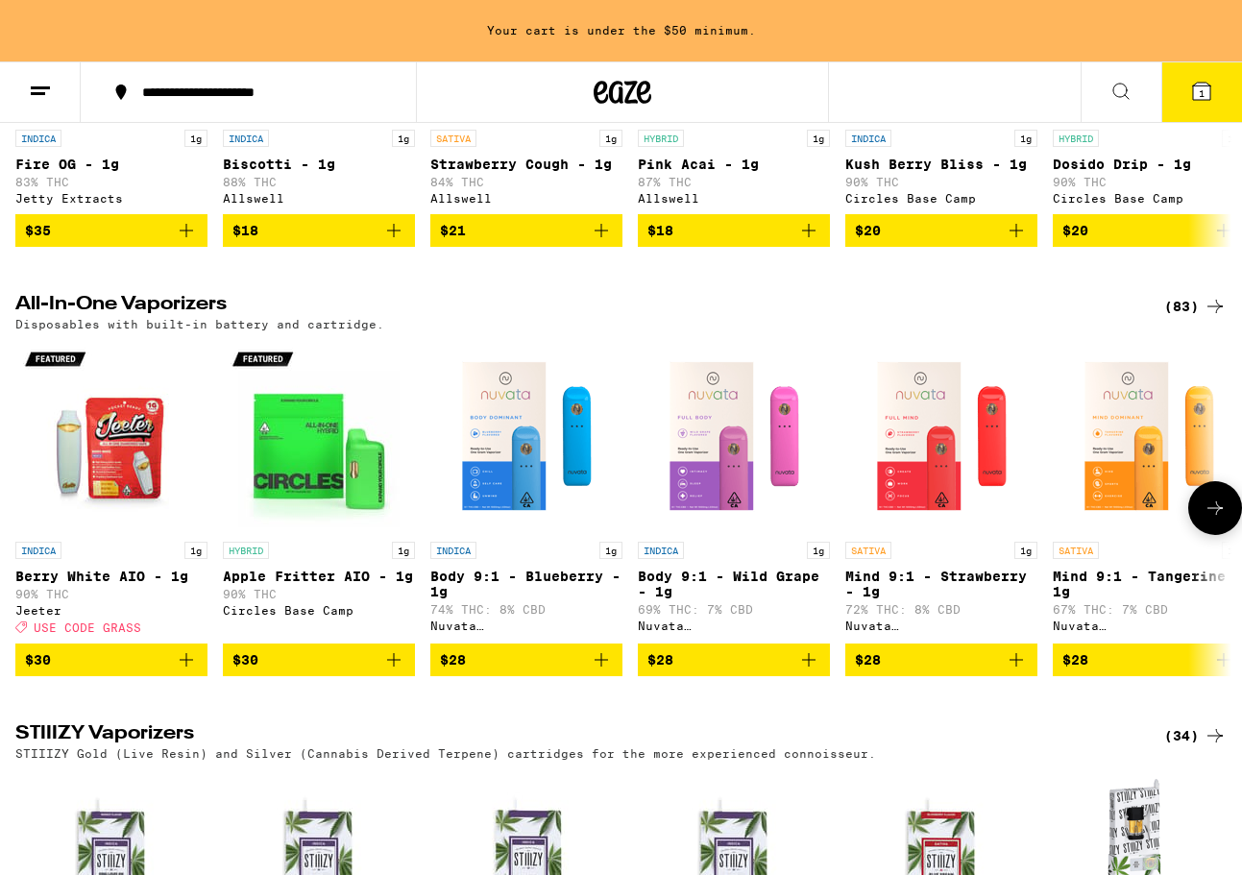
click at [185, 667] on icon "Add to bag" at bounding box center [186, 659] width 13 height 13
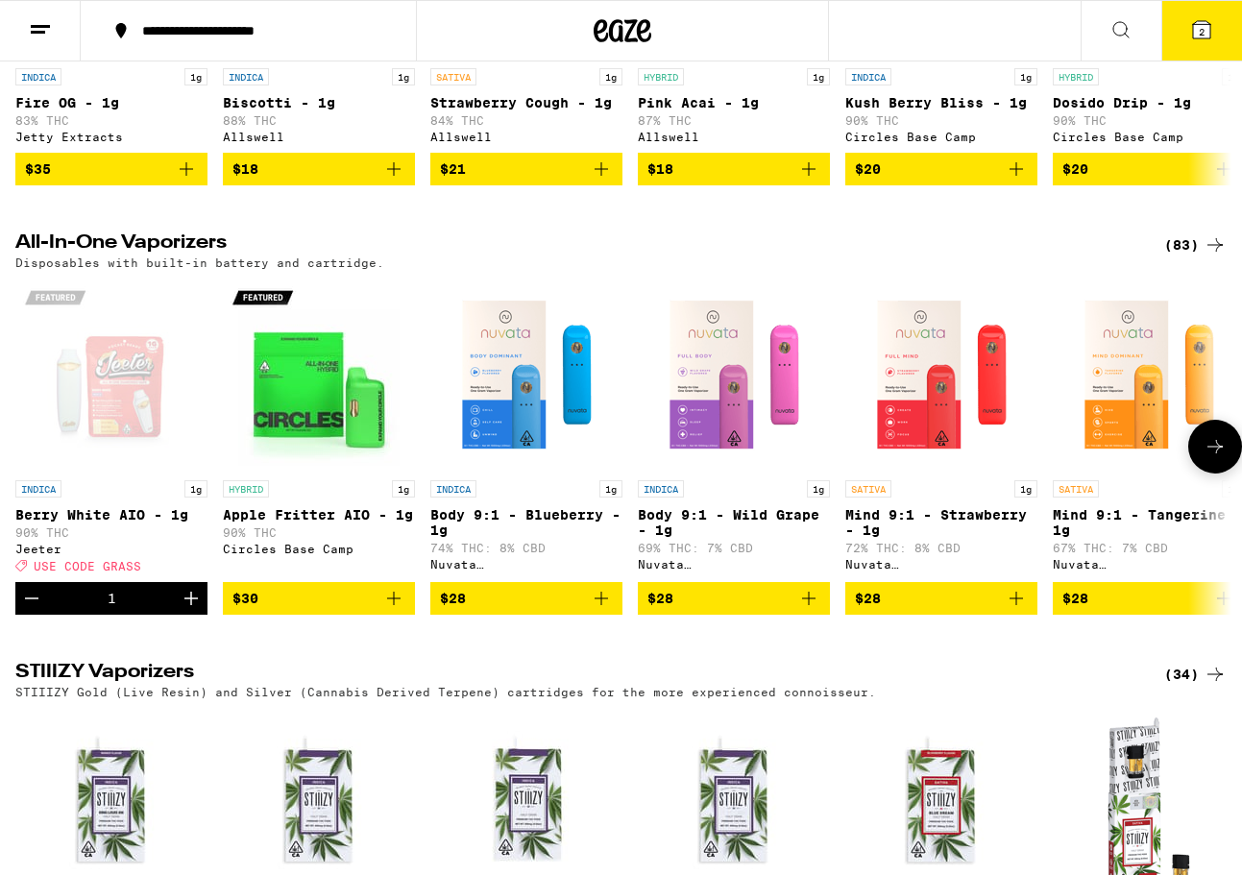
scroll to position [2568, 0]
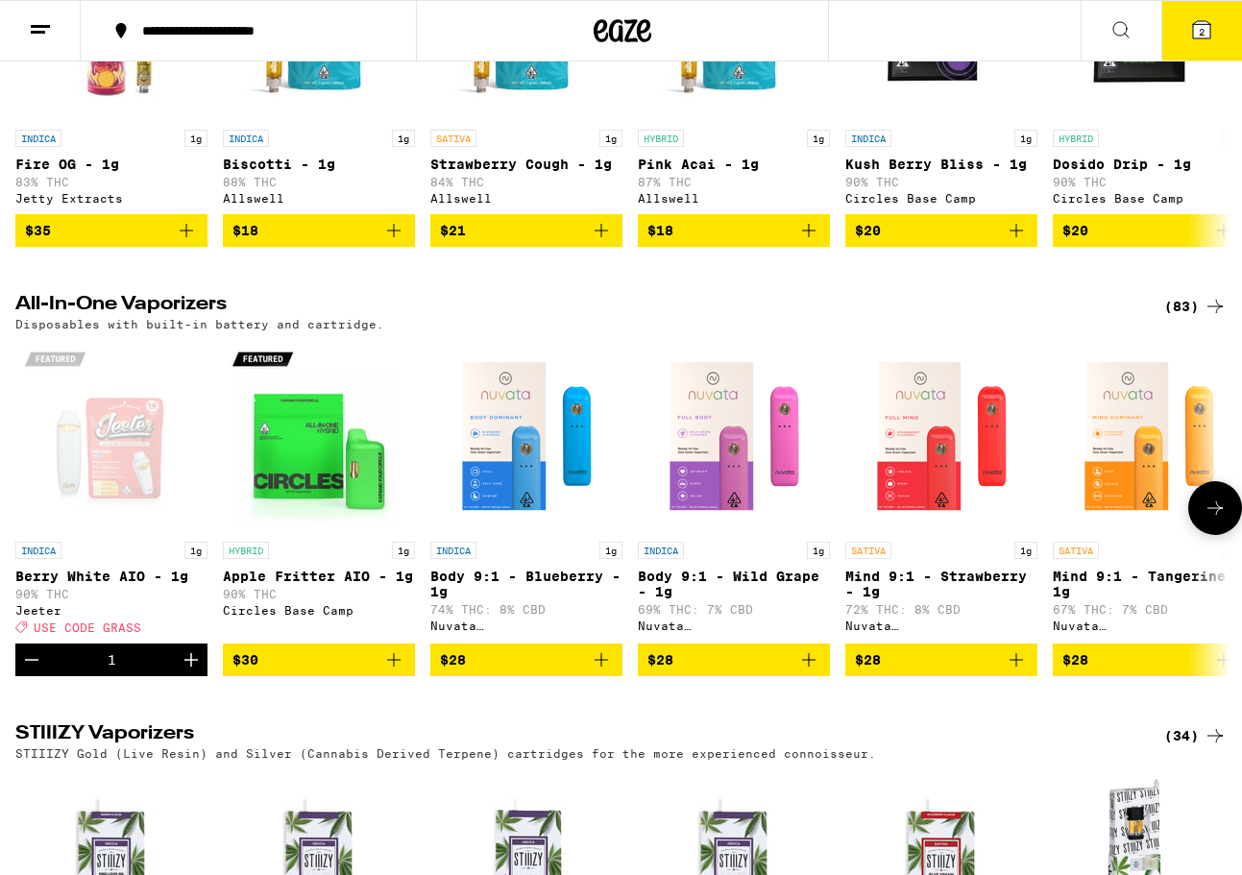
click at [595, 671] on icon "Add to bag" at bounding box center [601, 659] width 23 height 23
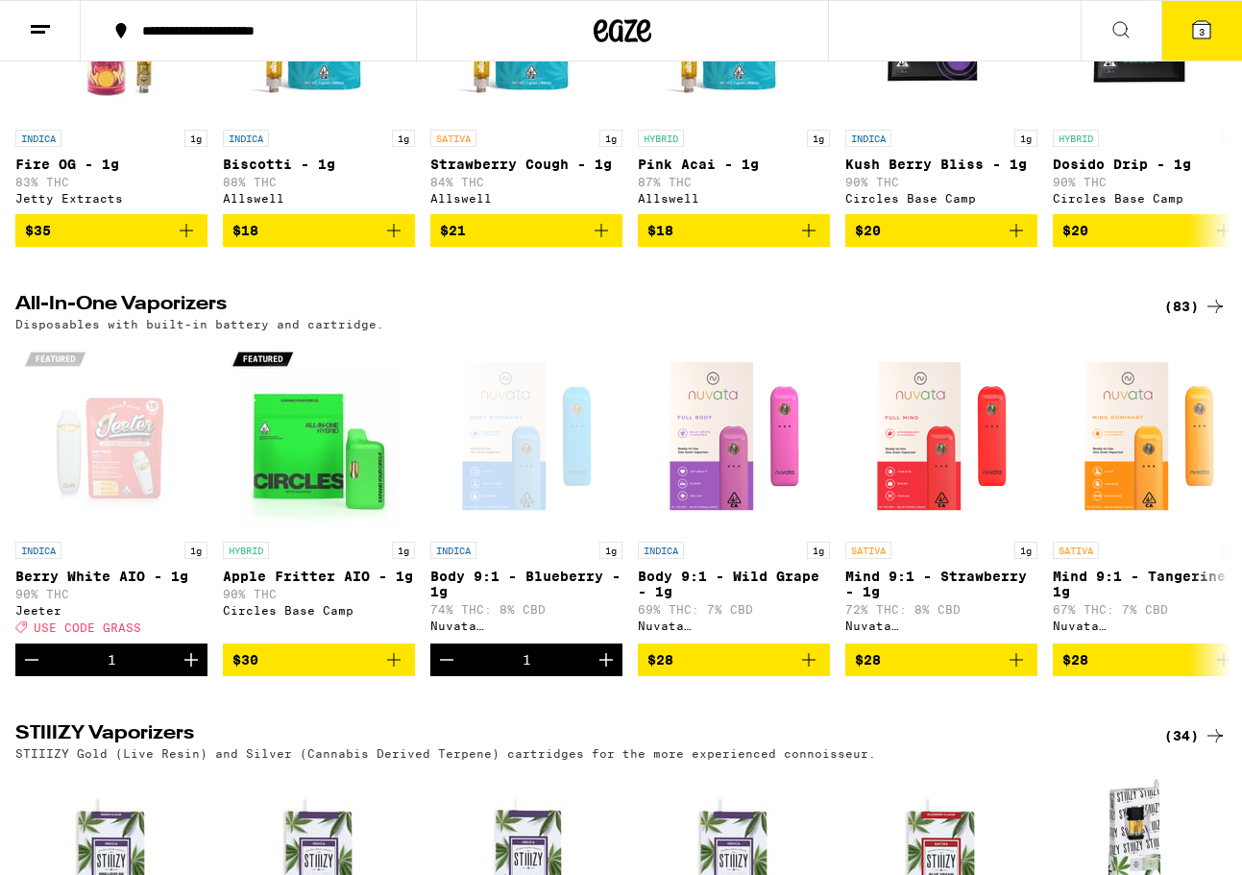
click at [1208, 32] on icon at bounding box center [1201, 29] width 17 height 17
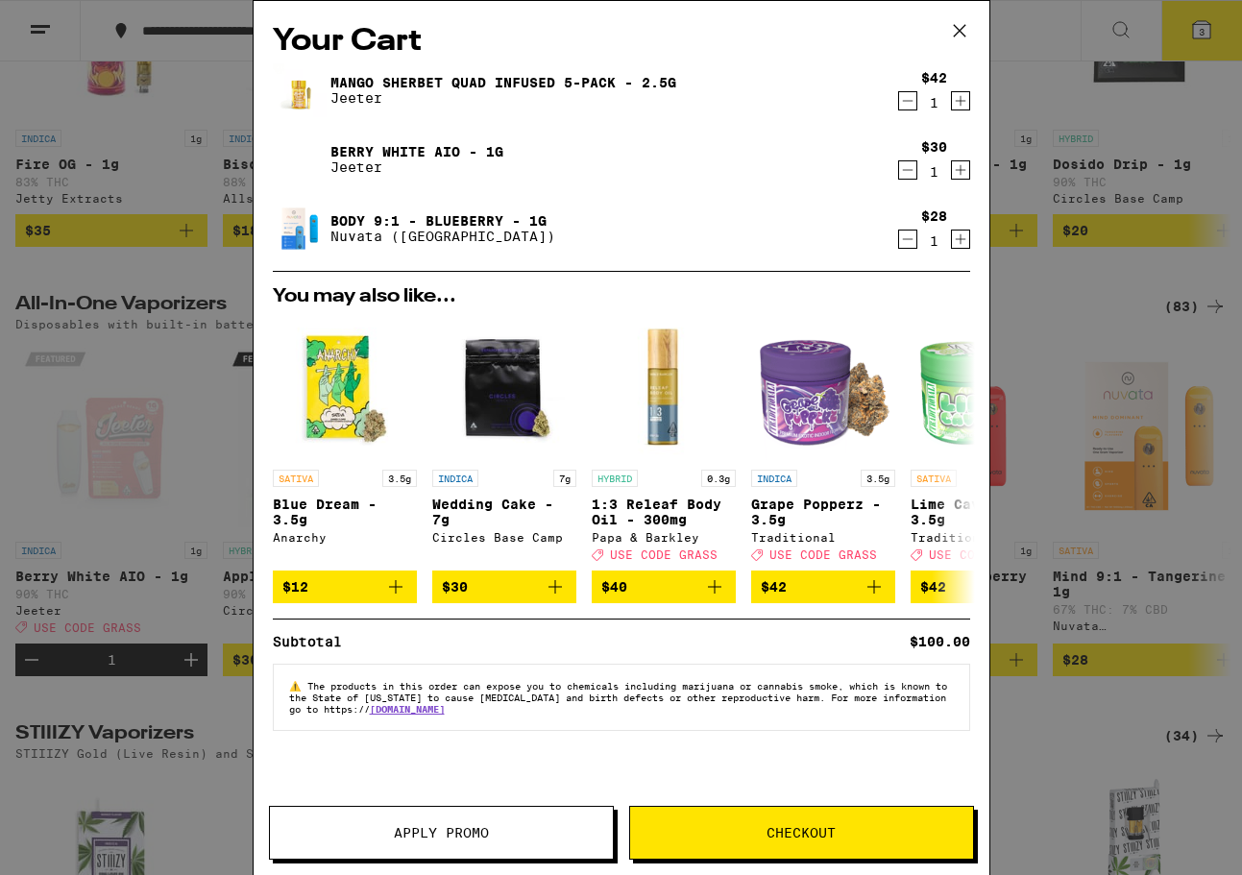
click at [726, 818] on button "Checkout" at bounding box center [801, 833] width 345 height 54
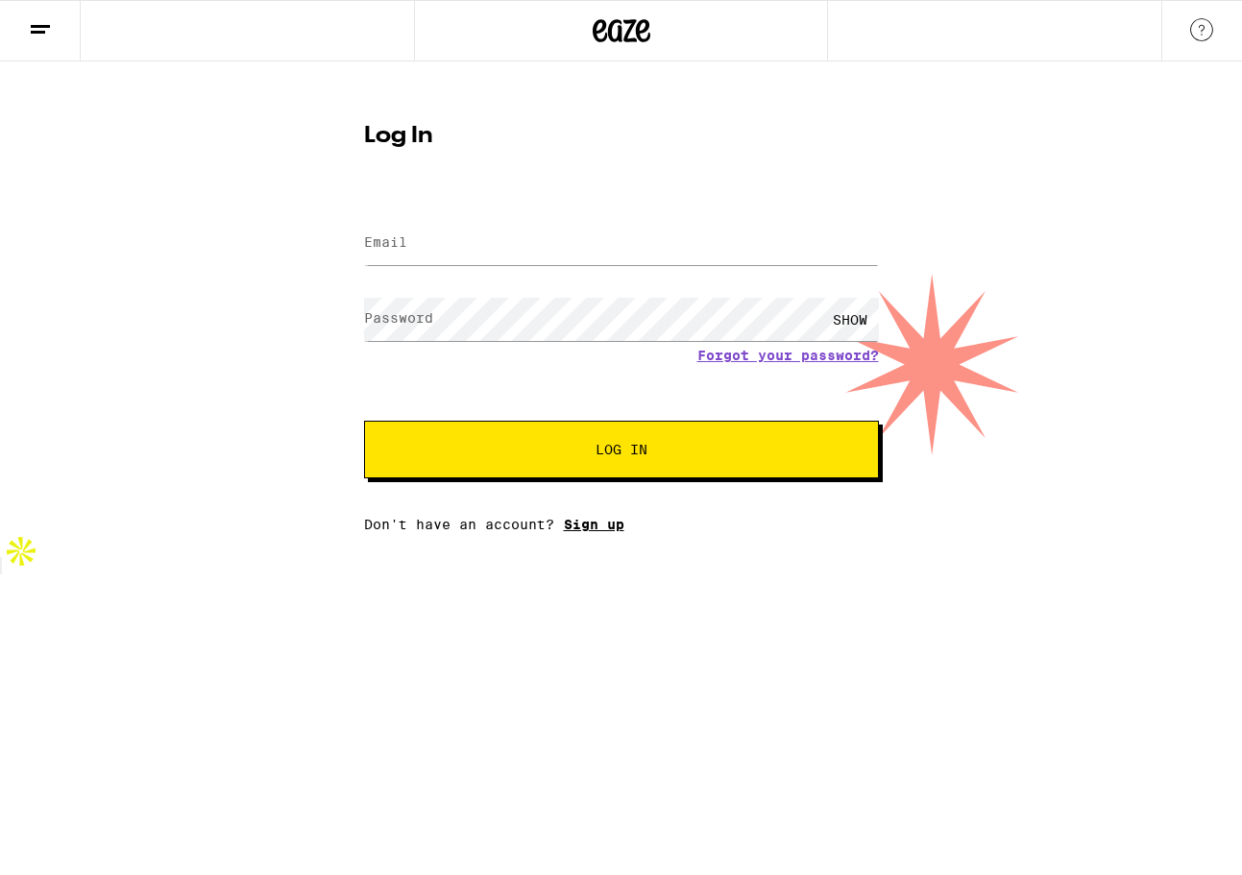
click at [572, 525] on link "Sign up" at bounding box center [594, 524] width 61 height 15
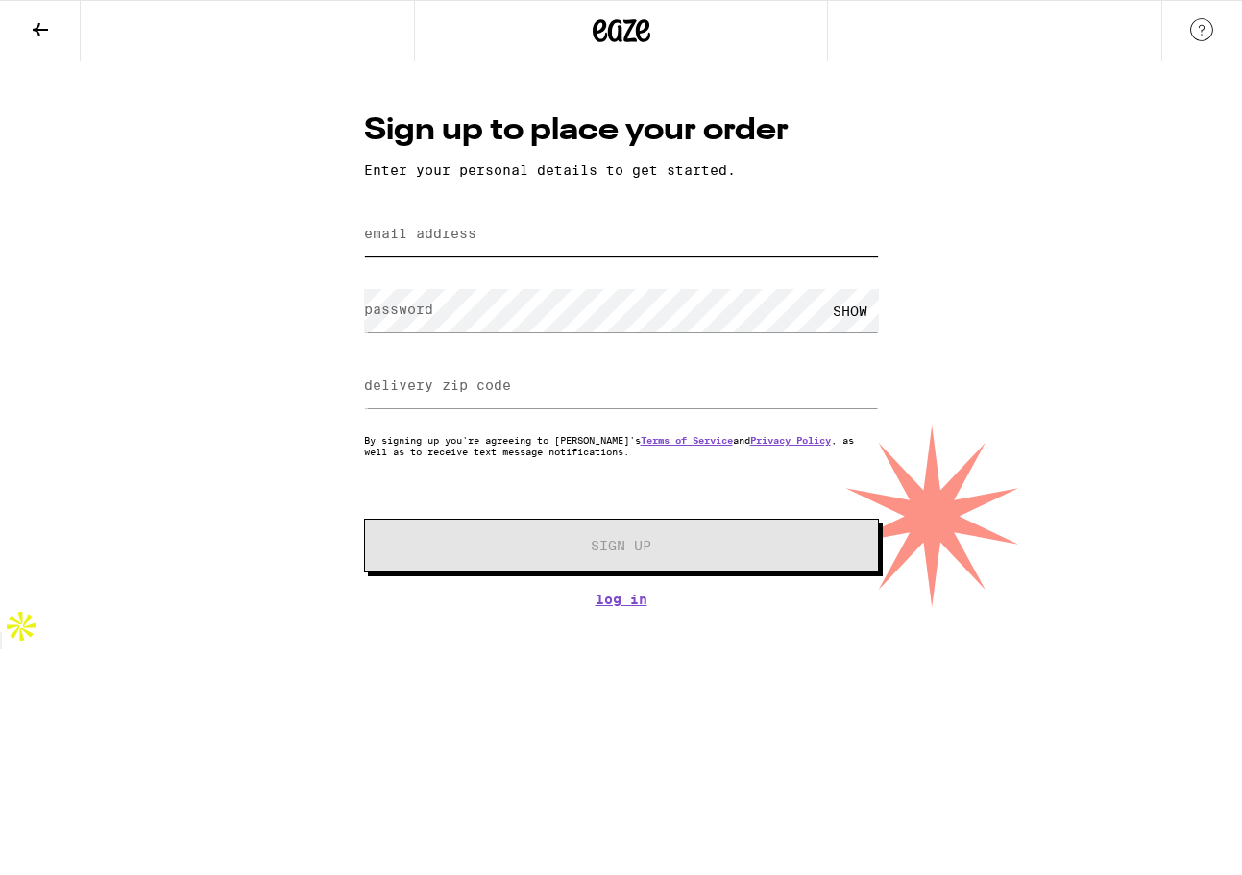
click at [473, 249] on input "email address" at bounding box center [621, 234] width 515 height 43
type input "[PERSON_NAME][EMAIL_ADDRESS][DOMAIN_NAME]"
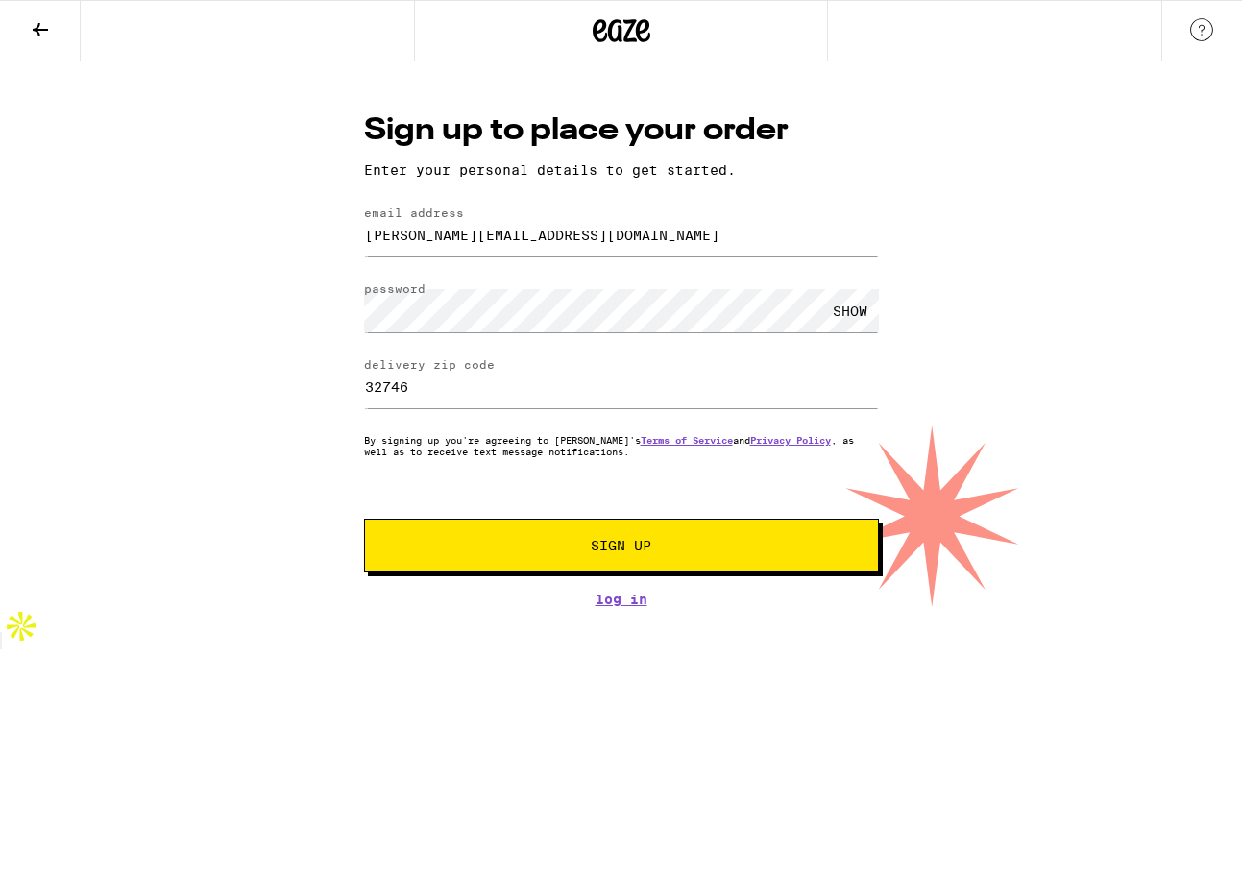
click at [844, 310] on div "SHOW" at bounding box center [850, 310] width 58 height 43
click at [460, 386] on input "32746" at bounding box center [621, 386] width 515 height 43
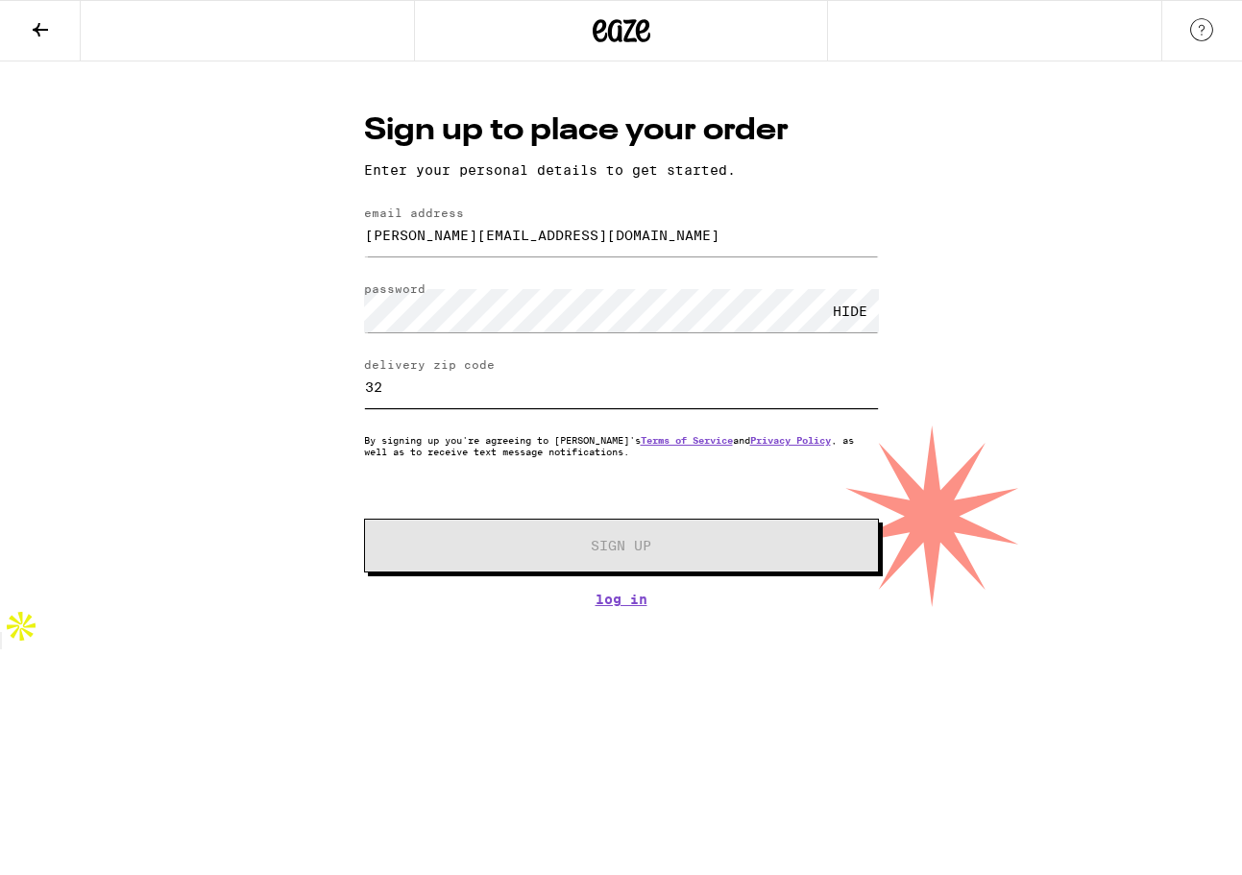
type input "3"
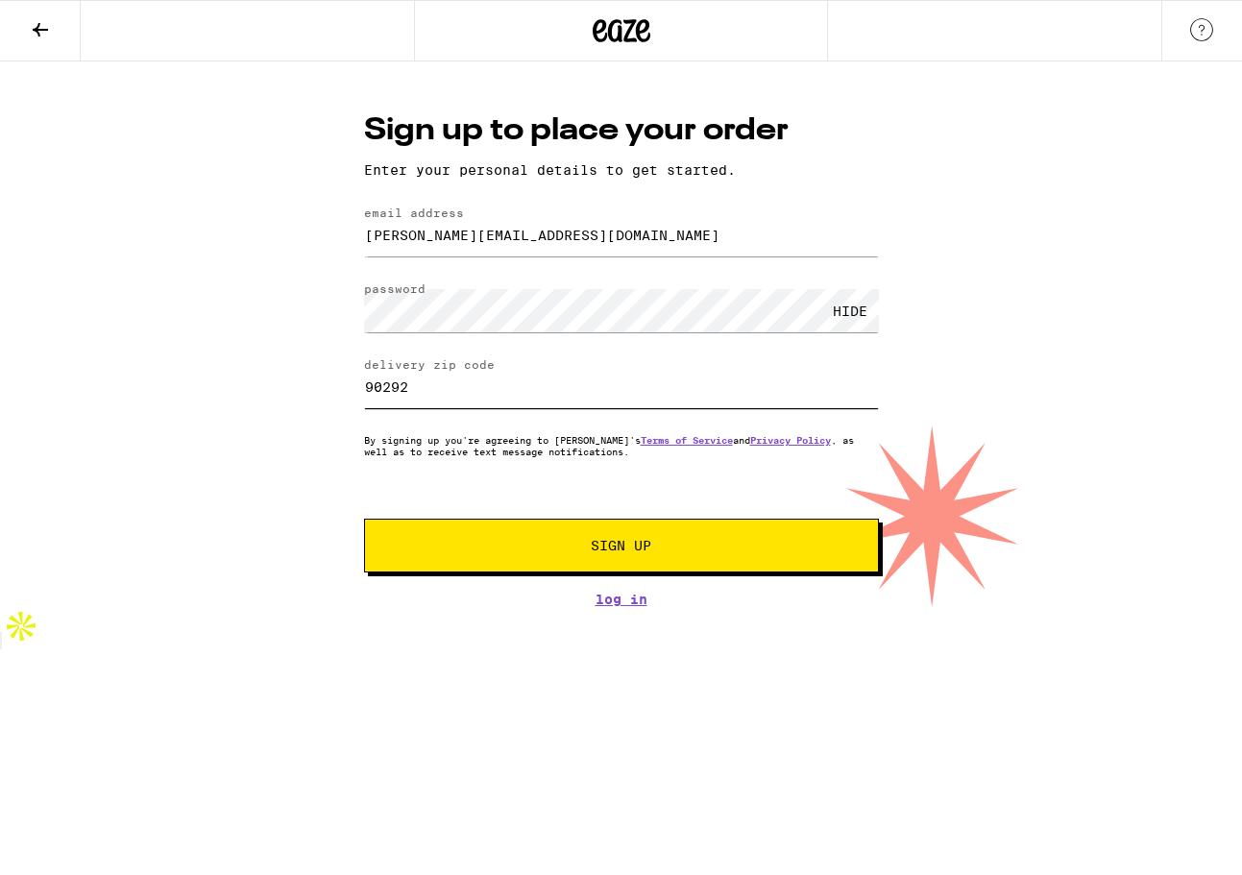
type input "90292"
click at [459, 543] on span "Sign Up" at bounding box center [621, 545] width 382 height 13
